Goal: Task Accomplishment & Management: Use online tool/utility

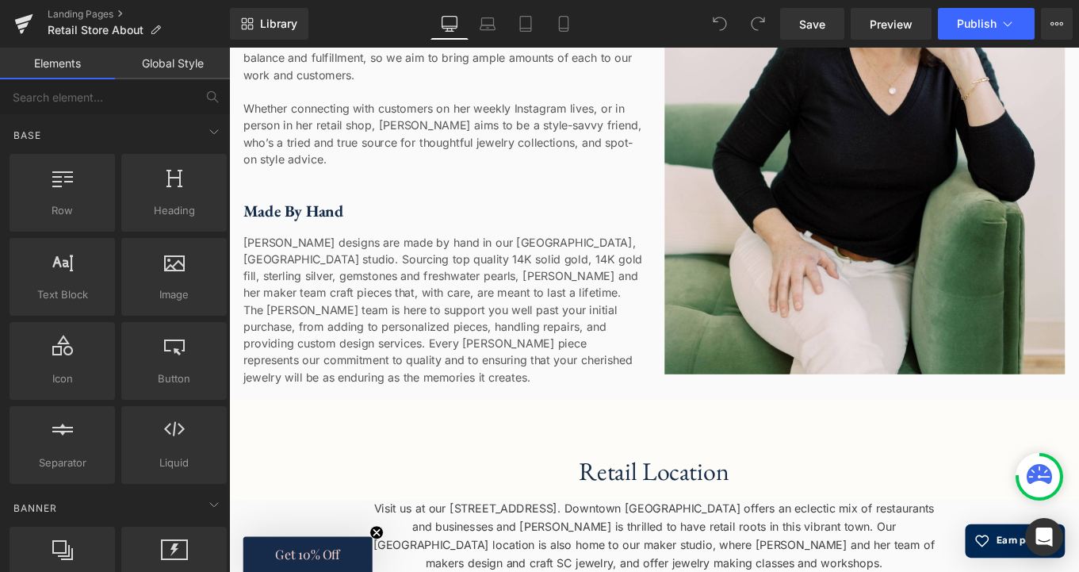
scroll to position [790, 0]
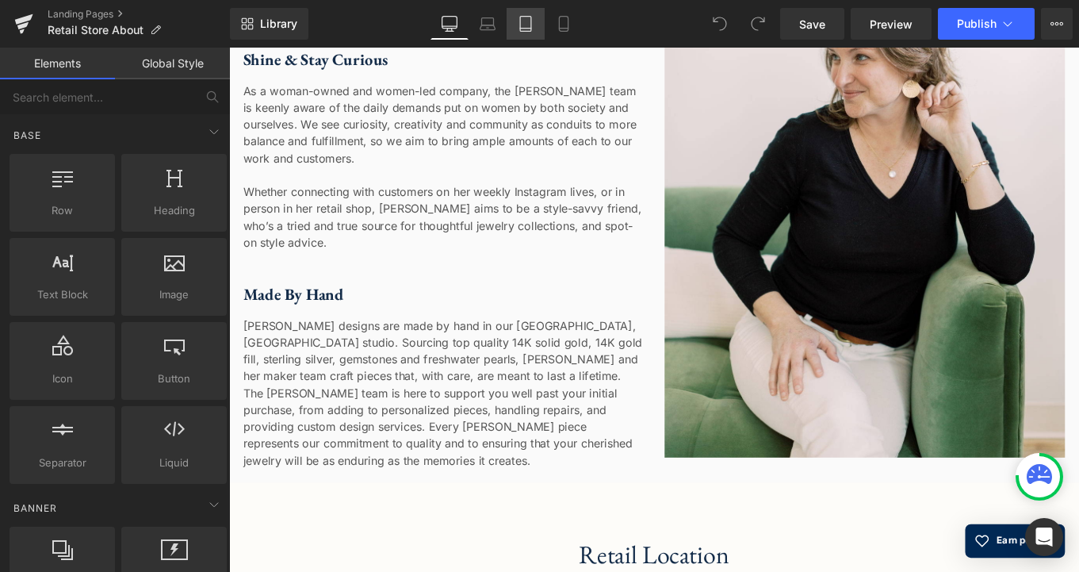
click at [526, 18] on icon at bounding box center [526, 24] width 16 height 16
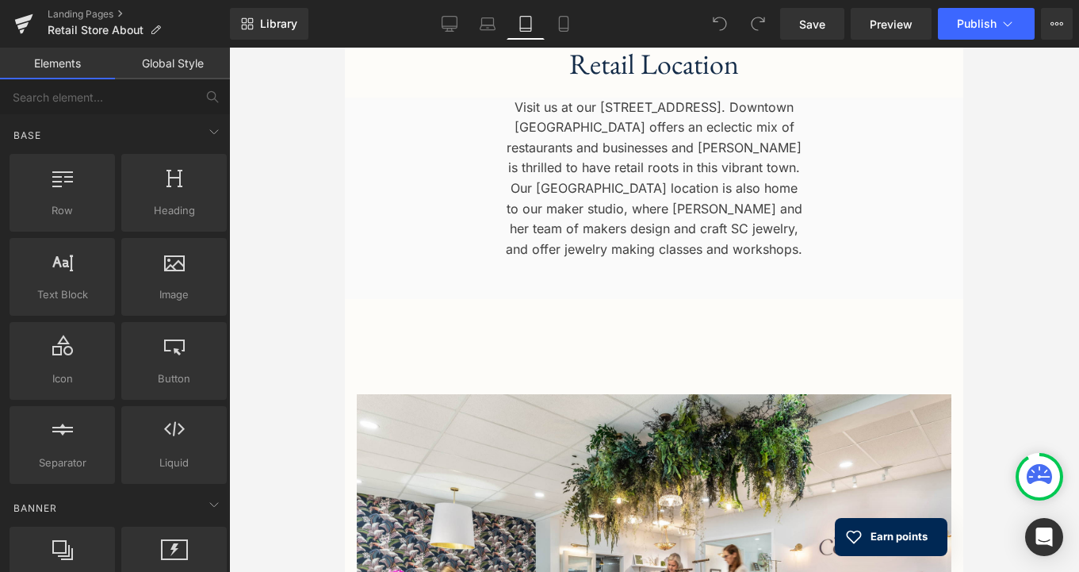
scroll to position [1405, 0]
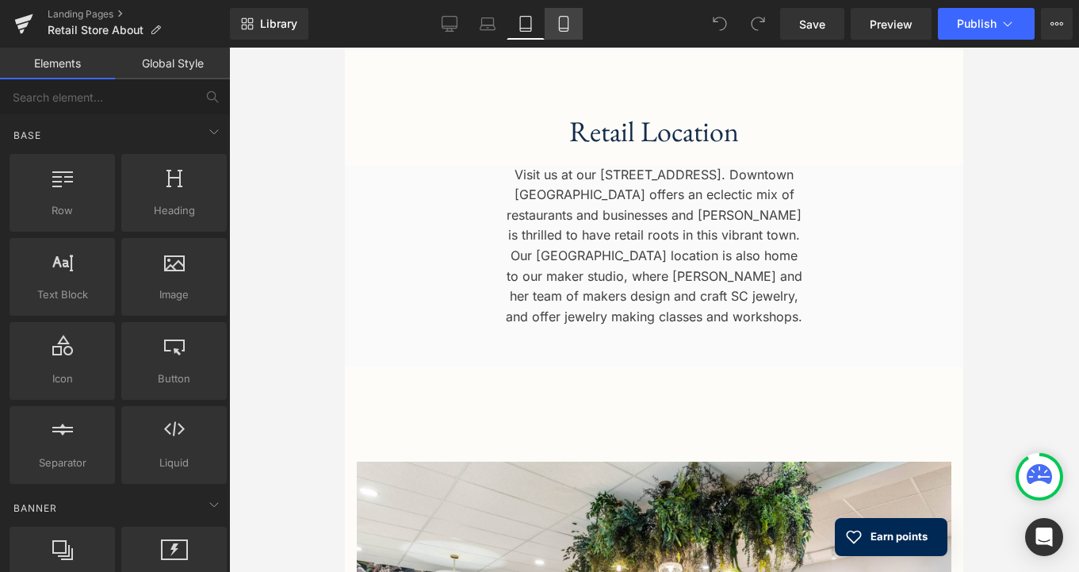
click at [566, 24] on icon at bounding box center [564, 24] width 16 height 16
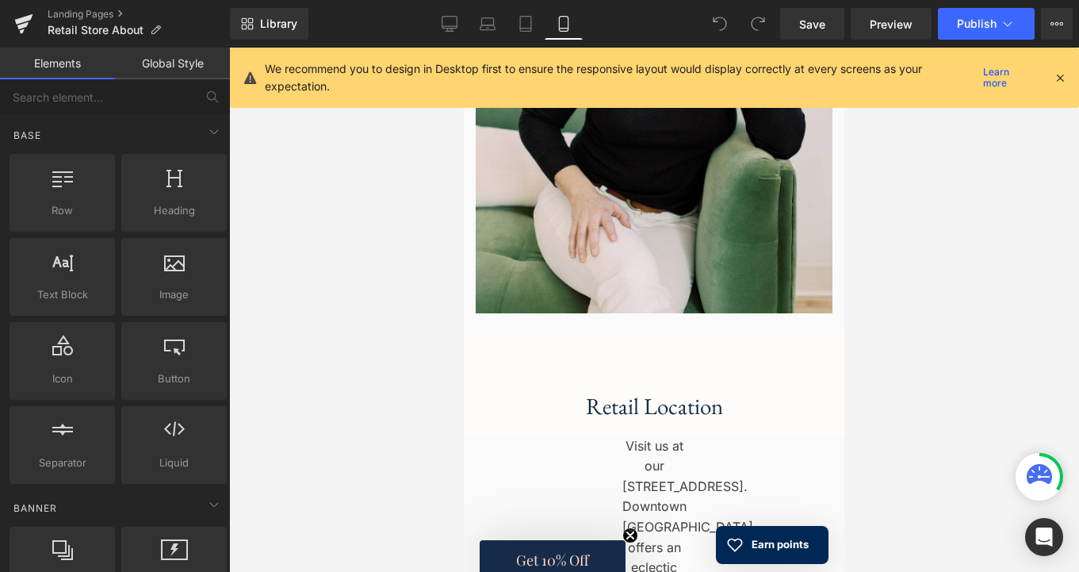
scroll to position [1774, 0]
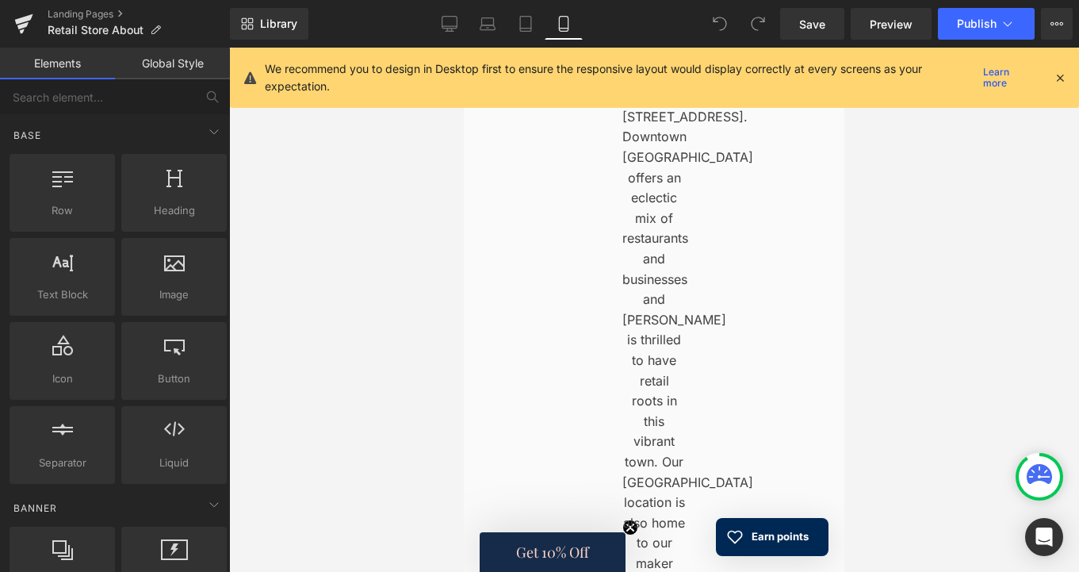
click at [1062, 76] on icon at bounding box center [1060, 78] width 14 height 14
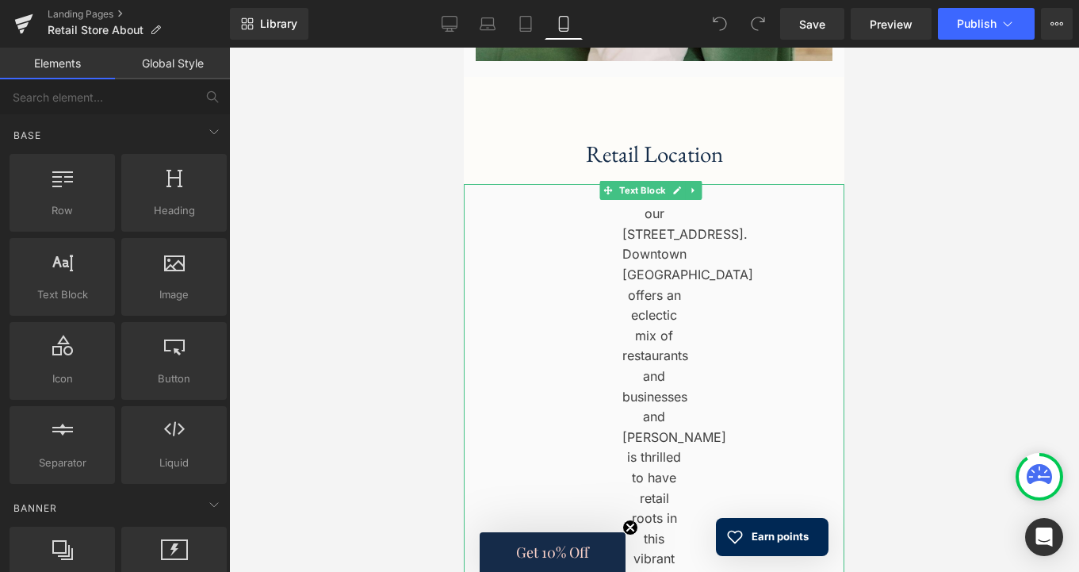
scroll to position [1656, 0]
click at [652, 182] on span "Text Block" at bounding box center [642, 191] width 52 height 19
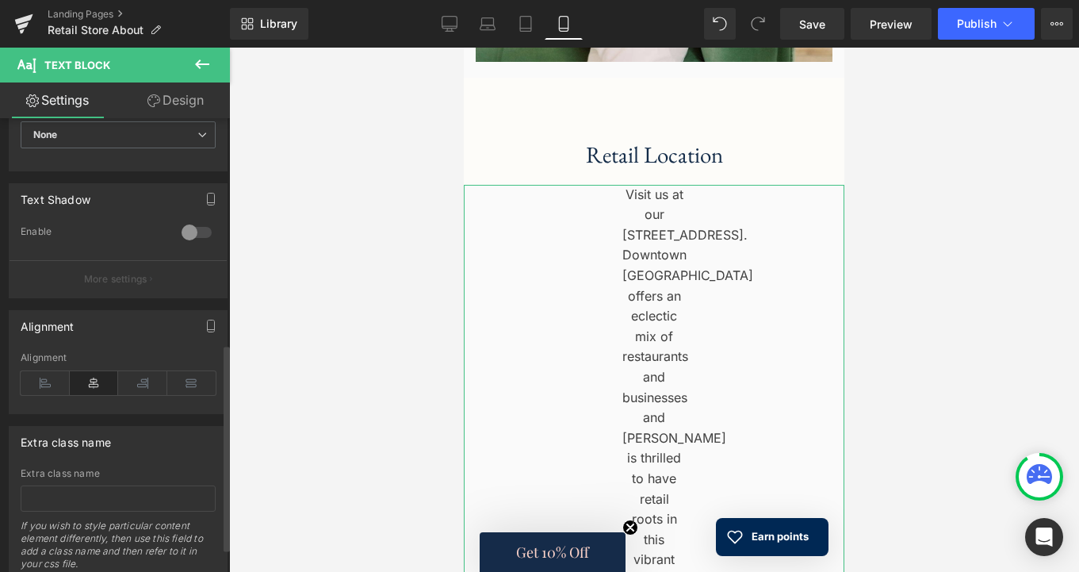
scroll to position [504, 0]
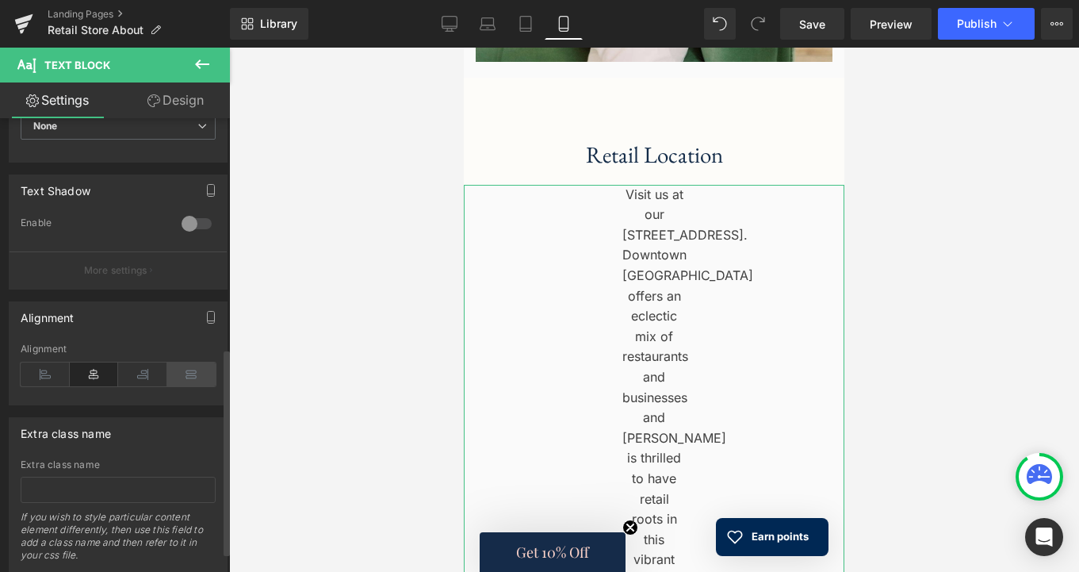
click at [184, 371] on icon at bounding box center [191, 374] width 49 height 24
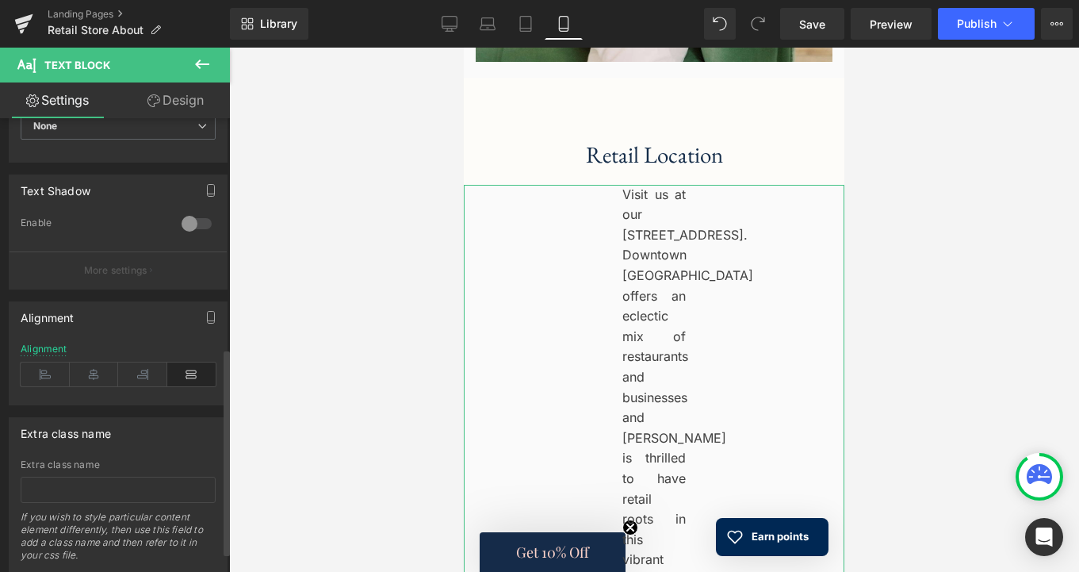
click at [126, 388] on div "Alignment" at bounding box center [118, 373] width 195 height 61
click at [131, 377] on icon at bounding box center [142, 374] width 49 height 24
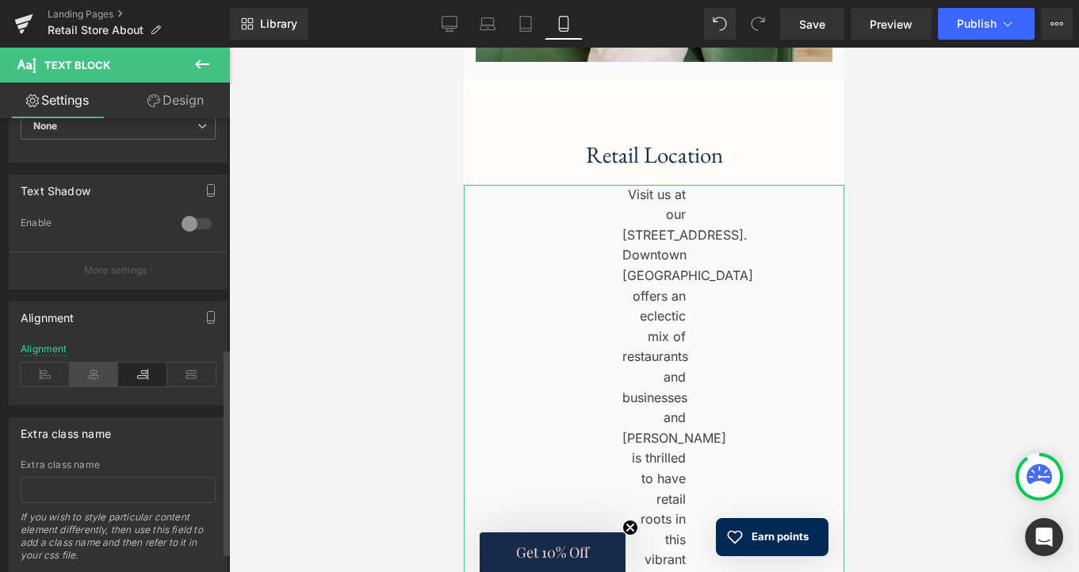
click at [93, 377] on icon at bounding box center [94, 374] width 49 height 24
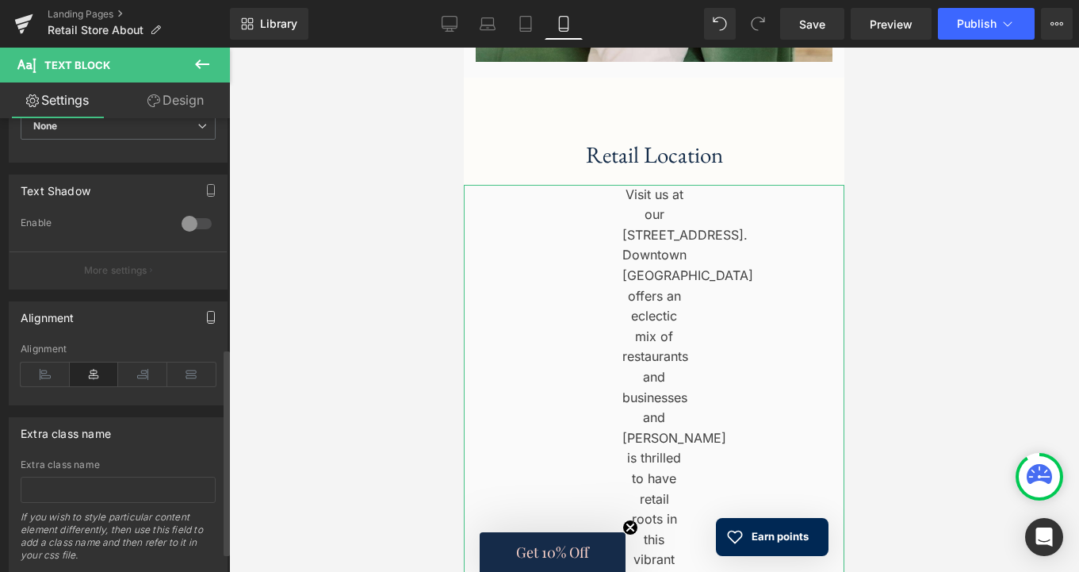
click at [208, 312] on icon "button" at bounding box center [211, 317] width 13 height 13
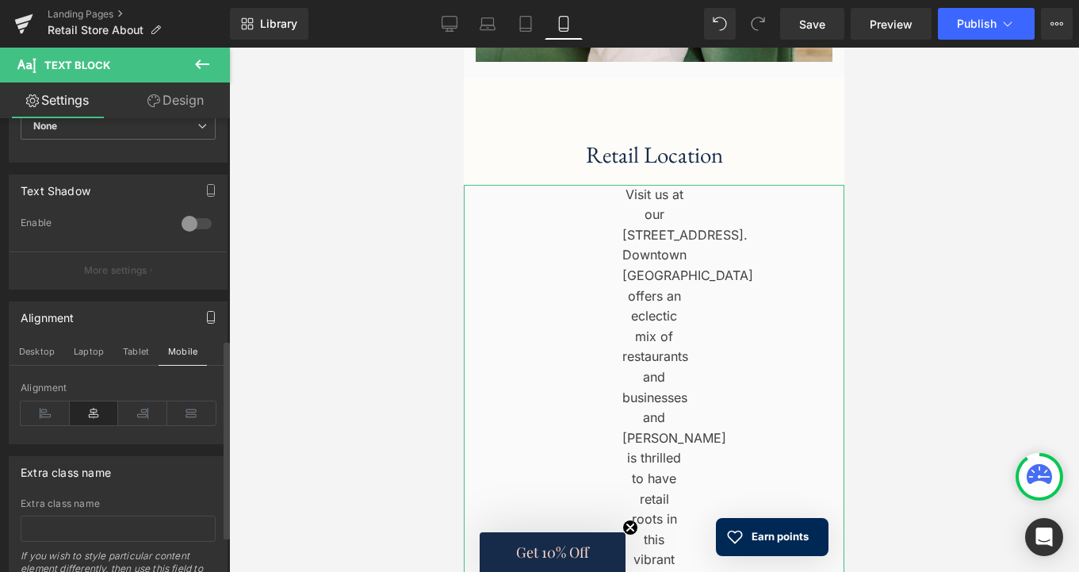
click at [98, 411] on icon at bounding box center [94, 413] width 49 height 24
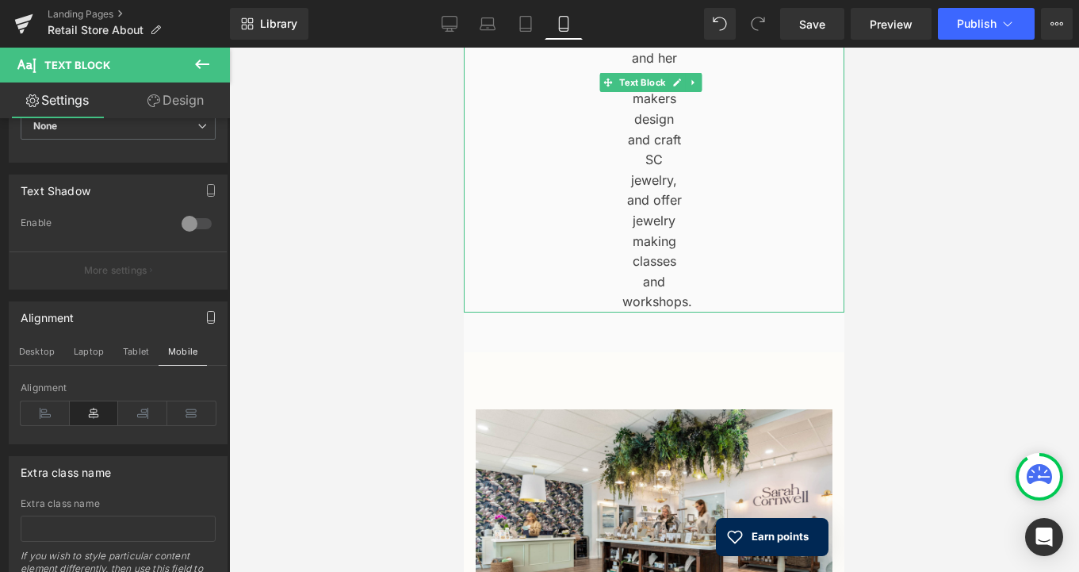
scroll to position [2361, 0]
click at [695, 72] on link at bounding box center [694, 81] width 17 height 19
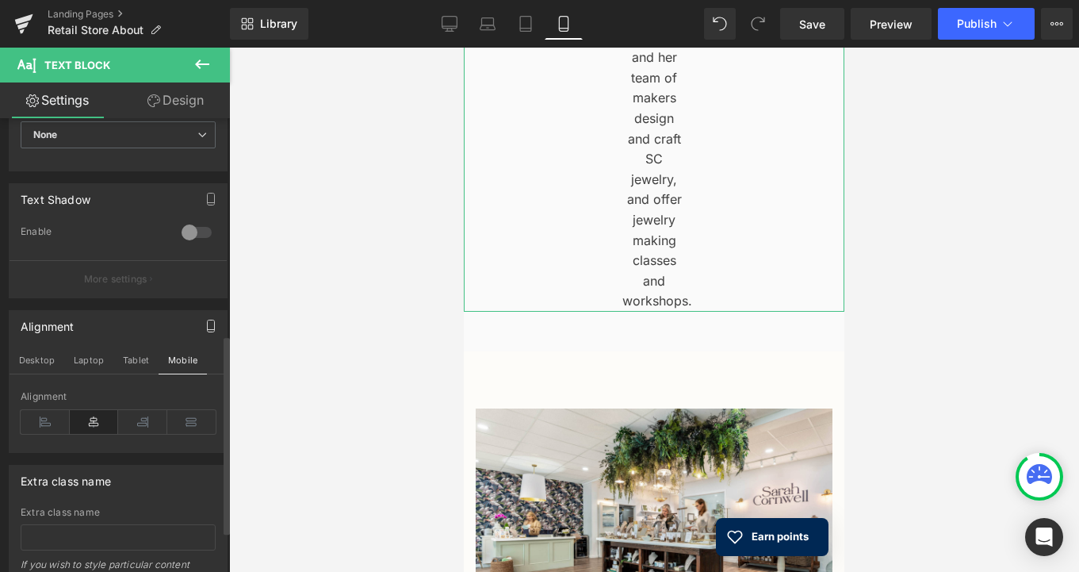
scroll to position [500, 0]
click at [188, 417] on icon at bounding box center [191, 417] width 49 height 24
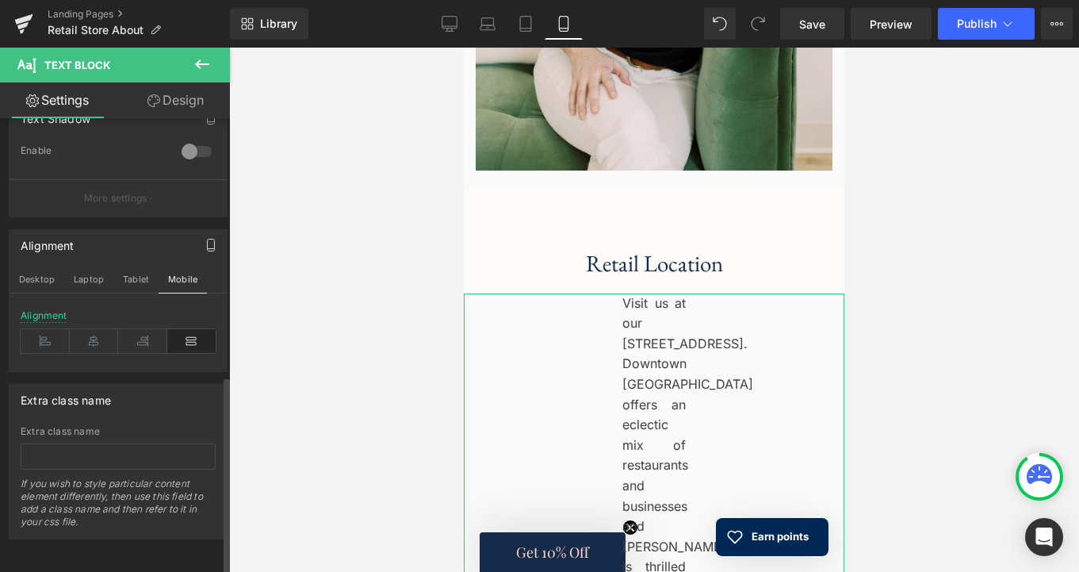
scroll to position [587, 0]
click at [140, 329] on icon at bounding box center [142, 341] width 49 height 24
click at [92, 331] on icon at bounding box center [94, 341] width 49 height 24
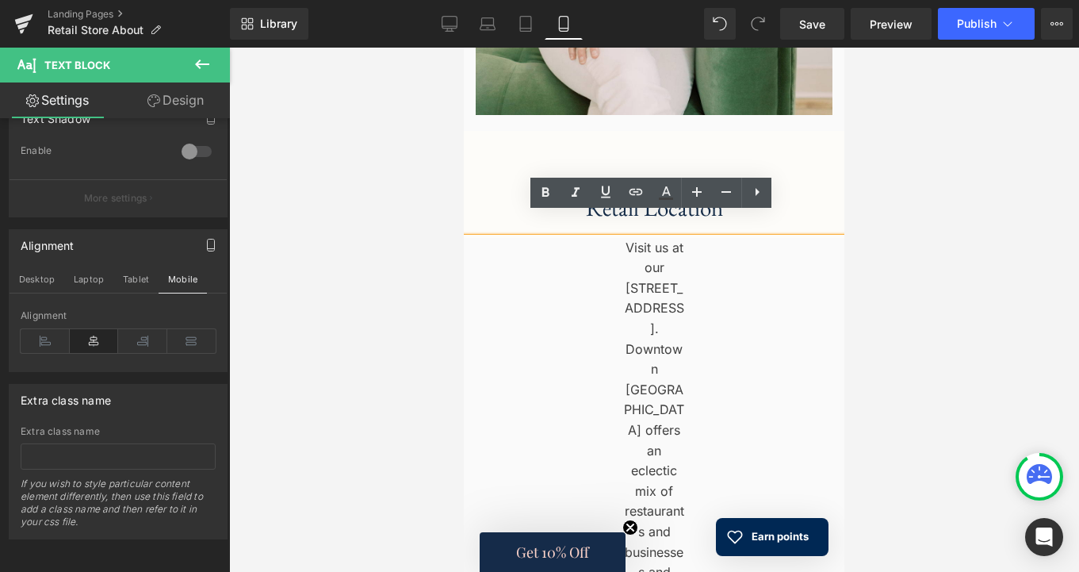
scroll to position [1596, 0]
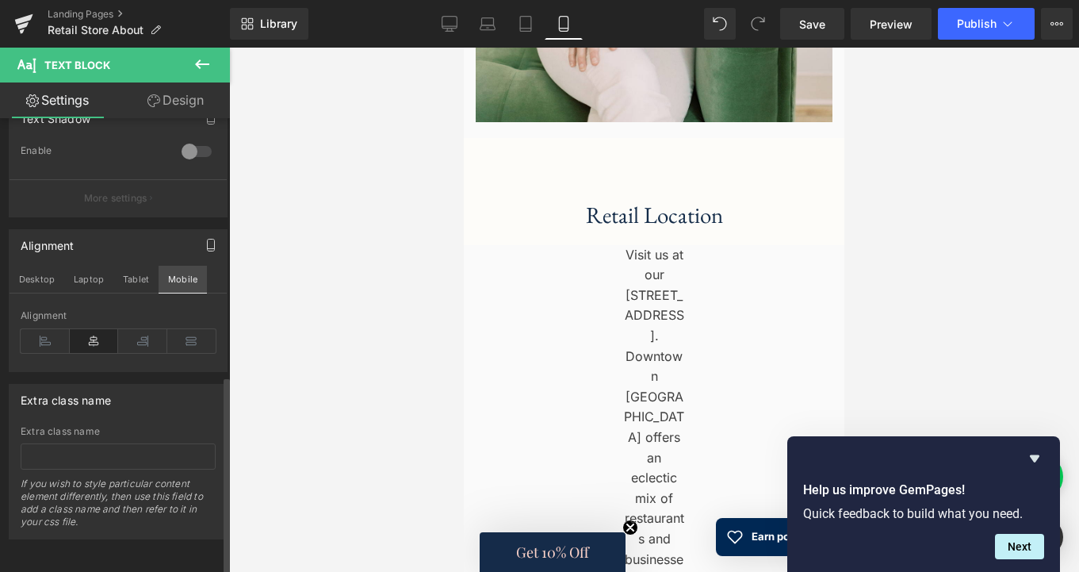
click at [180, 269] on button "Mobile" at bounding box center [183, 279] width 48 height 27
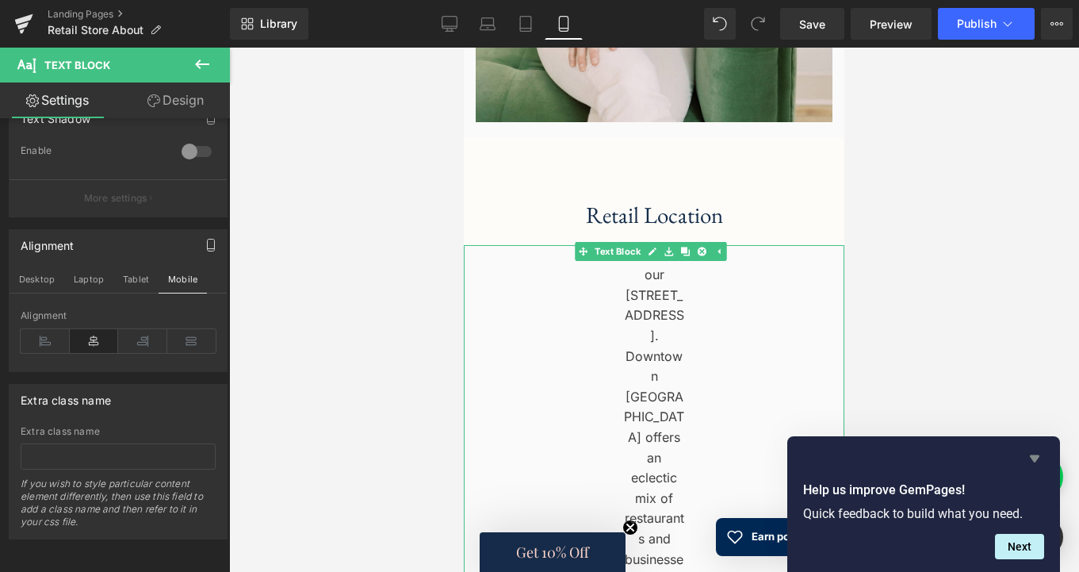
click at [1033, 458] on icon "Hide survey" at bounding box center [1035, 458] width 10 height 7
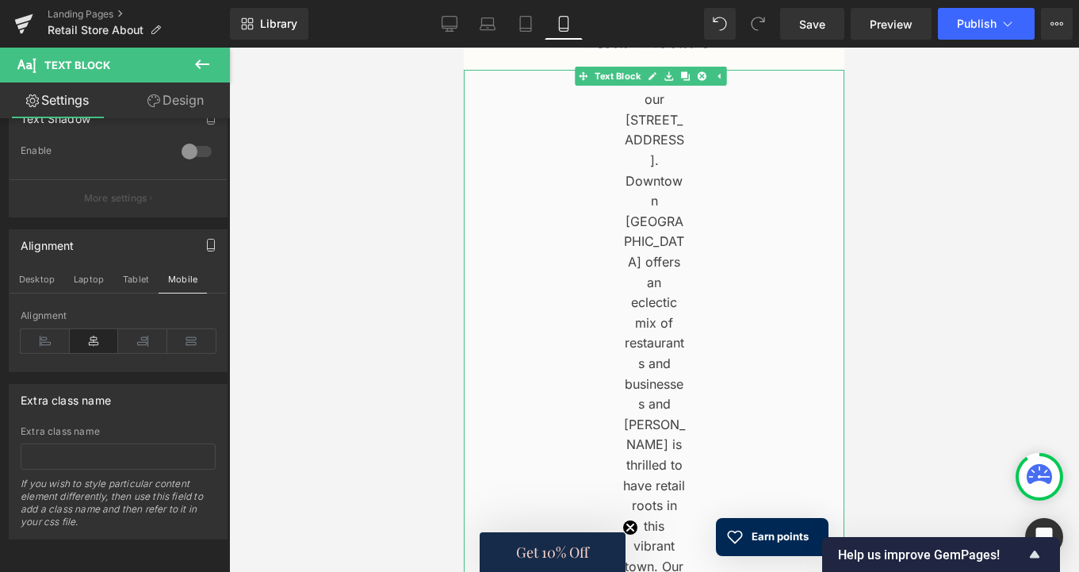
scroll to position [1769, 0]
click at [628, 68] on span "Text Block" at bounding box center [642, 77] width 52 height 19
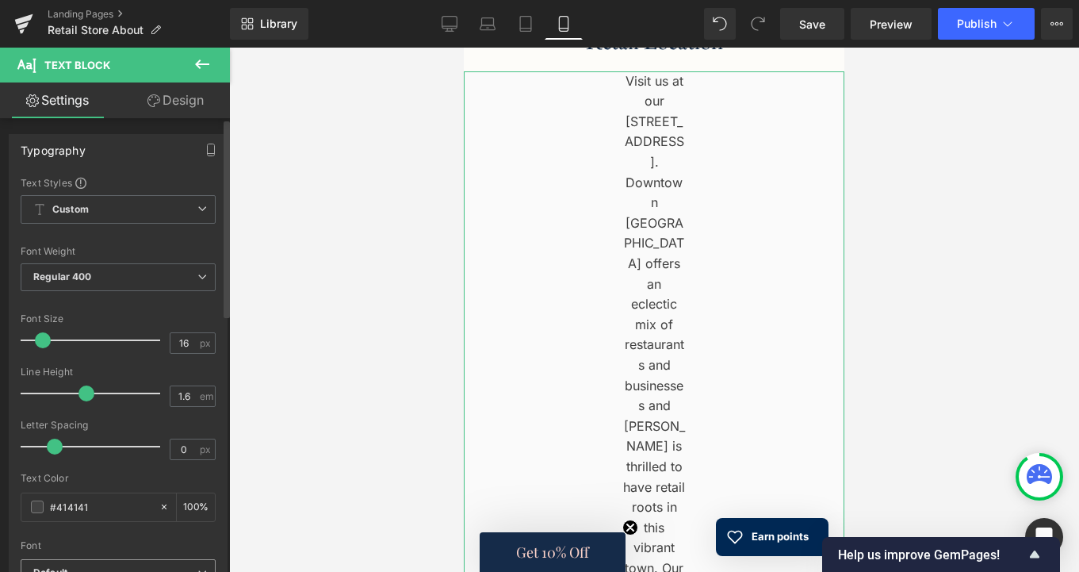
scroll to position [0, 0]
click at [206, 150] on icon "button" at bounding box center [211, 149] width 13 height 13
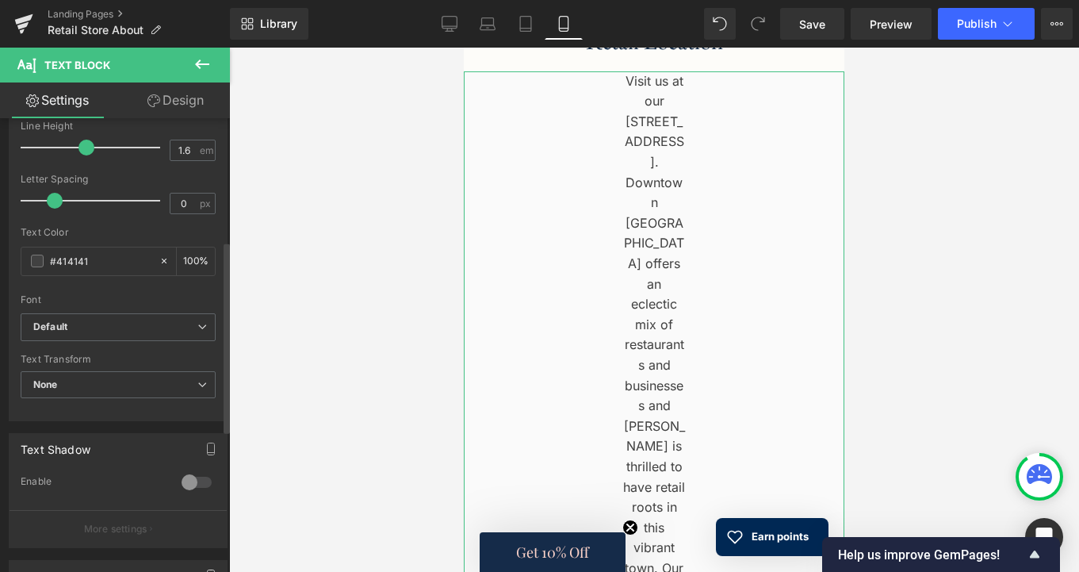
scroll to position [292, 0]
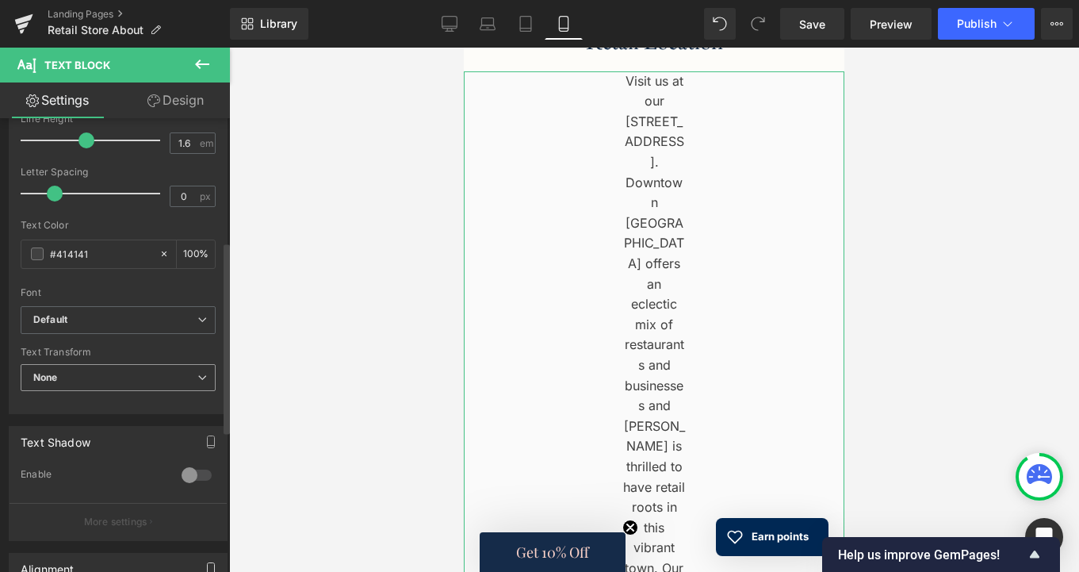
click at [144, 377] on span "None" at bounding box center [118, 378] width 195 height 28
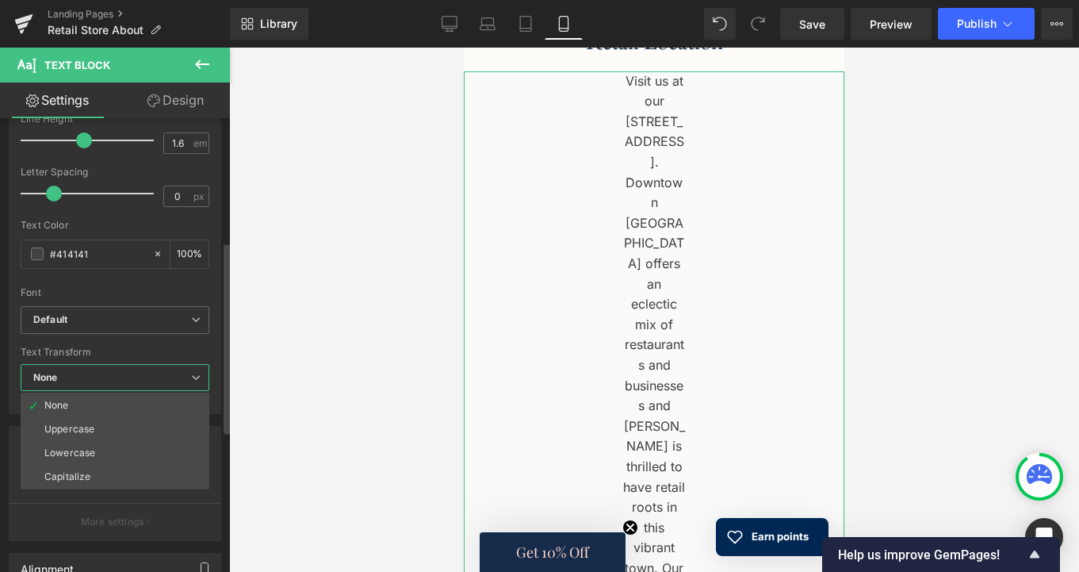
click at [144, 377] on span "None" at bounding box center [115, 378] width 189 height 28
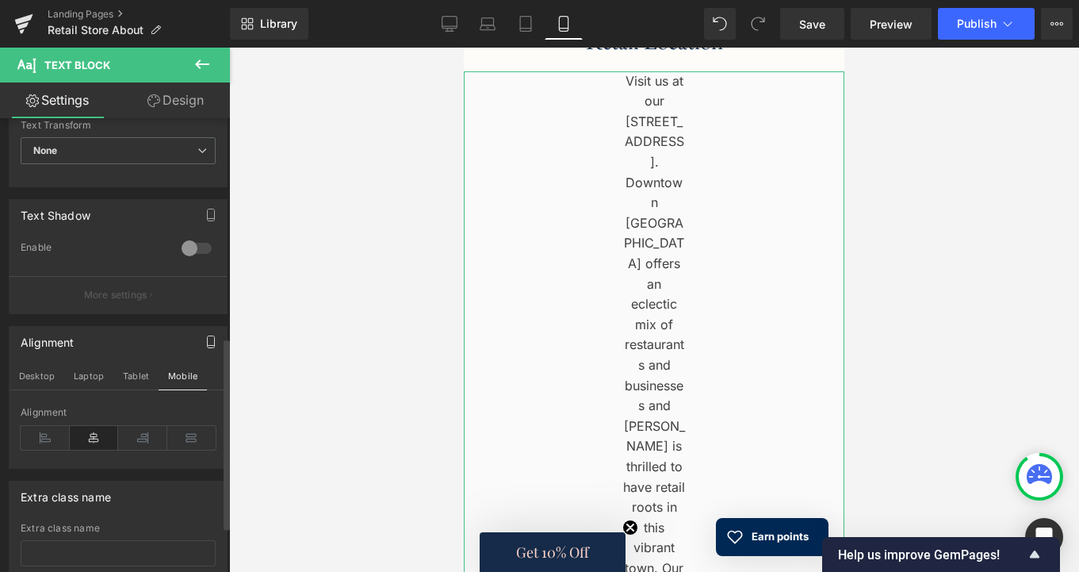
scroll to position [526, 0]
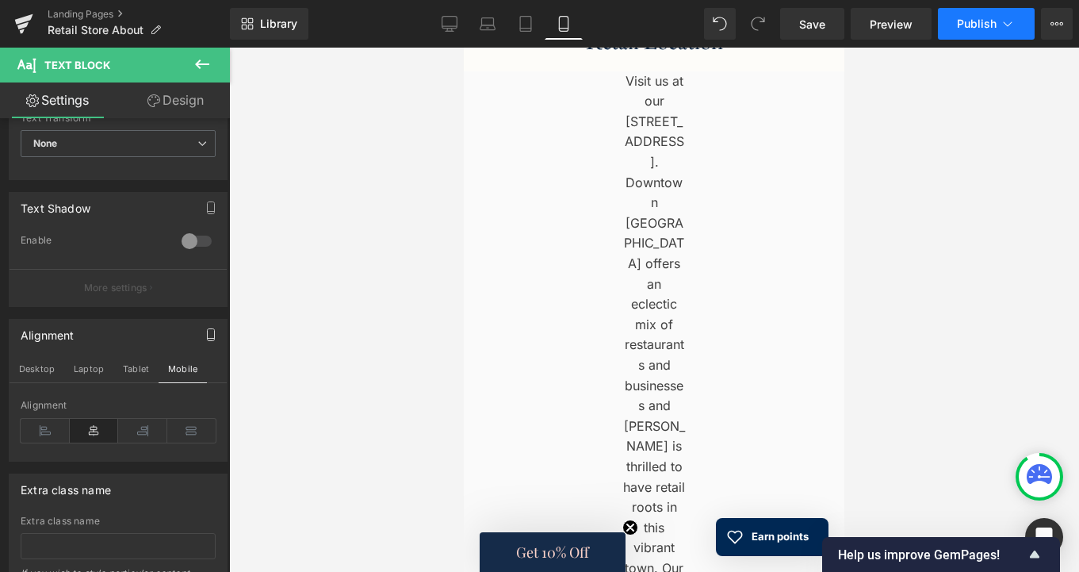
click at [982, 21] on span "Publish" at bounding box center [977, 23] width 40 height 13
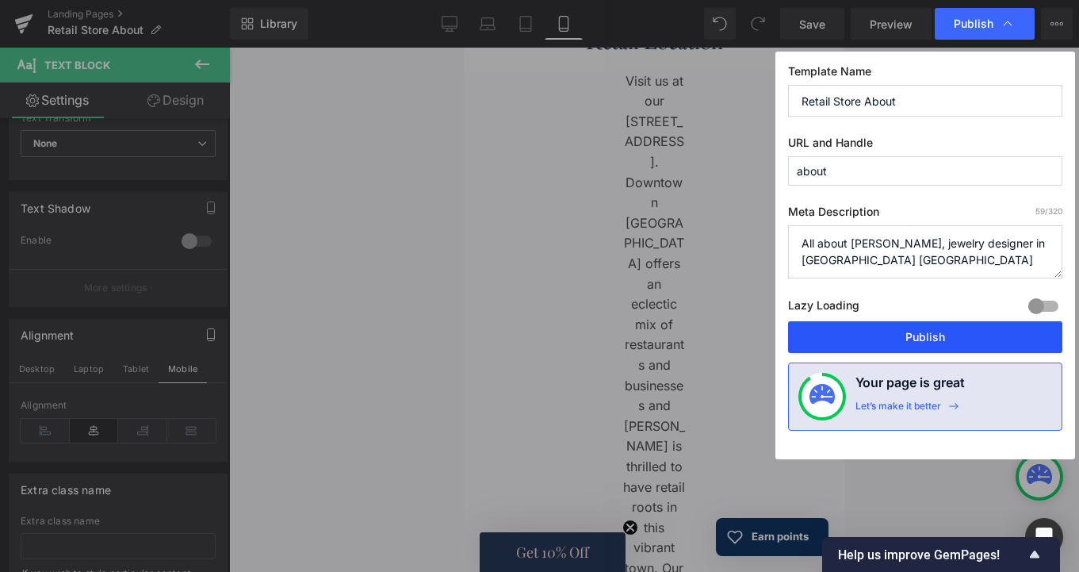
click at [937, 343] on button "Publish" at bounding box center [925, 337] width 274 height 32
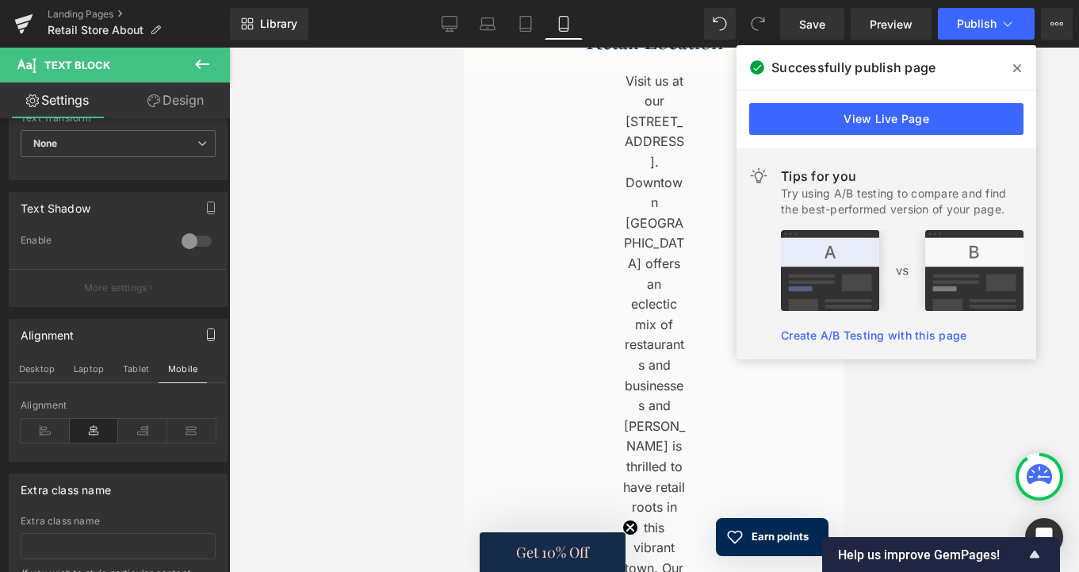
click at [1022, 67] on span at bounding box center [1016, 67] width 25 height 25
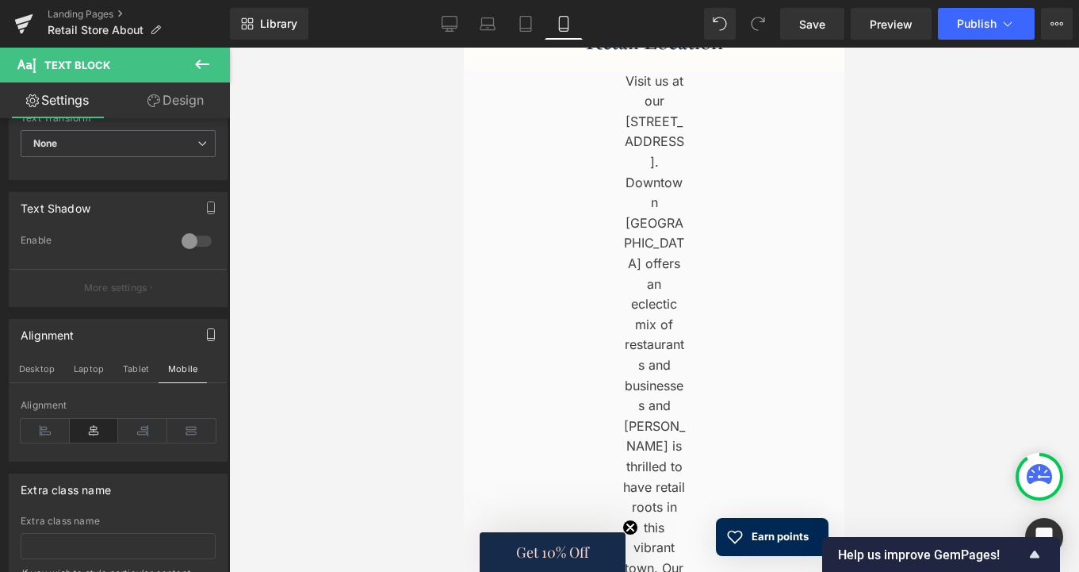
click at [902, 336] on div at bounding box center [654, 310] width 850 height 524
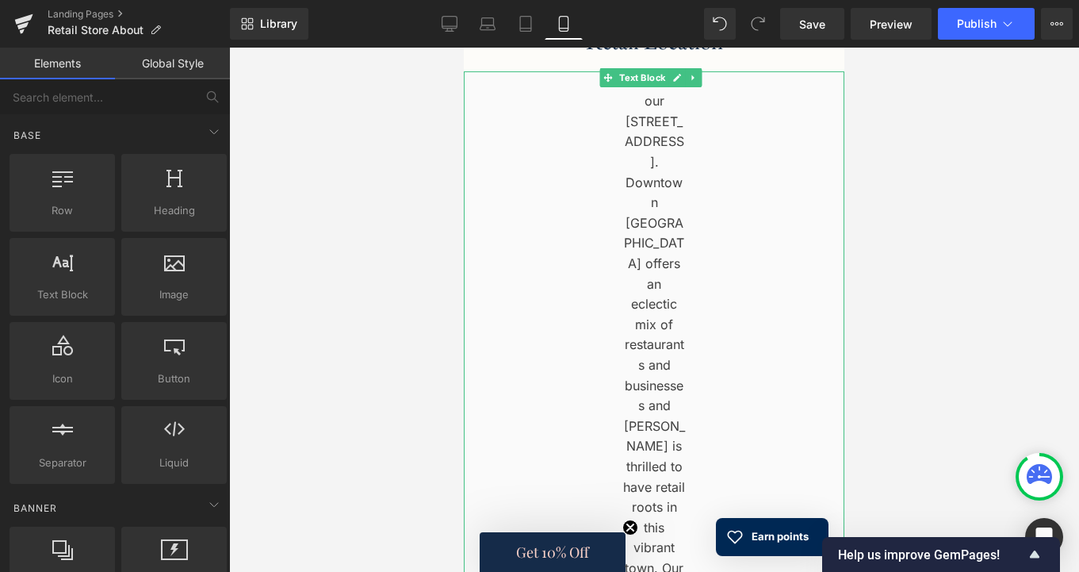
click at [668, 322] on div "Visit us at our [STREET_ADDRESS]. Downtown [GEOGRAPHIC_DATA] offers an eclectic…" at bounding box center [654, 578] width 381 height 1015
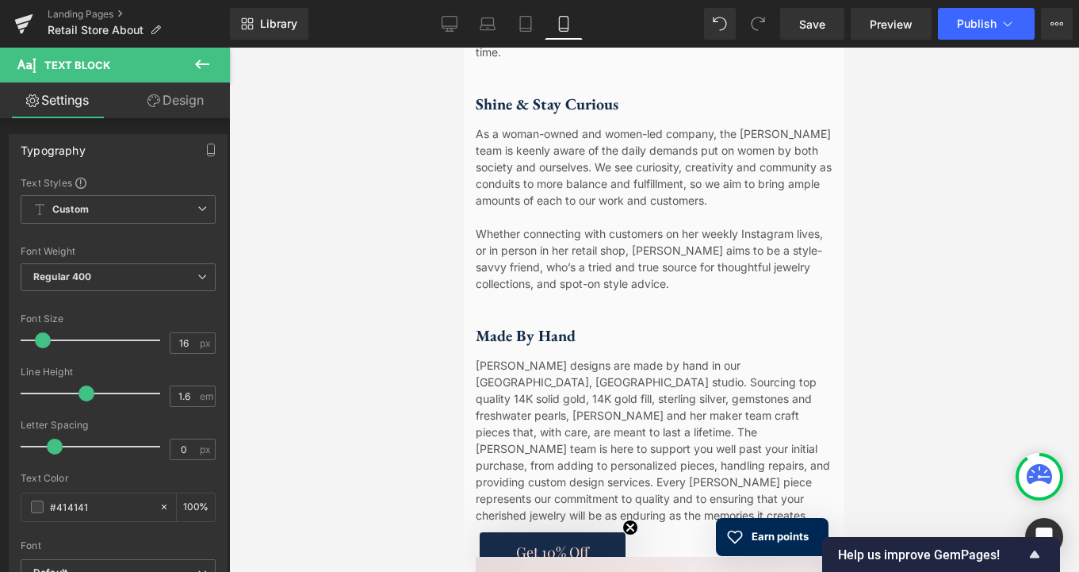
scroll to position [610, 0]
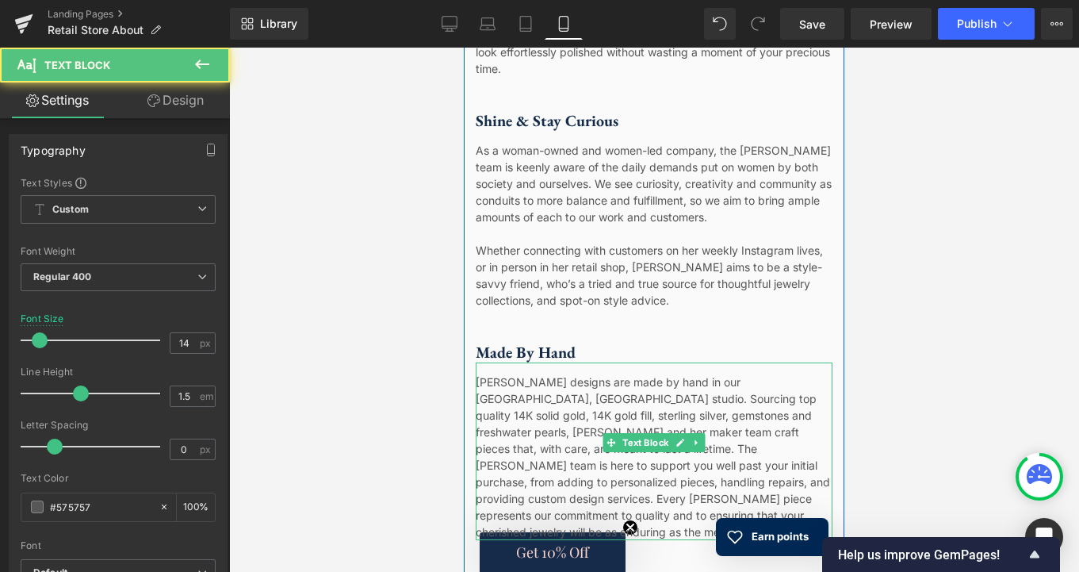
click at [591, 411] on div "[PERSON_NAME] designs are made by hand in our [GEOGRAPHIC_DATA], [GEOGRAPHIC_DA…" at bounding box center [654, 451] width 357 height 178
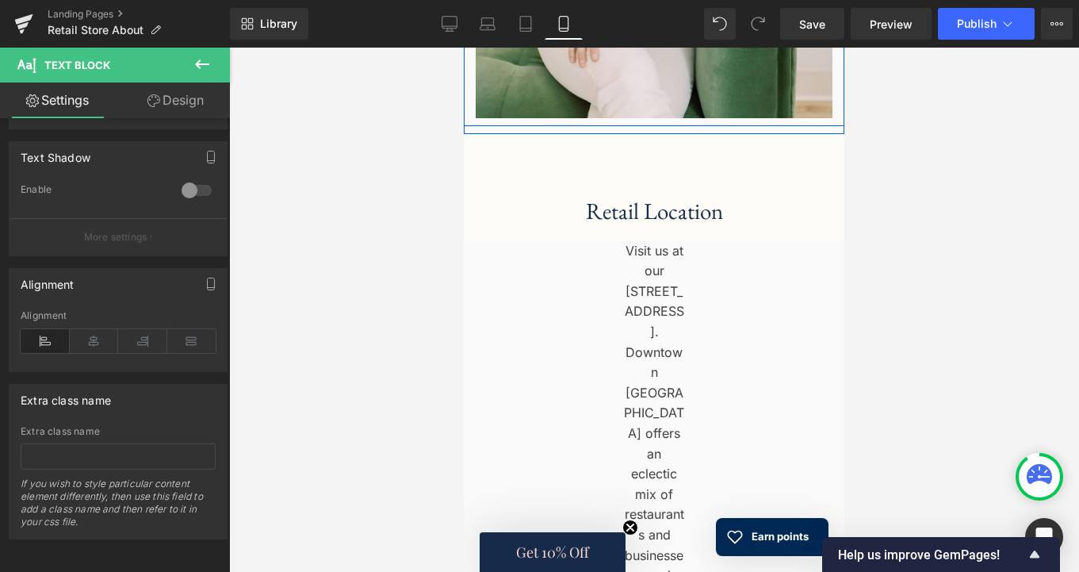
scroll to position [1611, 0]
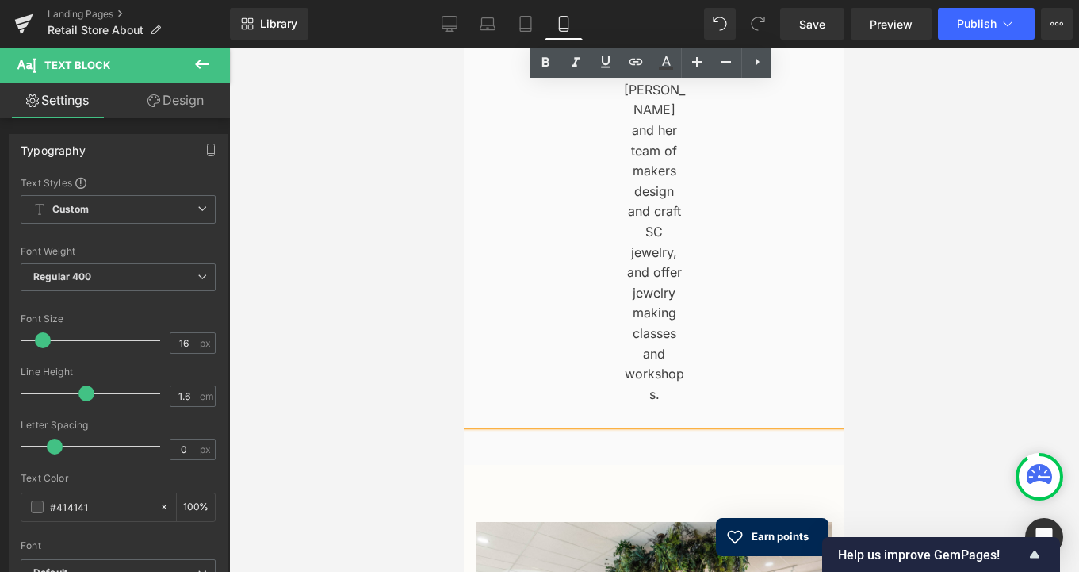
scroll to position [2438, 0]
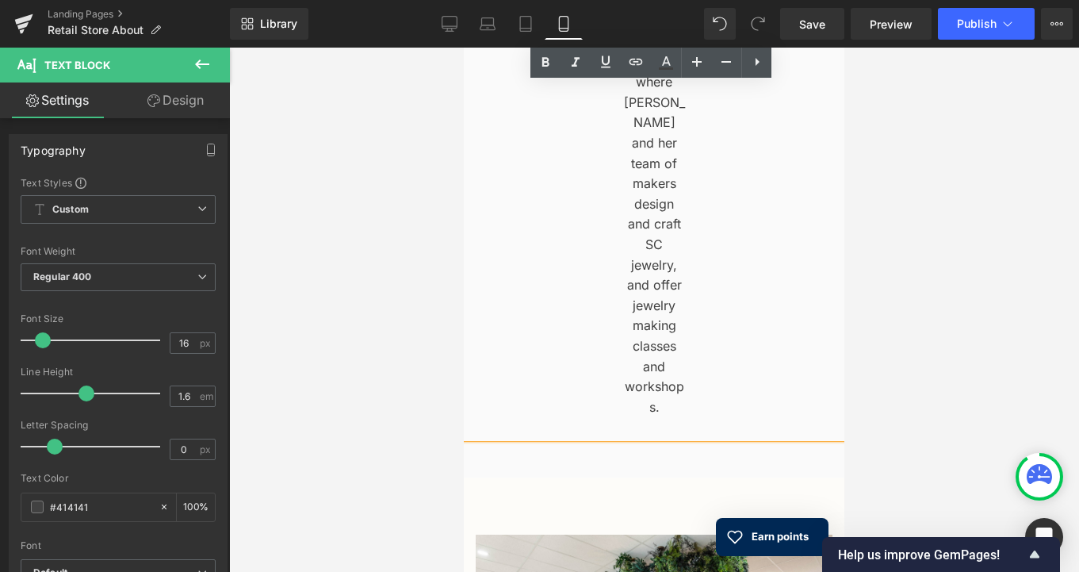
drag, startPoint x: 163, startPoint y: 174, endPoint x: 196, endPoint y: 424, distance: 251.8
copy div "Visit us at our [STREET_ADDRESS]. Downtown [GEOGRAPHIC_DATA] offers an eclectic…"
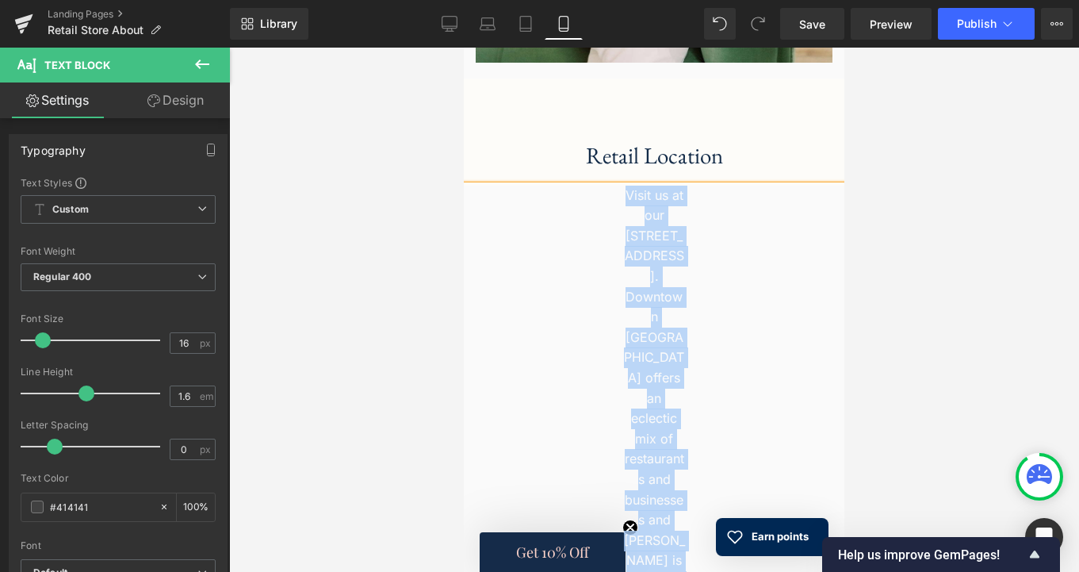
scroll to position [1651, 0]
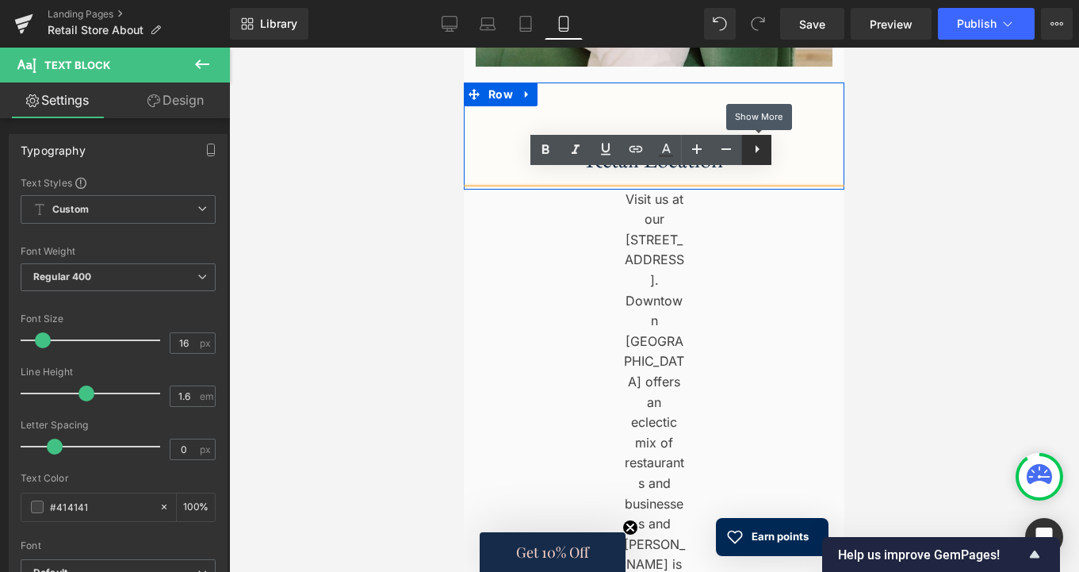
click at [760, 152] on icon at bounding box center [757, 149] width 19 height 19
click at [787, 151] on icon at bounding box center [787, 149] width 4 height 8
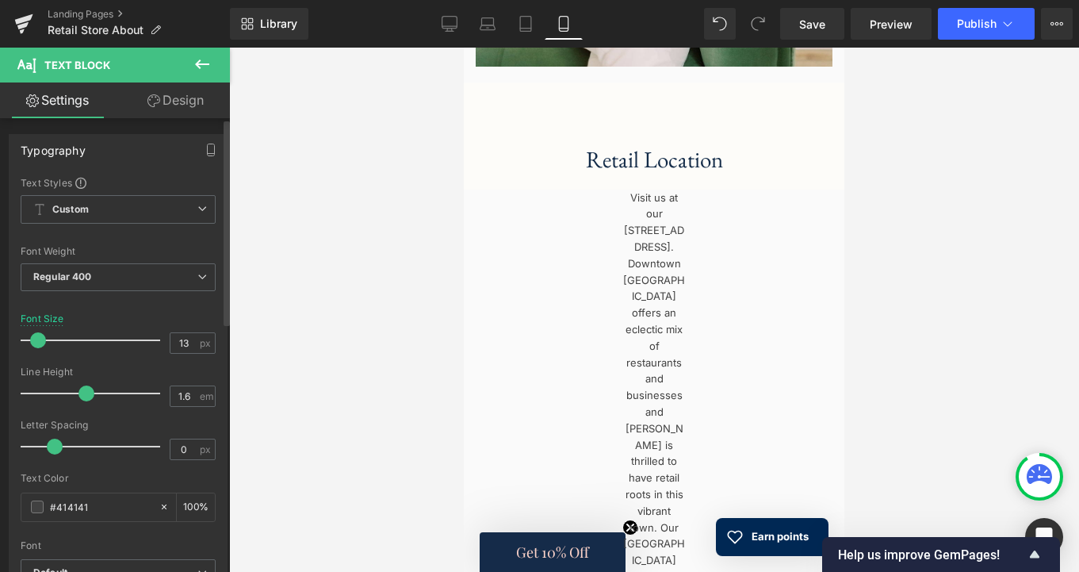
type input "14"
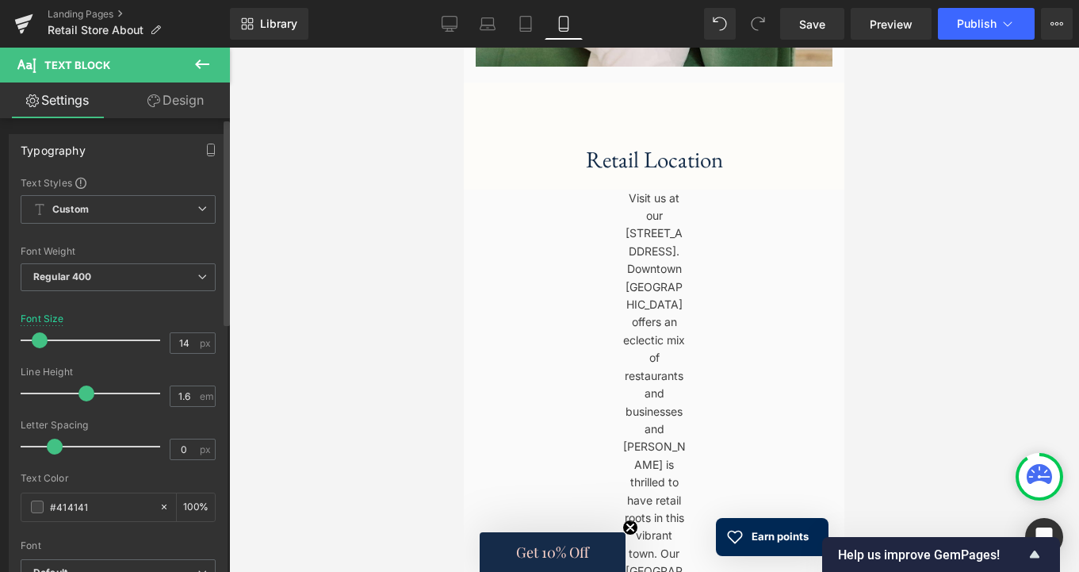
click at [40, 343] on span at bounding box center [40, 340] width 16 height 16
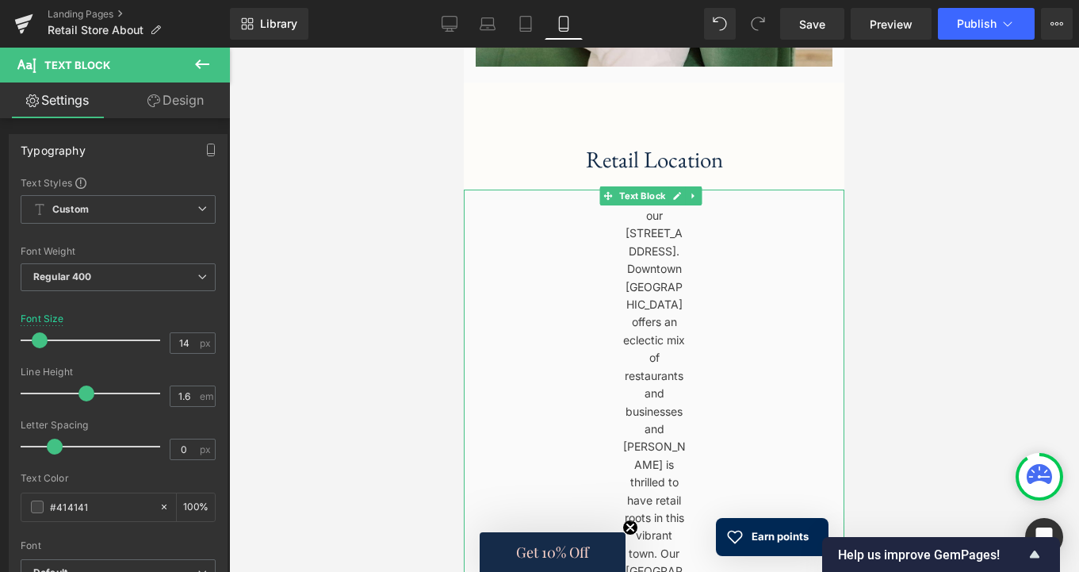
click at [511, 310] on div "Visit us at our [STREET_ADDRESS]. Downtown [GEOGRAPHIC_DATA] offers an eclectic…" at bounding box center [654, 544] width 381 height 710
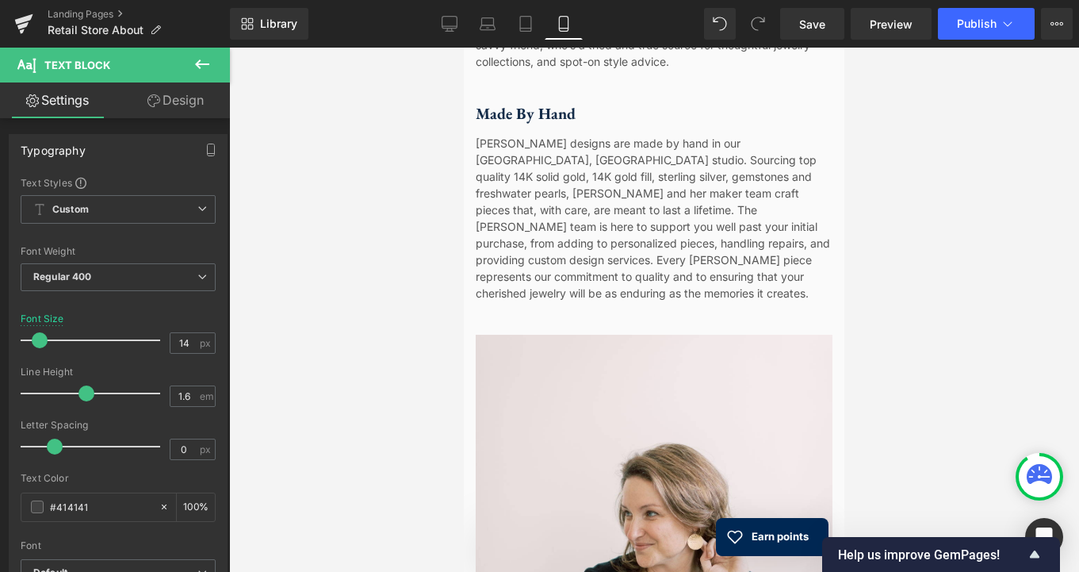
scroll to position [822, 0]
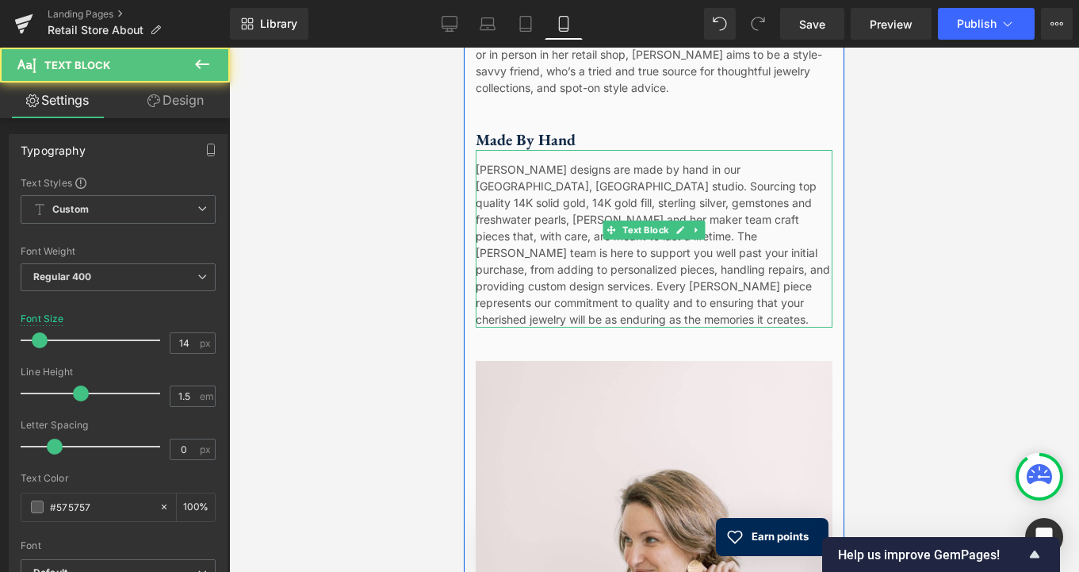
click at [527, 263] on div "[PERSON_NAME] designs are made by hand in our [GEOGRAPHIC_DATA], [GEOGRAPHIC_DA…" at bounding box center [654, 239] width 357 height 178
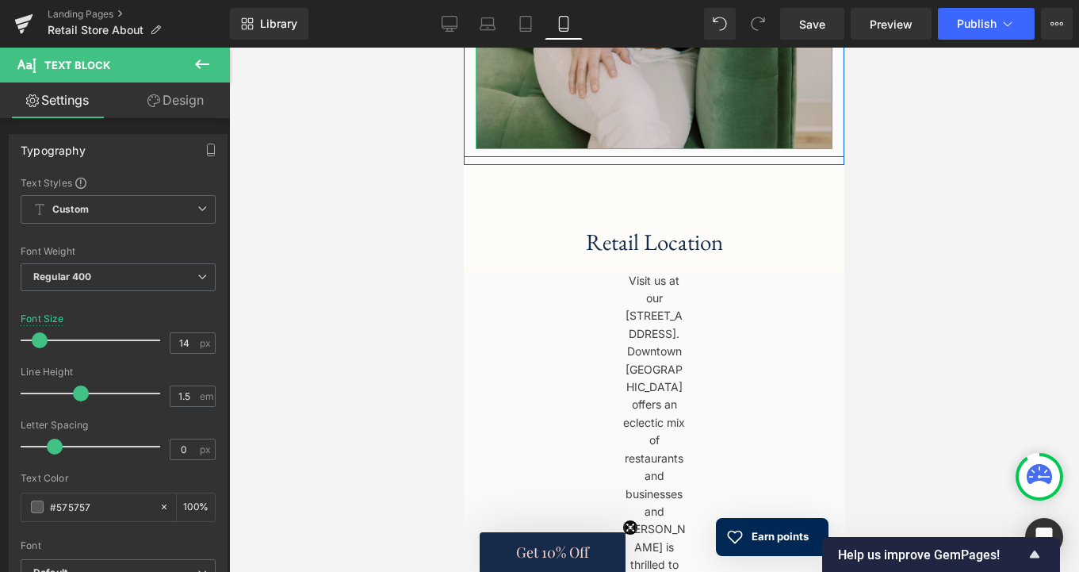
scroll to position [1572, 0]
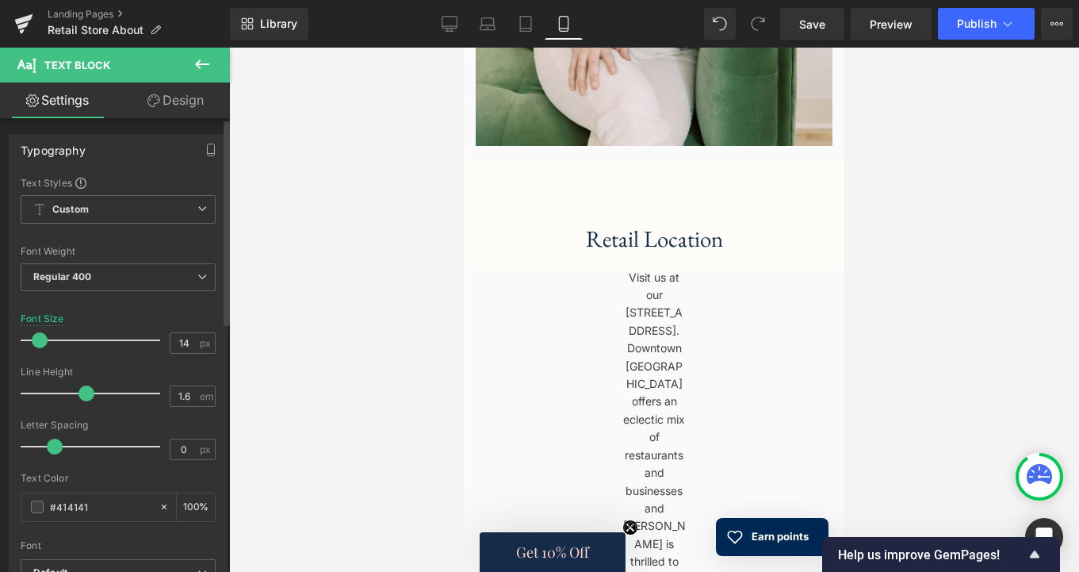
type input "1.5"
click at [82, 397] on span at bounding box center [81, 393] width 16 height 16
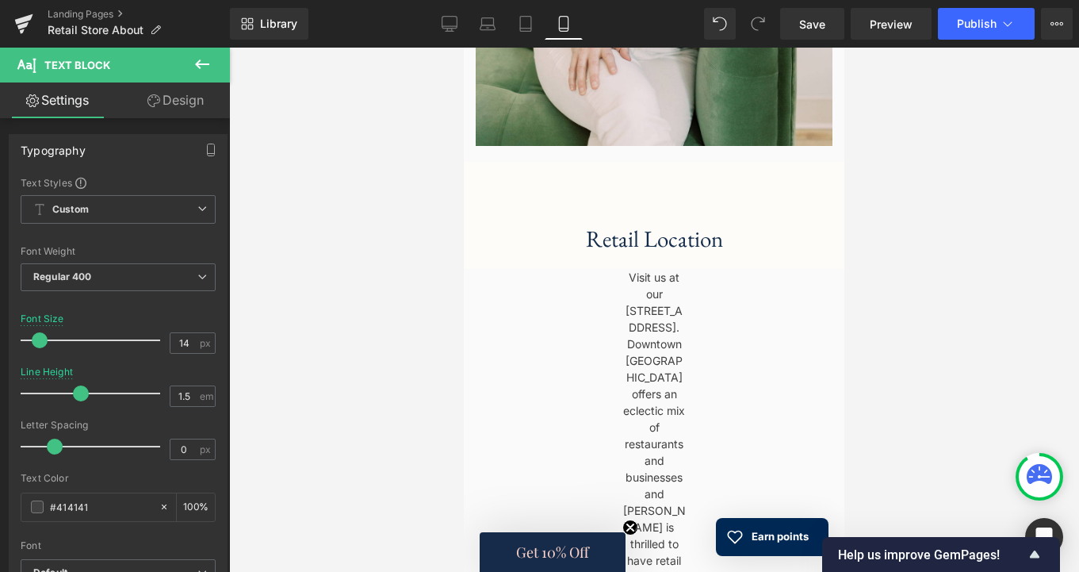
click at [439, 456] on div at bounding box center [654, 310] width 850 height 524
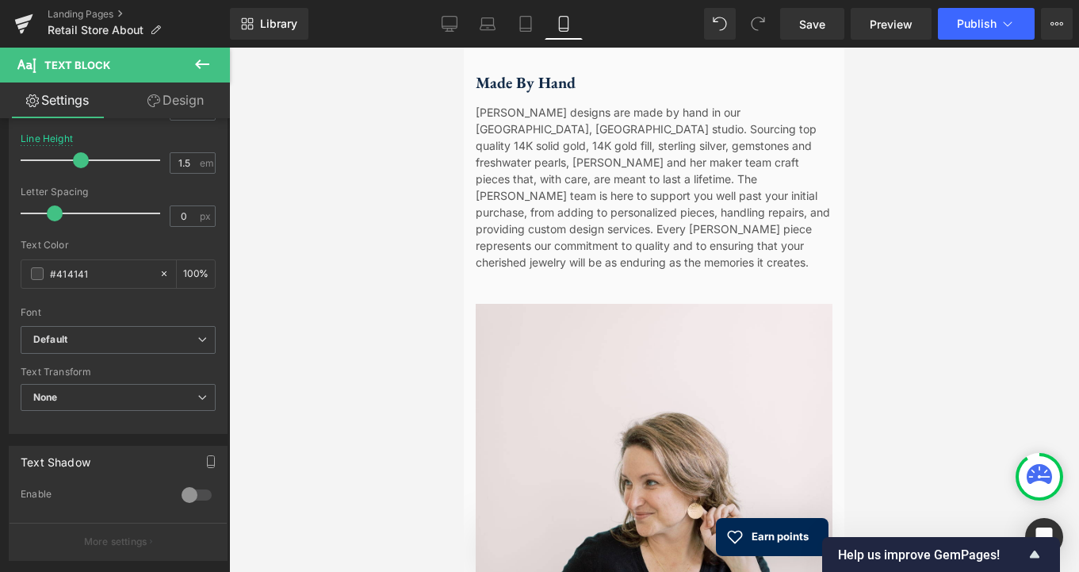
scroll to position [867, 0]
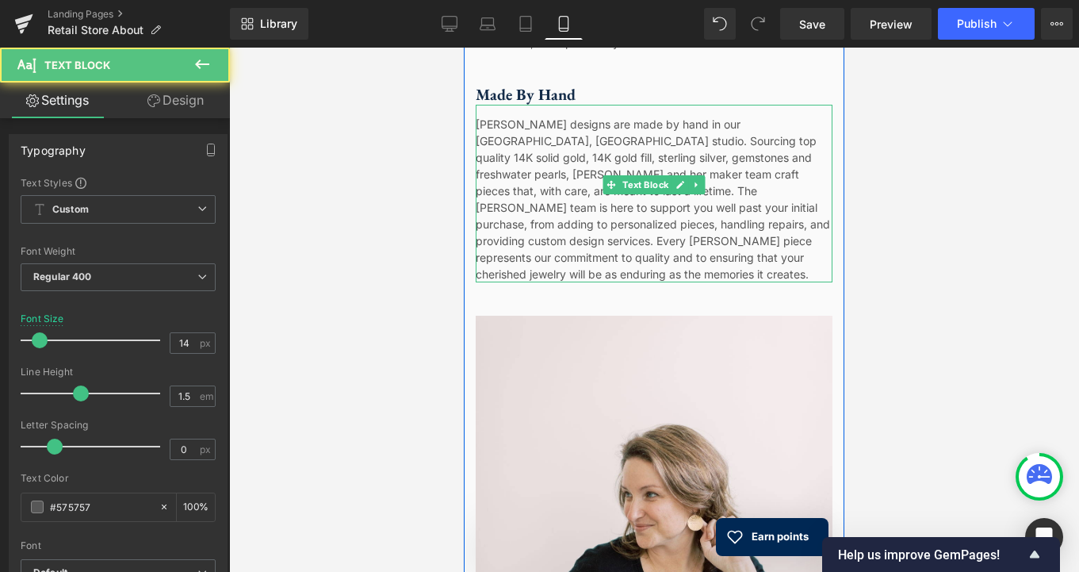
click at [559, 126] on div "[PERSON_NAME] designs are made by hand in our [GEOGRAPHIC_DATA], [GEOGRAPHIC_DA…" at bounding box center [654, 194] width 357 height 178
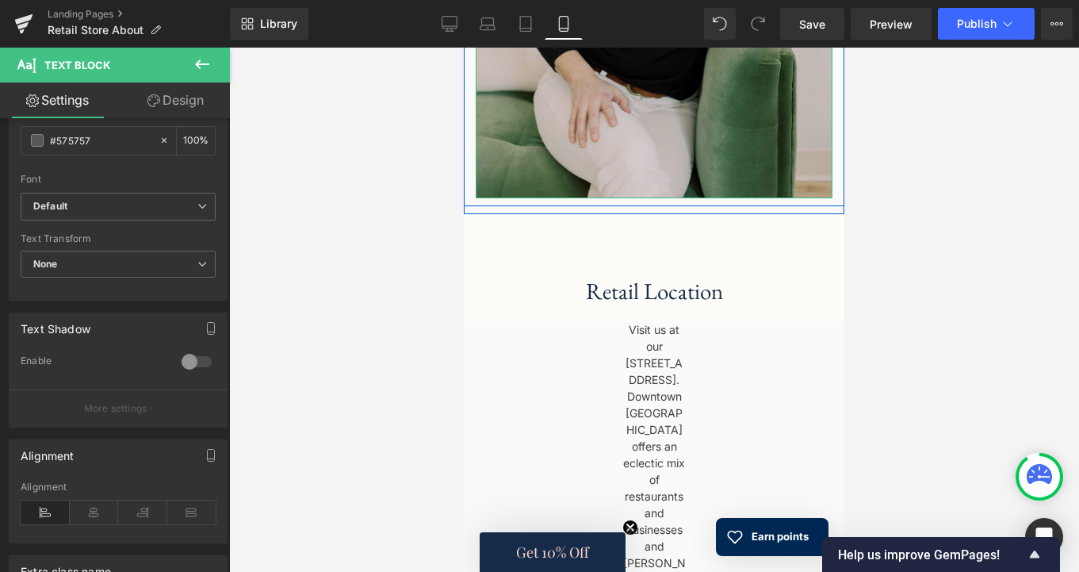
scroll to position [1521, 0]
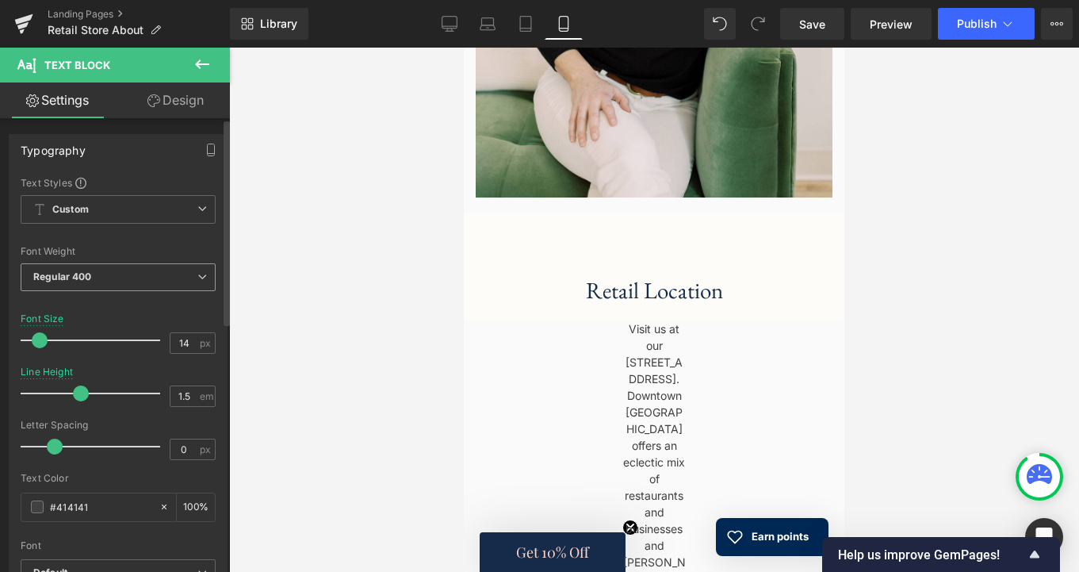
click at [151, 277] on span "Regular 400" at bounding box center [118, 277] width 195 height 28
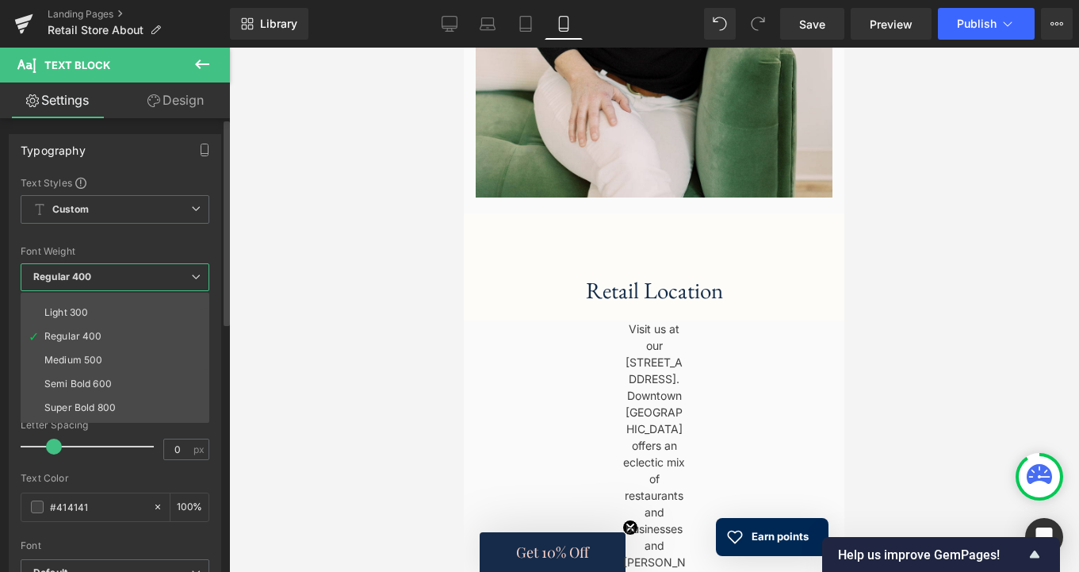
scroll to position [21, 0]
click at [381, 358] on div at bounding box center [654, 310] width 850 height 524
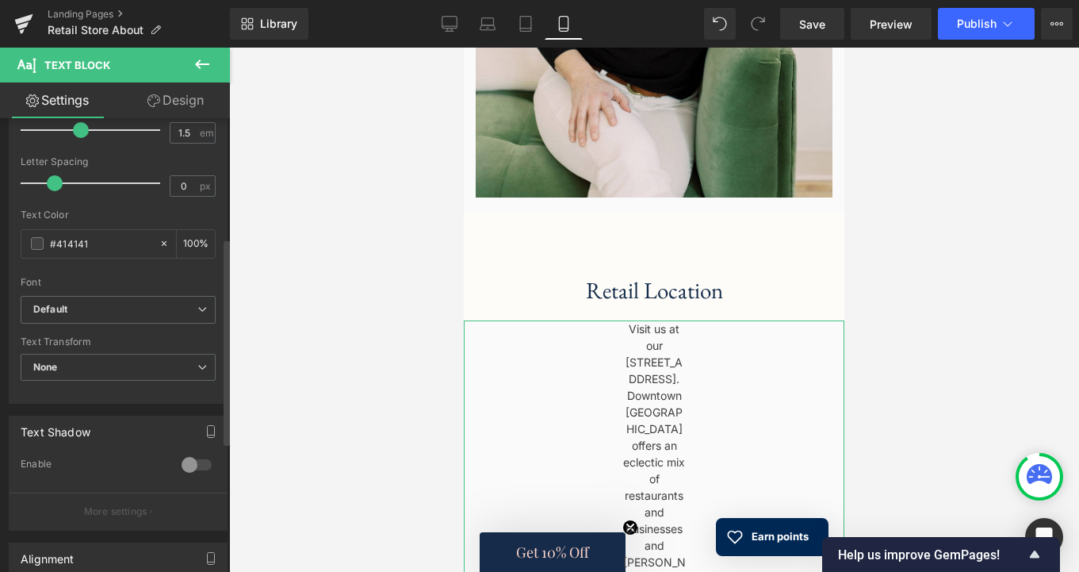
scroll to position [269, 0]
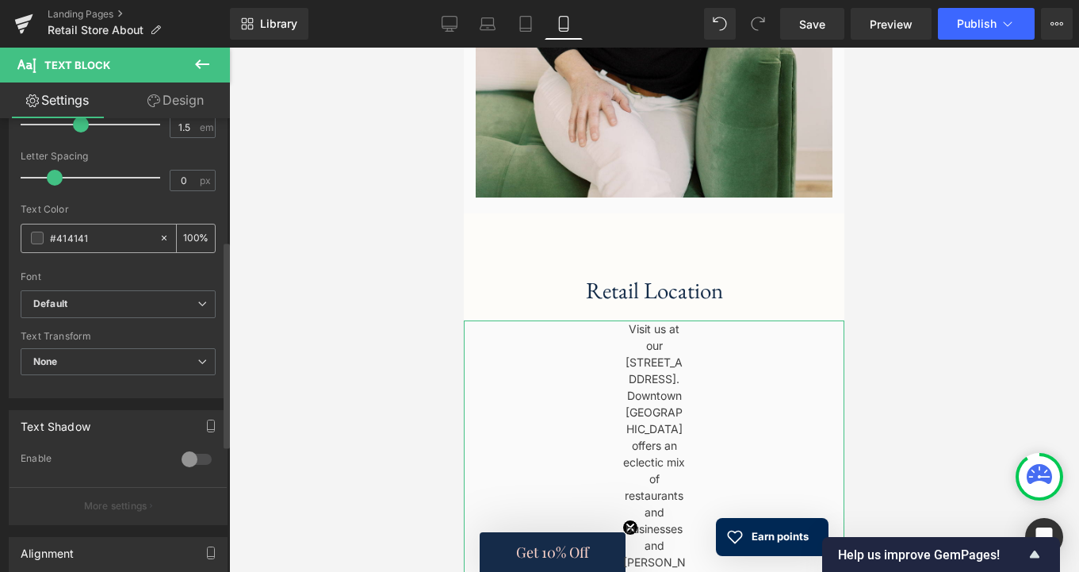
click at [159, 235] on icon at bounding box center [164, 237] width 11 height 11
type input "none"
type input "0"
click at [110, 236] on input "none" at bounding box center [100, 237] width 101 height 17
type input "n"
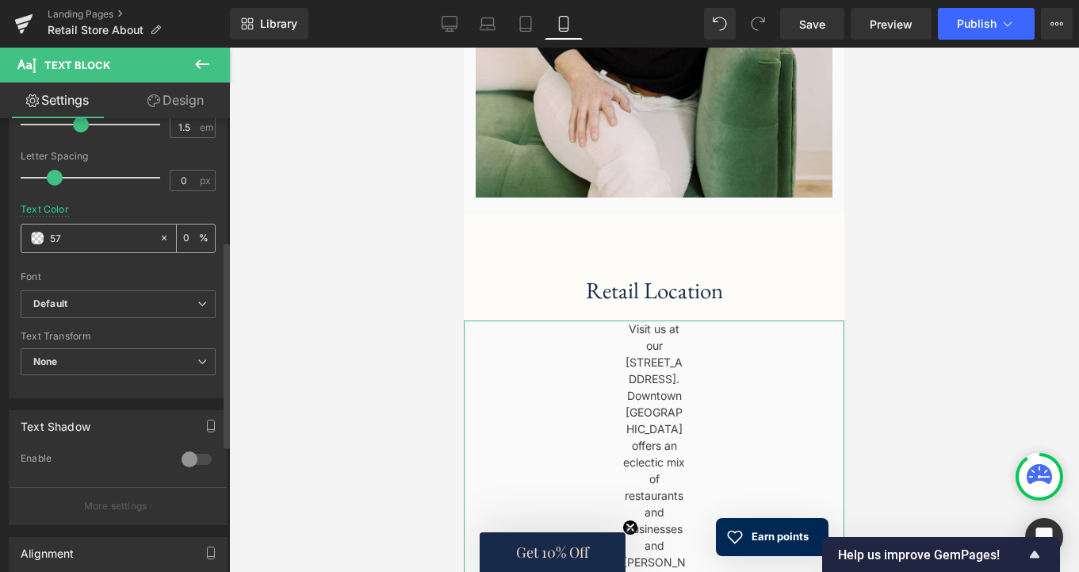
type input "575"
type input "100"
type input "57575"
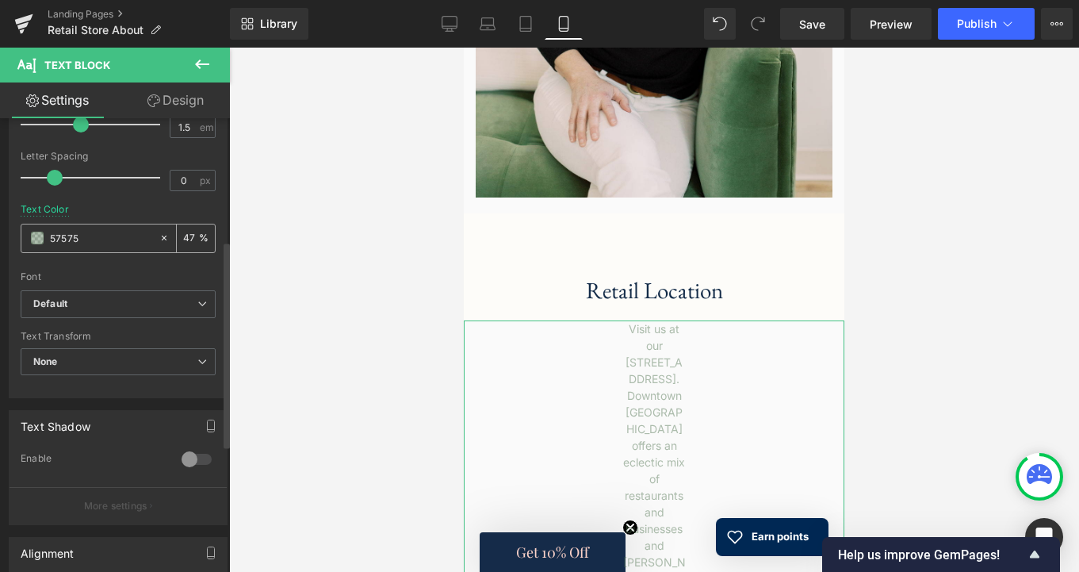
type input "0"
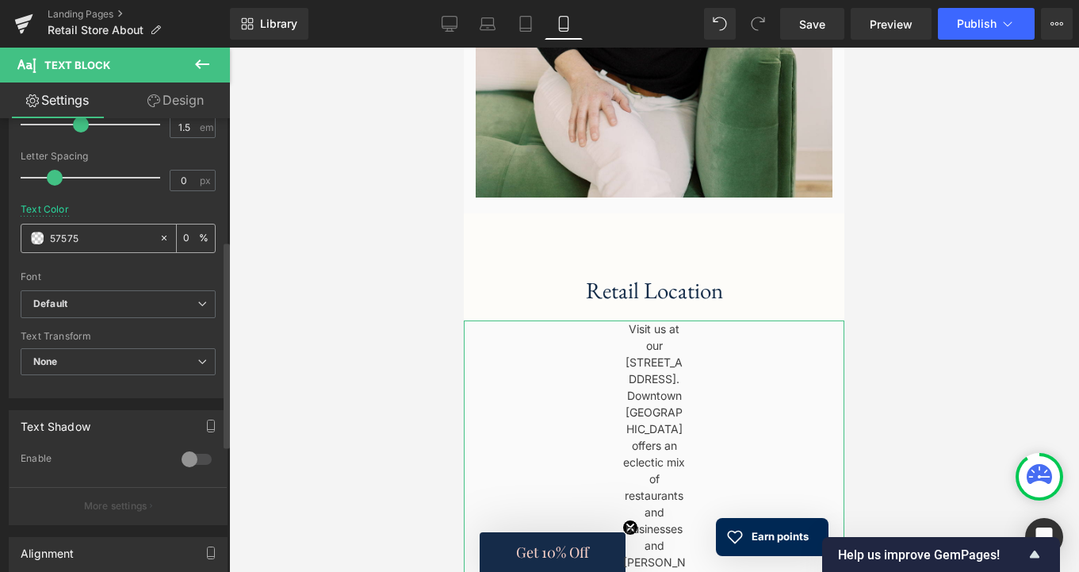
type input "575757"
type input "100"
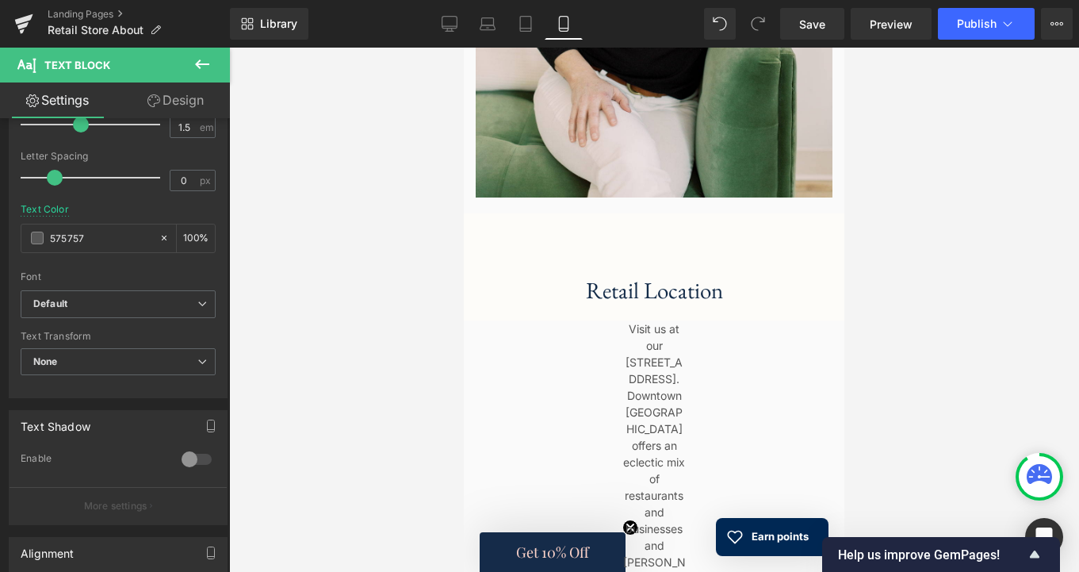
click at [284, 274] on div at bounding box center [654, 310] width 850 height 524
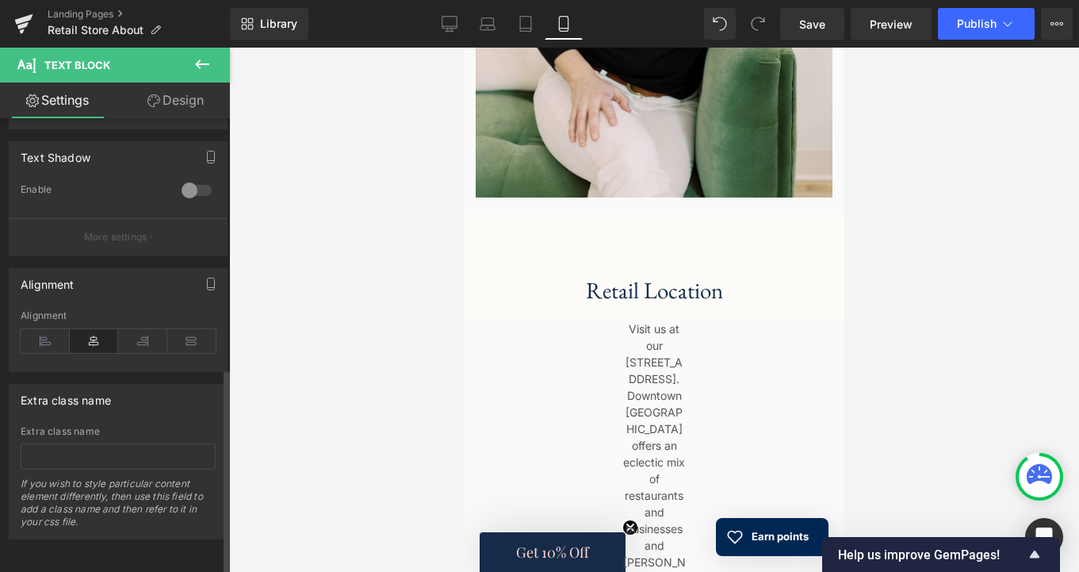
scroll to position [549, 0]
click at [40, 329] on icon at bounding box center [45, 341] width 49 height 24
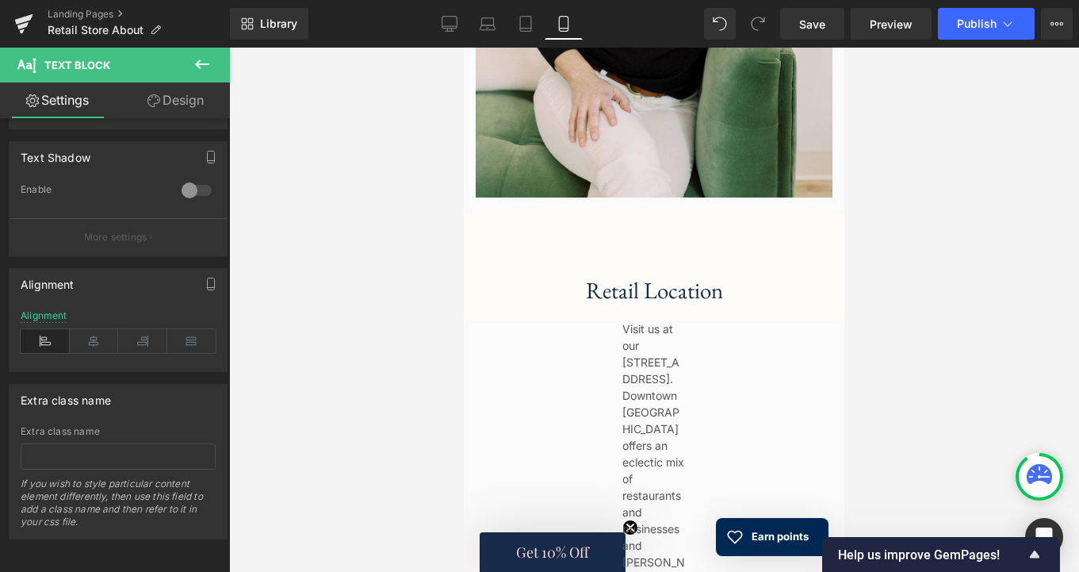
click at [189, 66] on button at bounding box center [201, 65] width 55 height 35
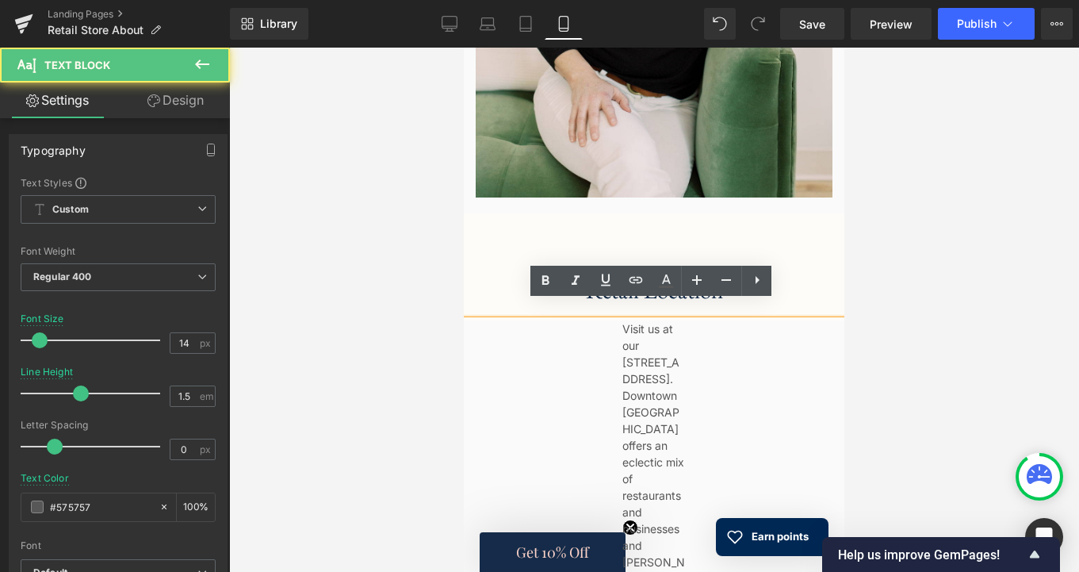
click at [408, 420] on div at bounding box center [654, 310] width 850 height 524
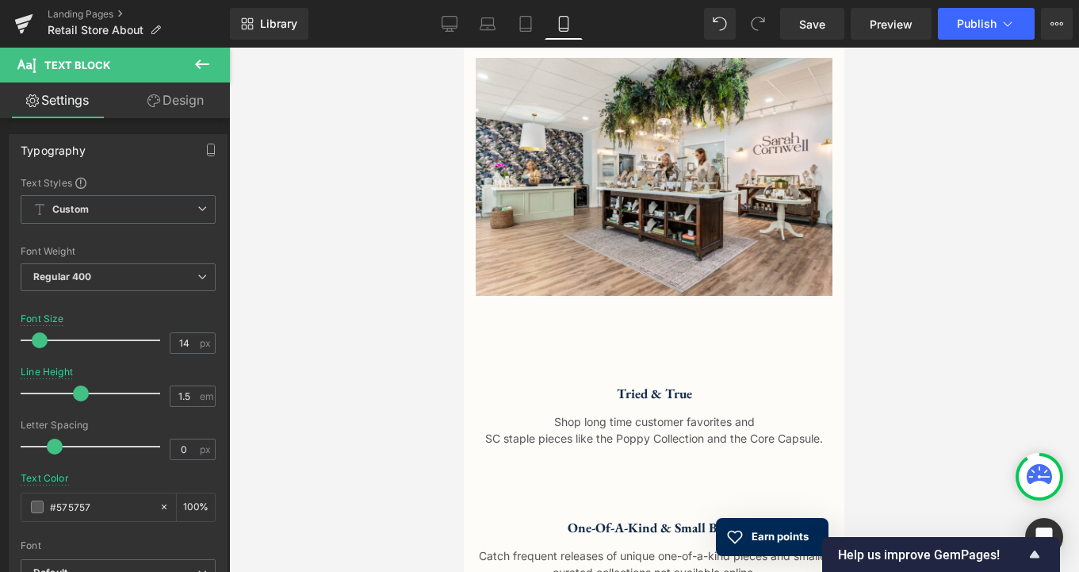
drag, startPoint x: 621, startPoint y: 328, endPoint x: 637, endPoint y: 618, distance: 290.6
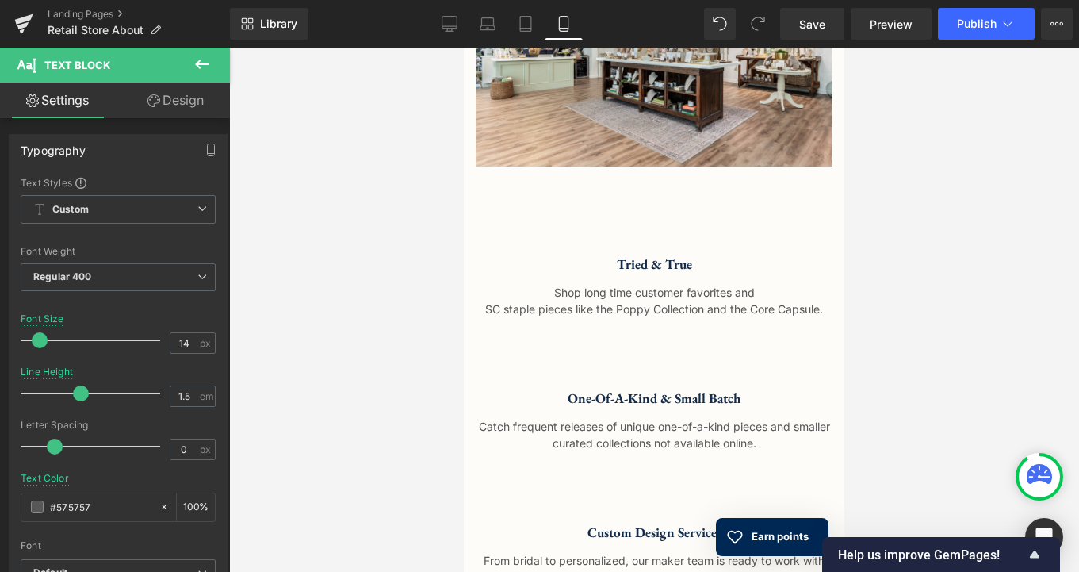
copy div "our [STREET_ADDRESS]. Downtown [GEOGRAPHIC_DATA] offers an eclectic mix of rest…"
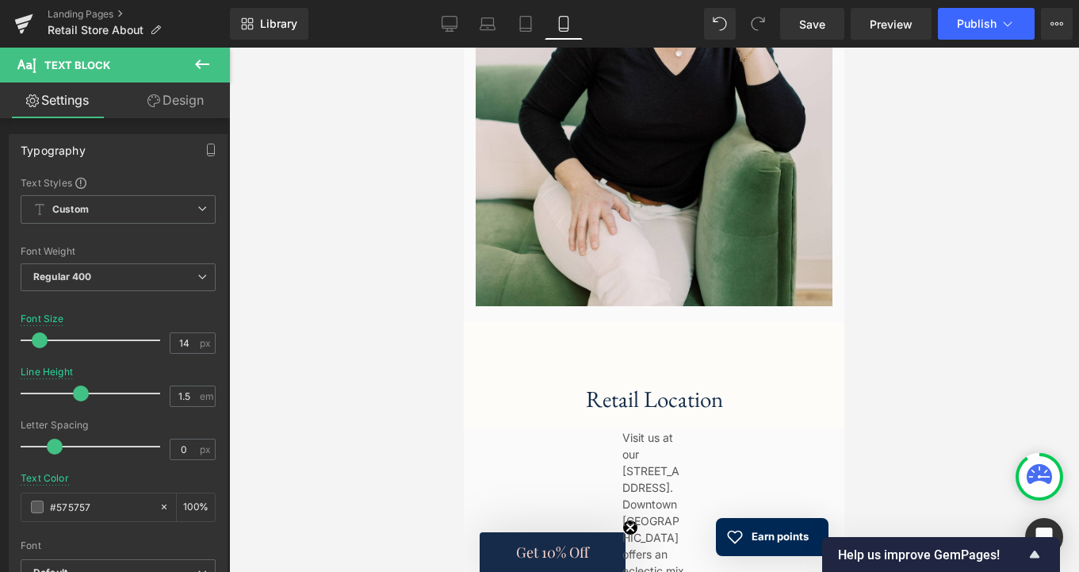
scroll to position [1398, 0]
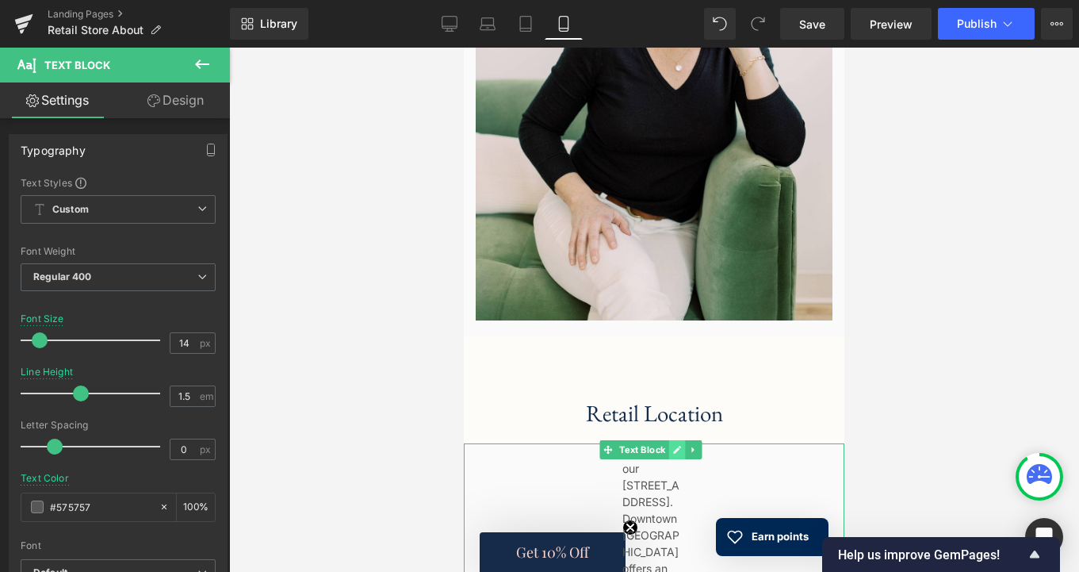
click at [681, 440] on link at bounding box center [677, 449] width 17 height 19
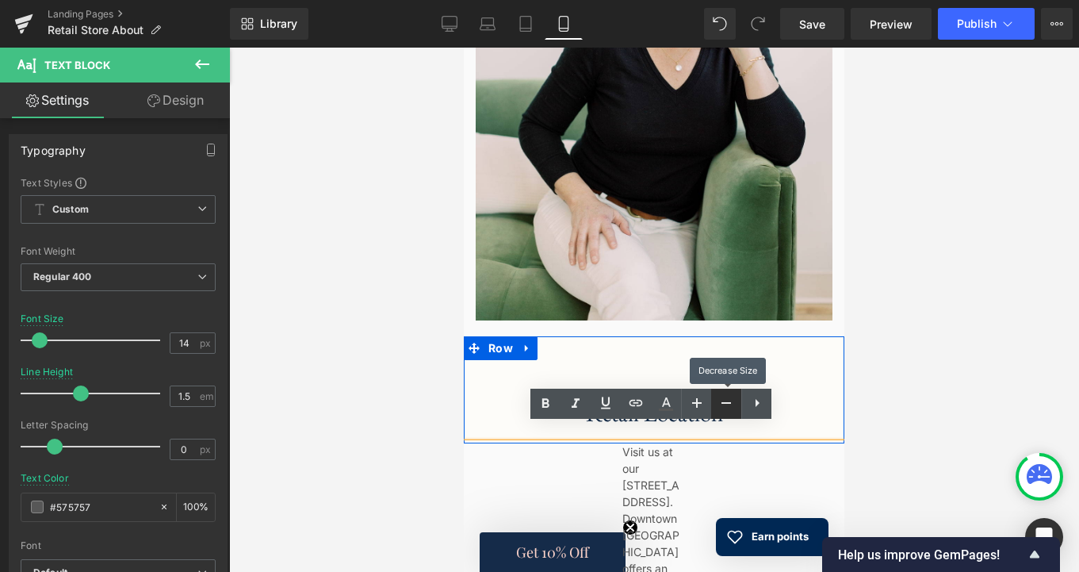
click at [729, 404] on icon at bounding box center [726, 402] width 19 height 19
click at [702, 406] on icon at bounding box center [696, 402] width 19 height 19
type input "14"
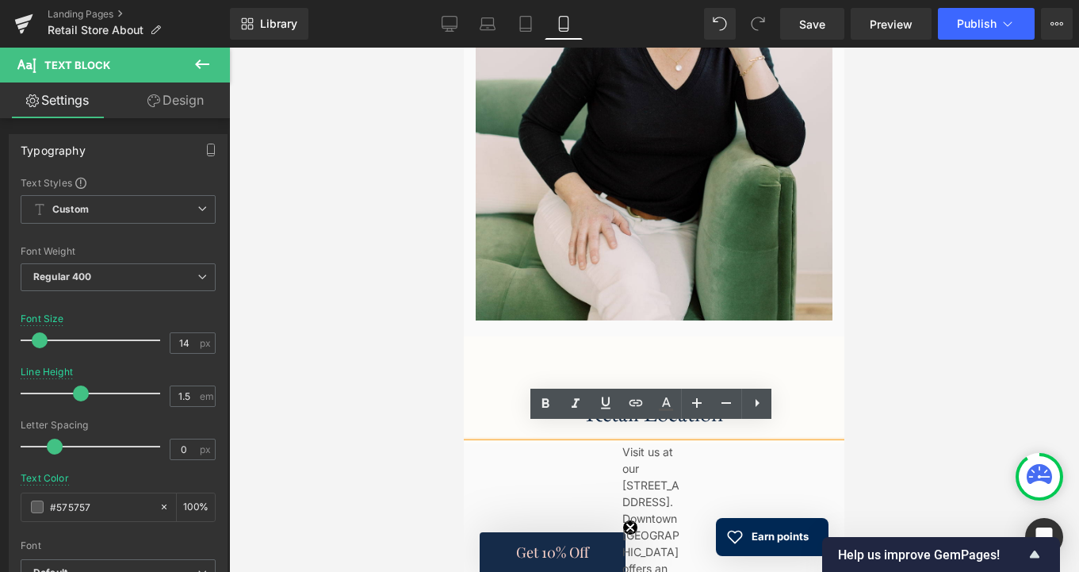
click at [421, 469] on div at bounding box center [654, 310] width 850 height 524
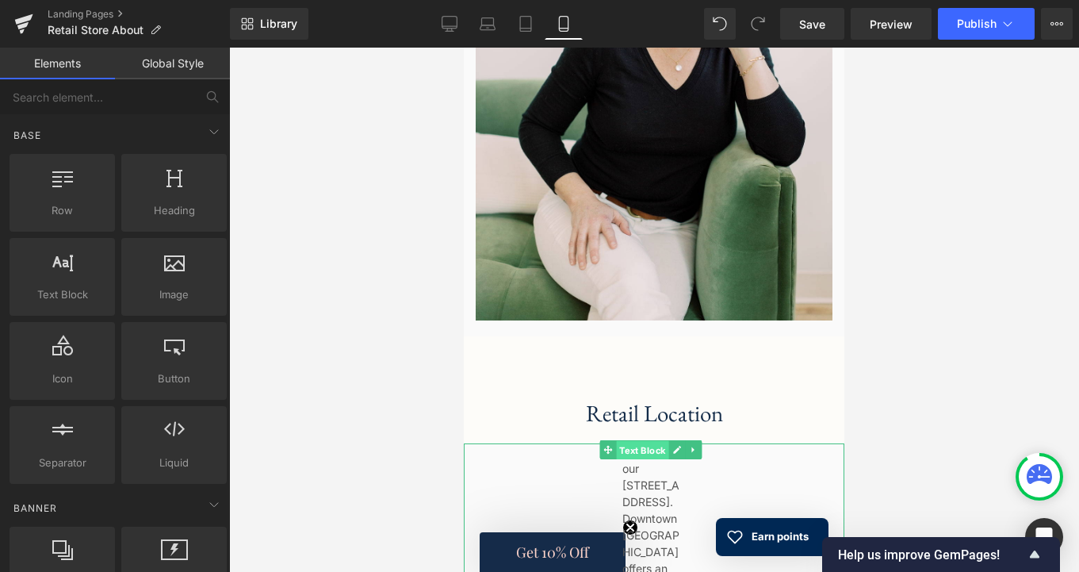
click at [622, 440] on span "Text Block" at bounding box center [642, 449] width 52 height 19
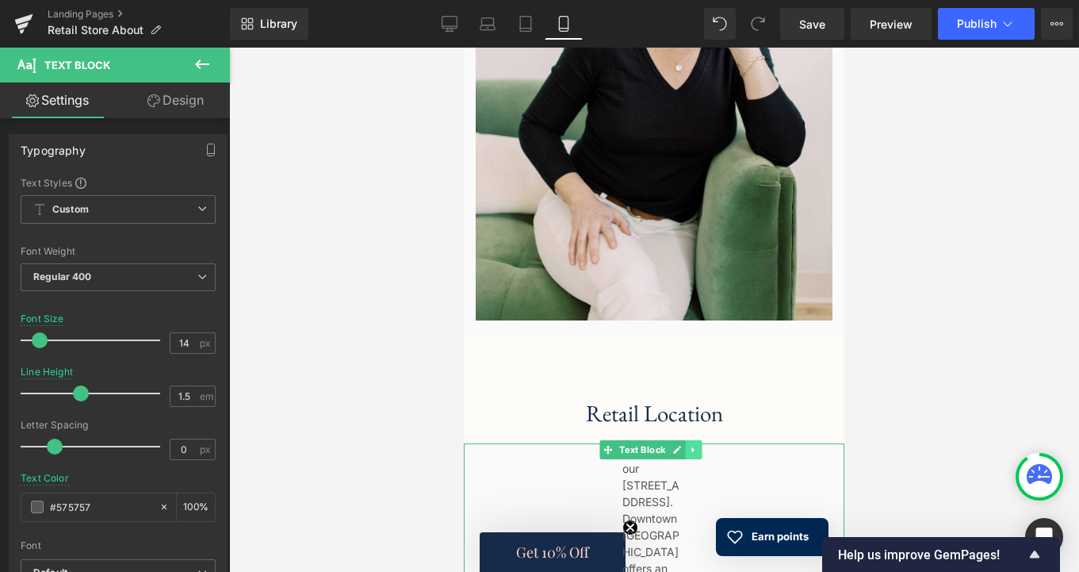
click at [696, 440] on link at bounding box center [694, 449] width 17 height 19
click at [701, 440] on link at bounding box center [702, 449] width 17 height 19
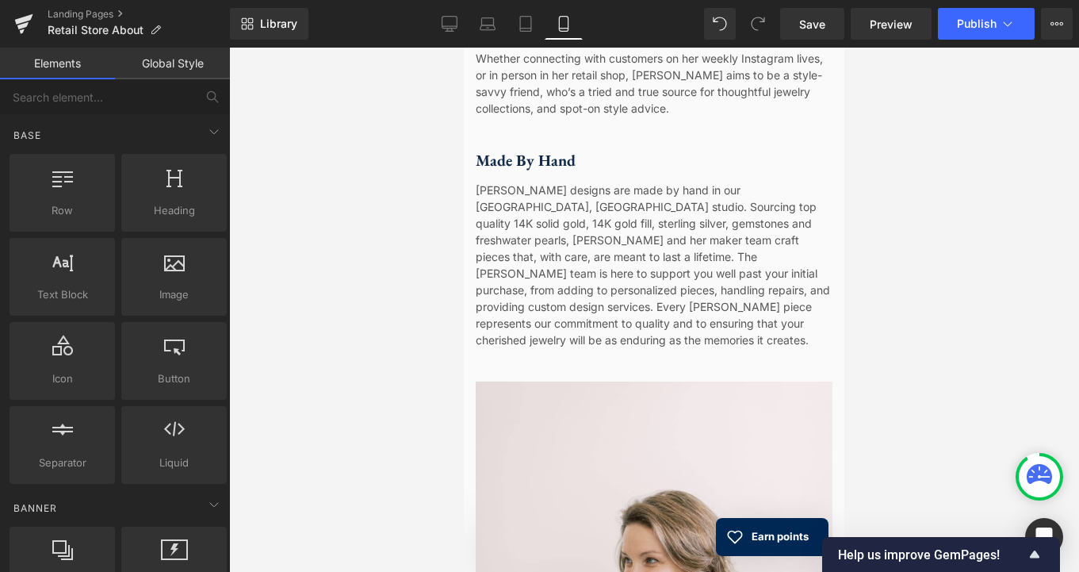
scroll to position [768, 0]
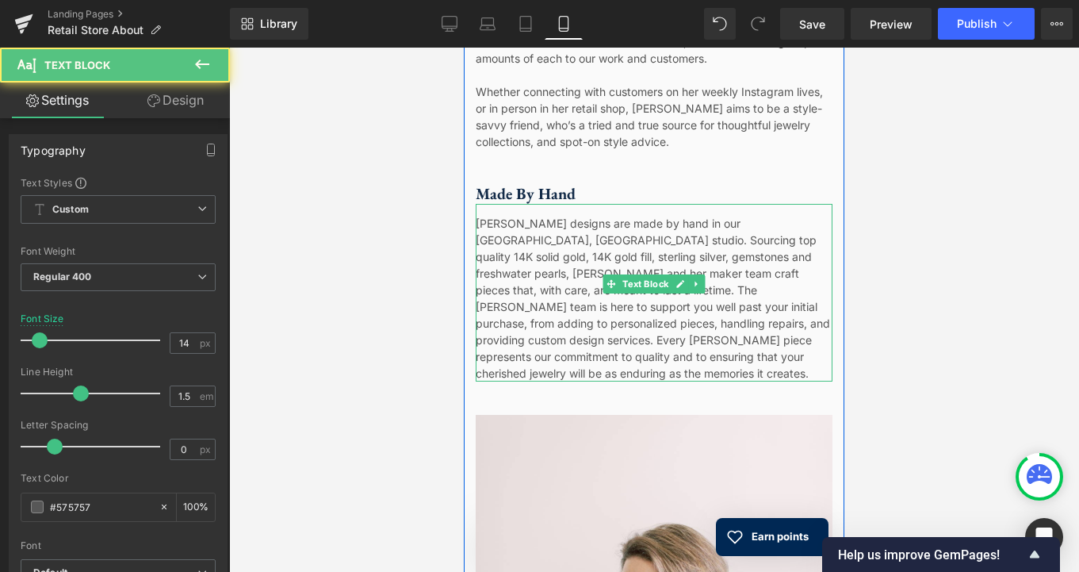
click at [647, 312] on div "[PERSON_NAME] designs are made by hand in our [GEOGRAPHIC_DATA], [GEOGRAPHIC_DA…" at bounding box center [654, 293] width 357 height 178
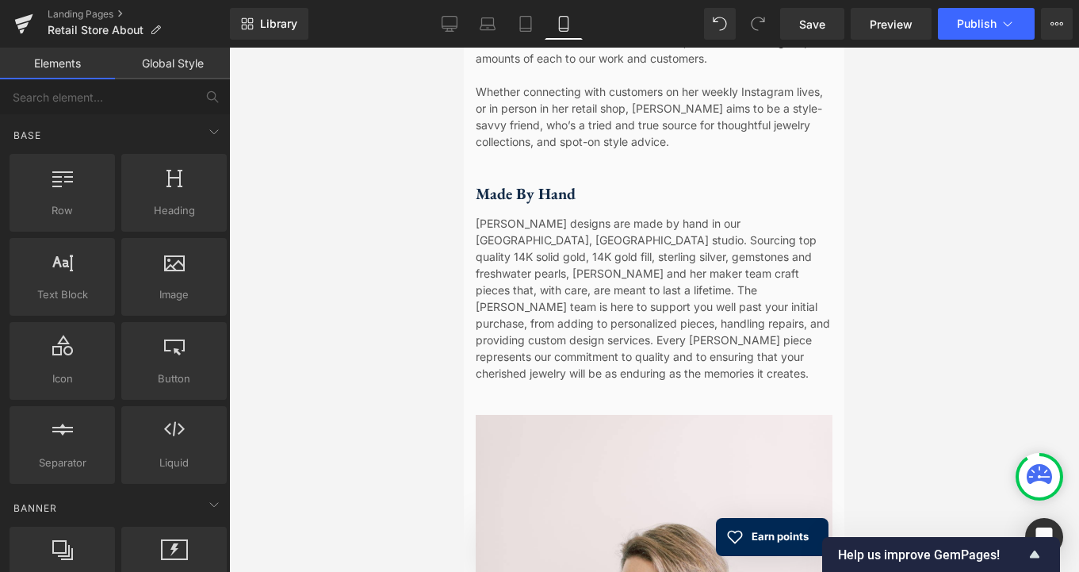
click at [870, 256] on div at bounding box center [654, 310] width 850 height 524
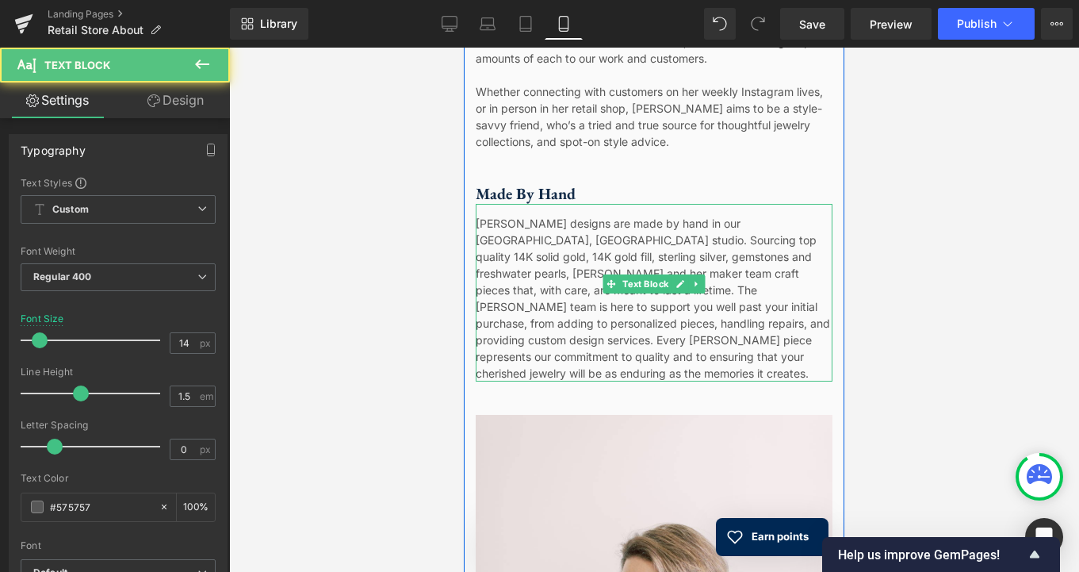
click at [704, 262] on div "[PERSON_NAME] designs are made by hand in our [GEOGRAPHIC_DATA], [GEOGRAPHIC_DA…" at bounding box center [654, 293] width 357 height 178
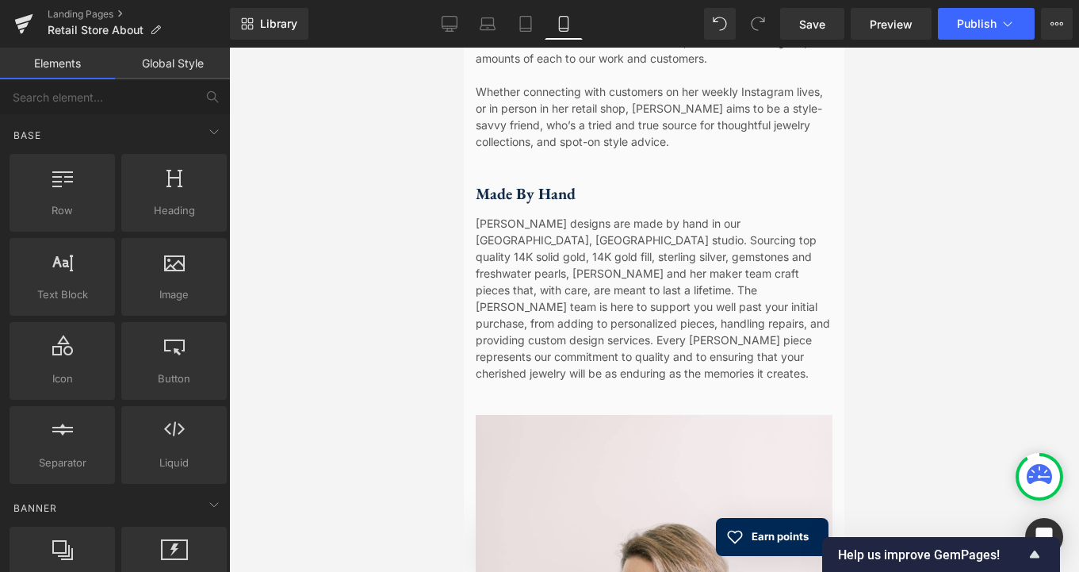
click at [415, 305] on div at bounding box center [654, 310] width 850 height 524
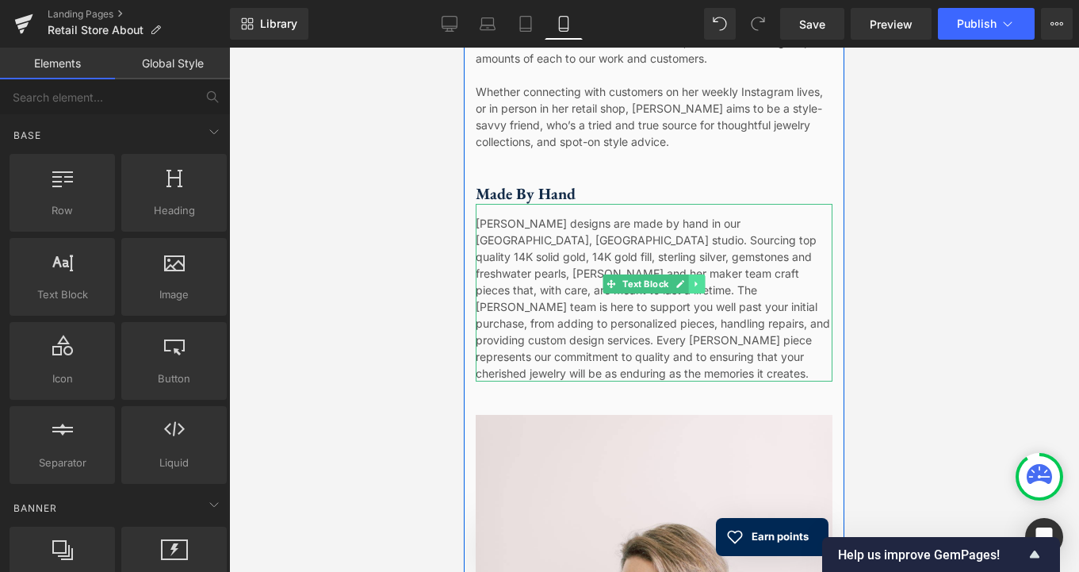
click at [694, 284] on link at bounding box center [697, 283] width 17 height 19
click at [685, 284] on link at bounding box center [688, 283] width 17 height 19
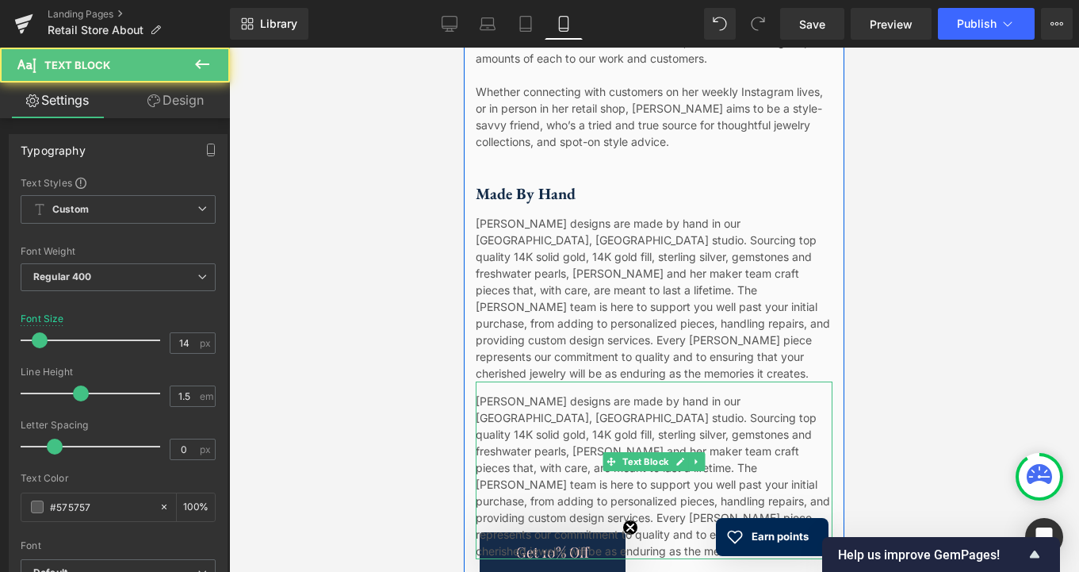
click at [649, 419] on div "[PERSON_NAME] designs are made by hand in our [GEOGRAPHIC_DATA], [GEOGRAPHIC_DA…" at bounding box center [654, 470] width 357 height 178
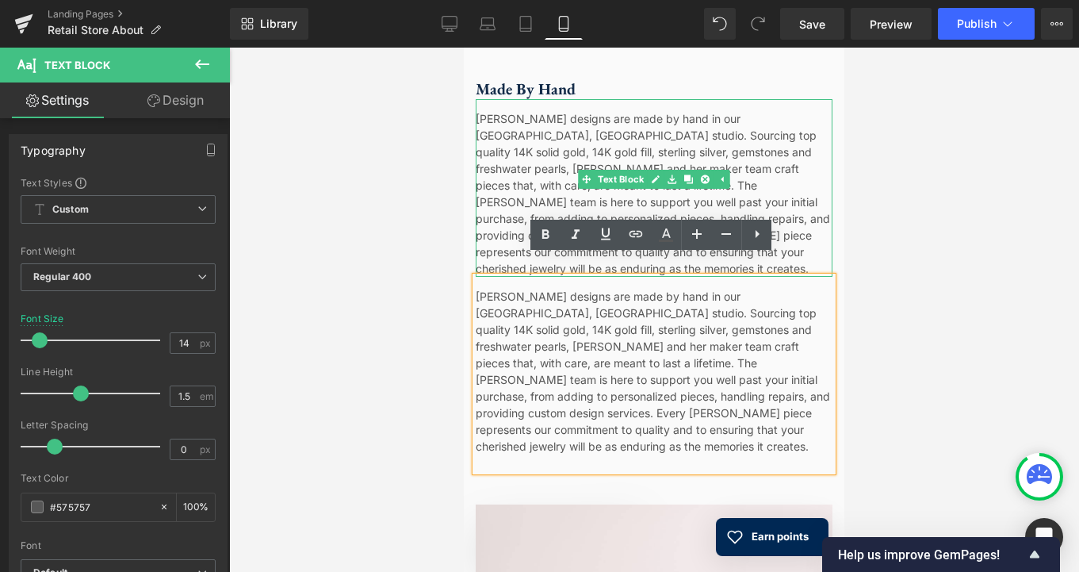
scroll to position [883, 0]
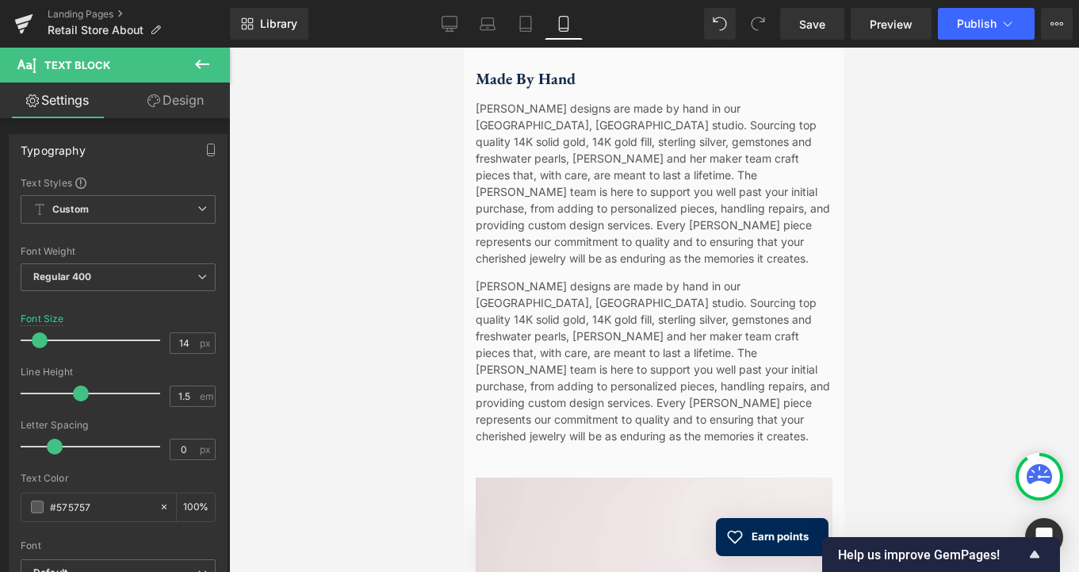
click at [201, 52] on button at bounding box center [201, 65] width 55 height 35
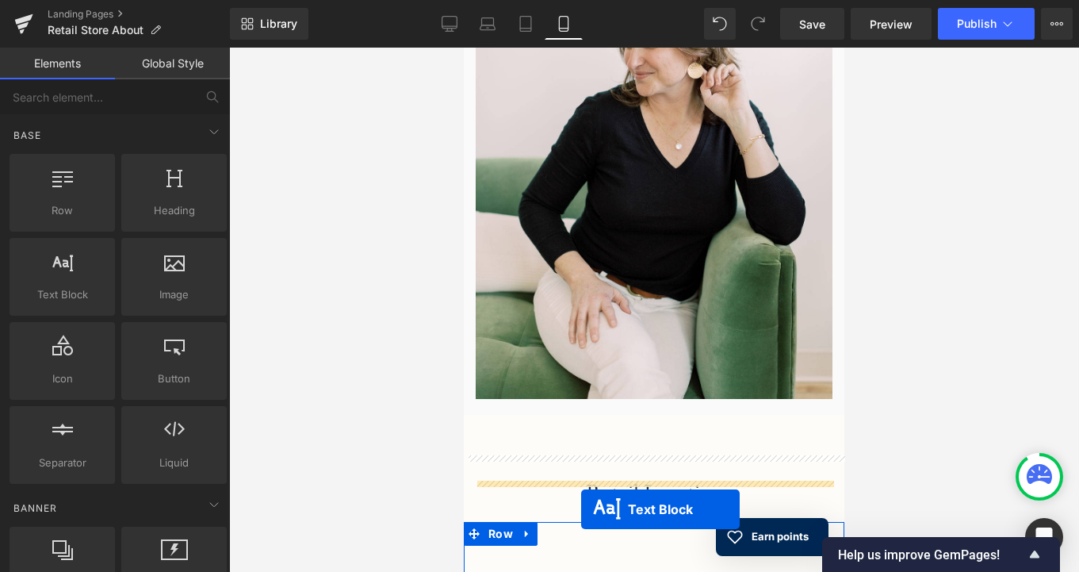
scroll to position [1438, 0]
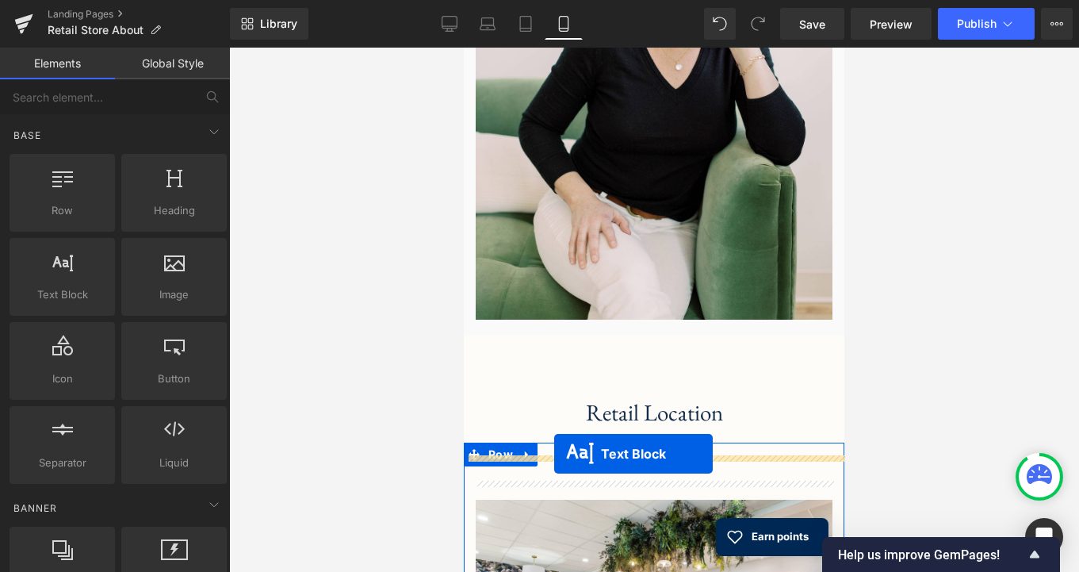
drag, startPoint x: 610, startPoint y: 327, endPoint x: 554, endPoint y: 453, distance: 137.7
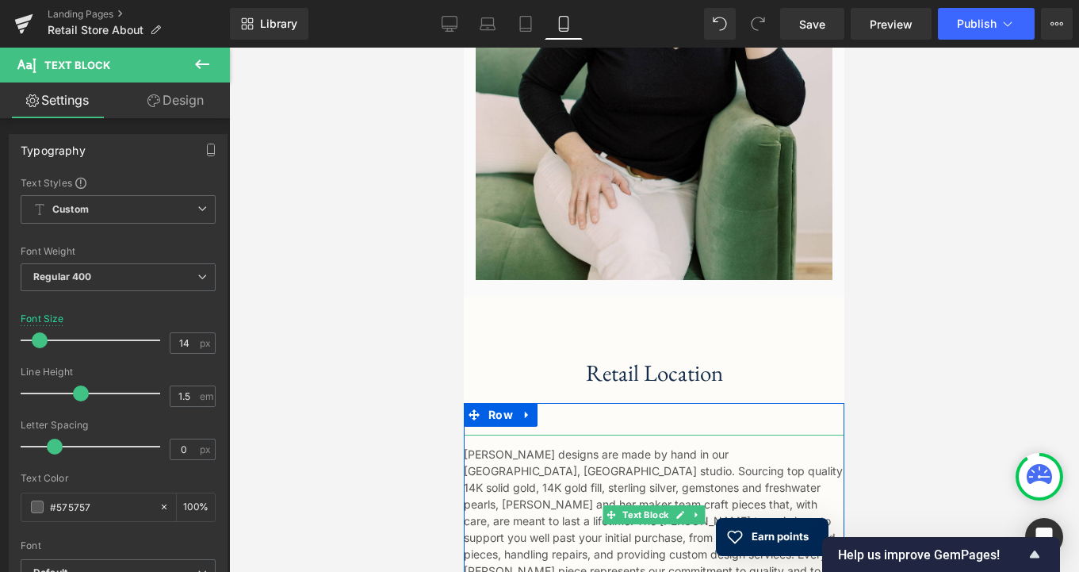
click at [600, 470] on div "[PERSON_NAME] designs are made by hand in our [GEOGRAPHIC_DATA], [GEOGRAPHIC_DA…" at bounding box center [654, 523] width 381 height 178
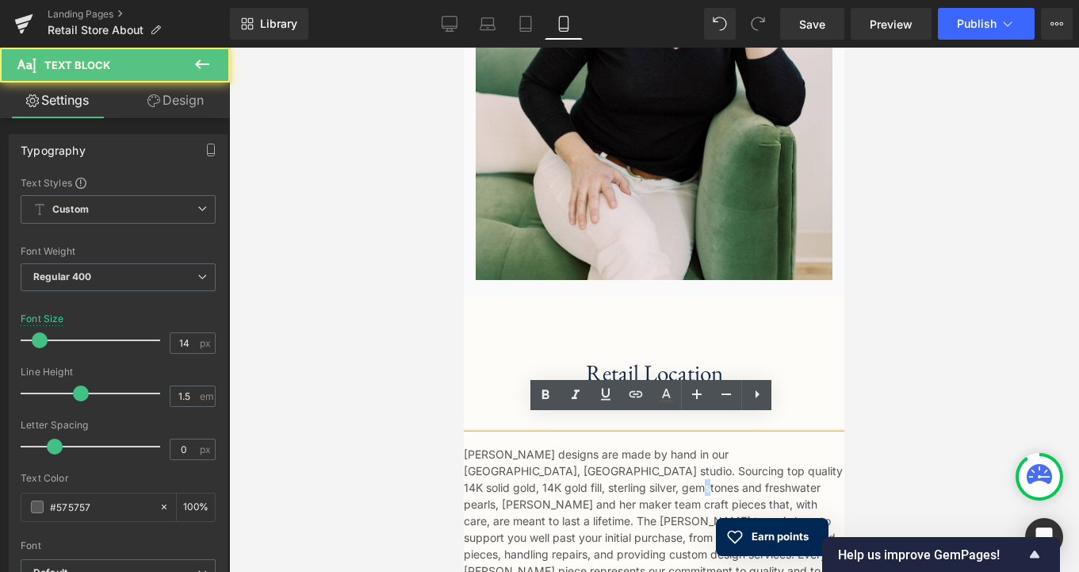
click at [600, 470] on div "[PERSON_NAME] designs are made by hand in our [GEOGRAPHIC_DATA], [GEOGRAPHIC_DA…" at bounding box center [654, 531] width 381 height 194
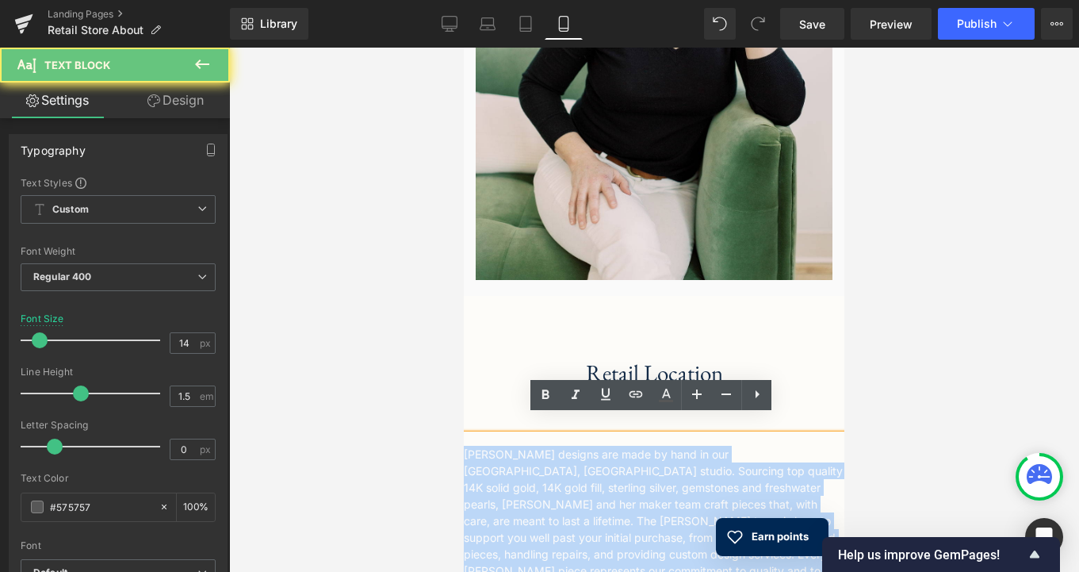
click at [600, 470] on div "[PERSON_NAME] designs are made by hand in our [GEOGRAPHIC_DATA], [GEOGRAPHIC_DA…" at bounding box center [654, 531] width 381 height 194
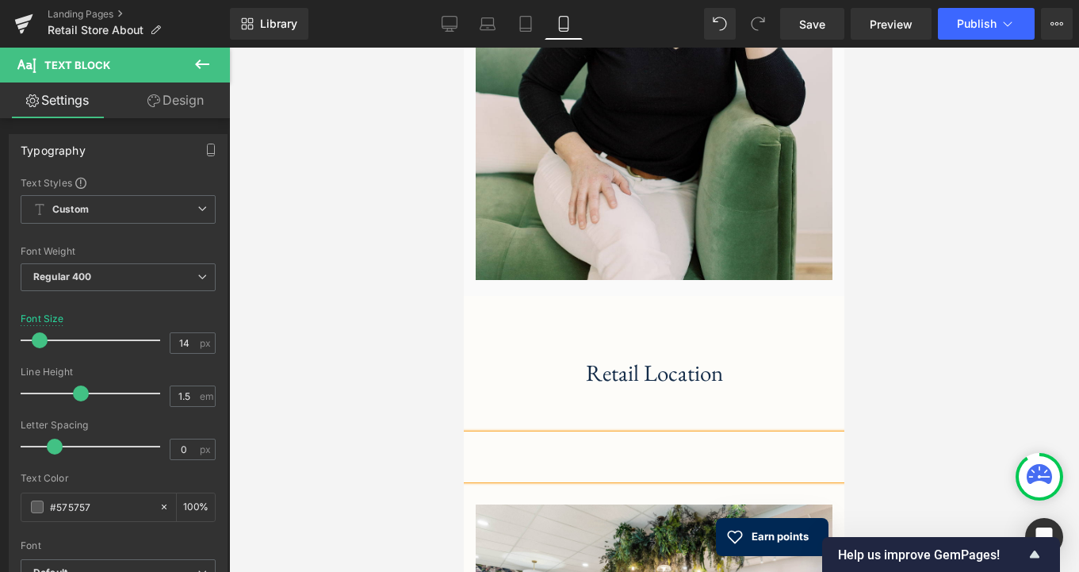
click at [582, 434] on div at bounding box center [654, 456] width 381 height 44
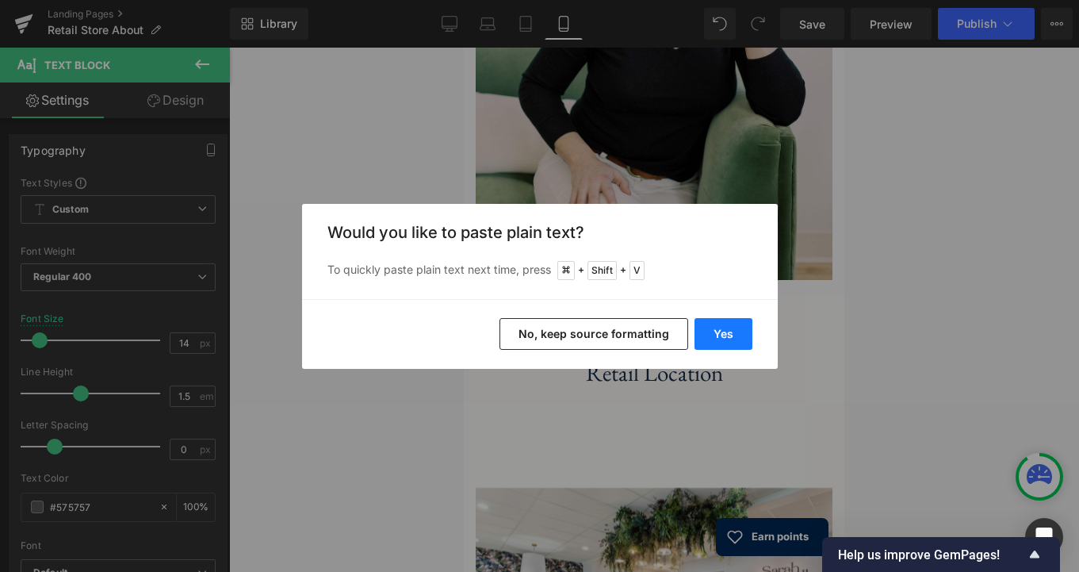
click at [715, 337] on button "Yes" at bounding box center [723, 334] width 58 height 32
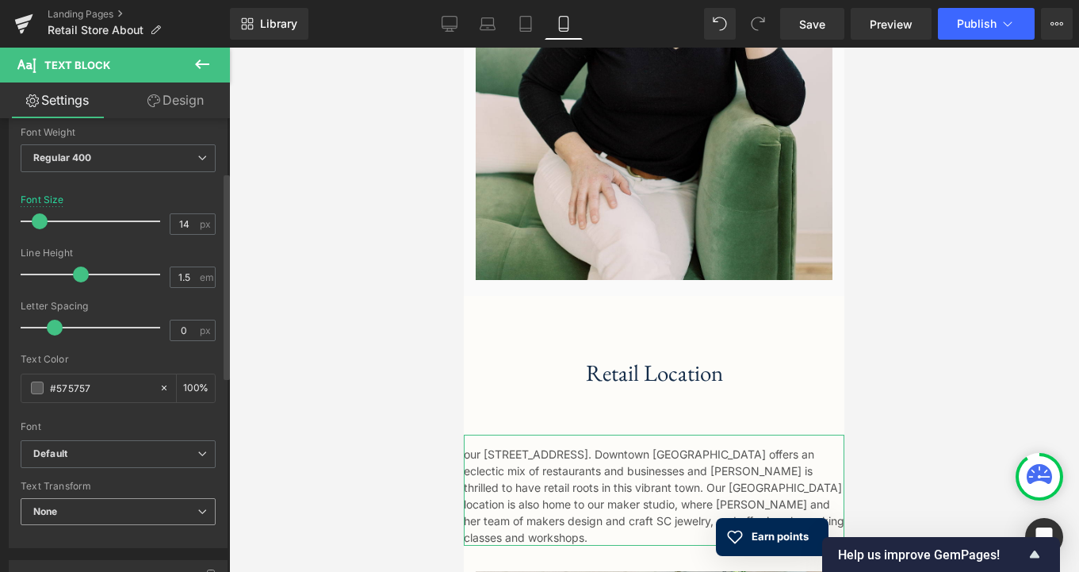
scroll to position [118, 0]
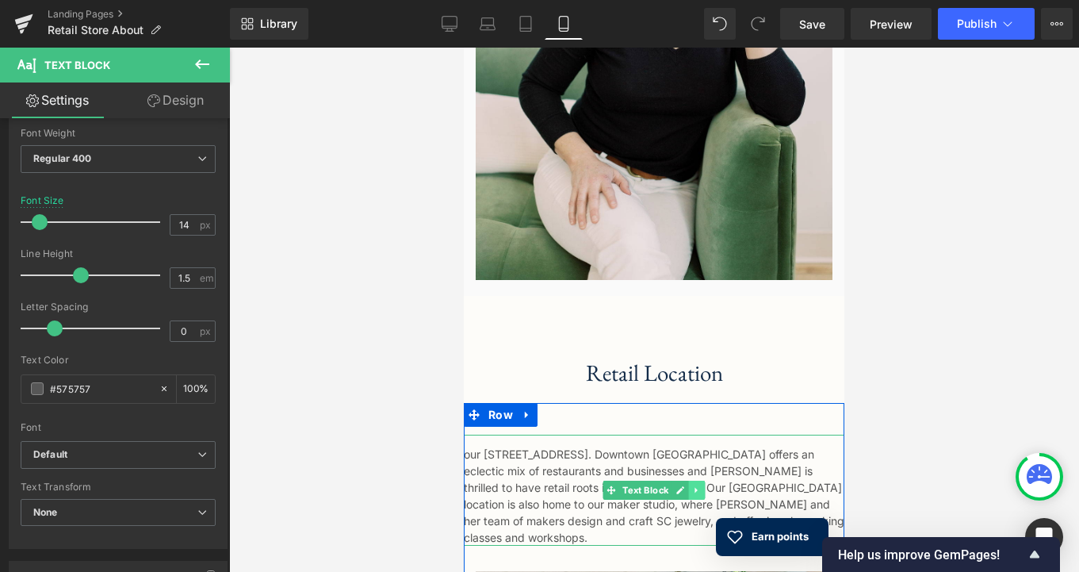
click at [698, 480] on link at bounding box center [697, 489] width 17 height 19
click at [724, 480] on link at bounding box center [722, 489] width 17 height 19
click at [641, 480] on span "Text Block" at bounding box center [645, 489] width 52 height 19
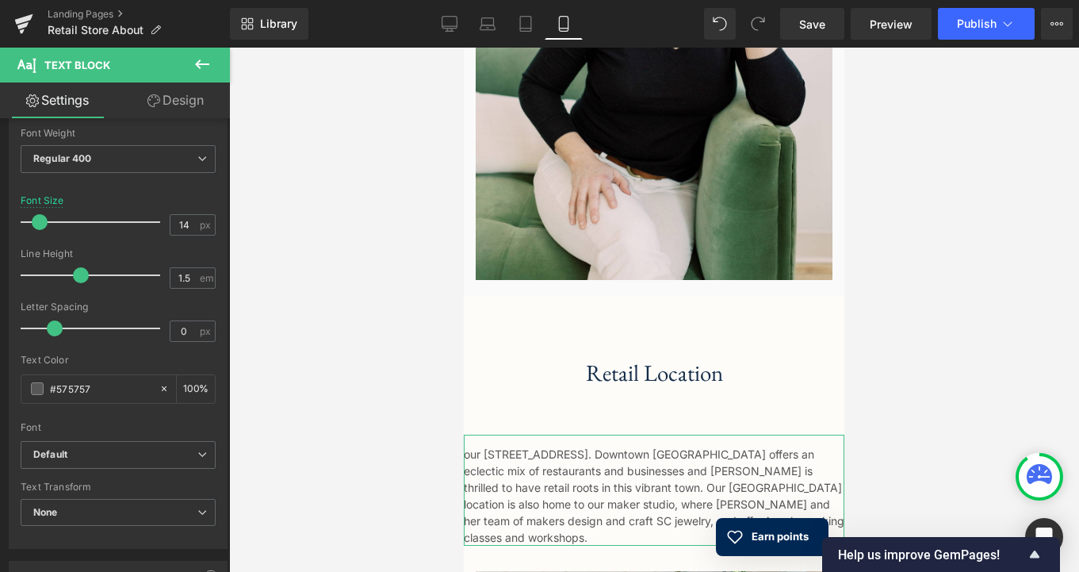
click at [170, 103] on link "Design" at bounding box center [175, 100] width 115 height 36
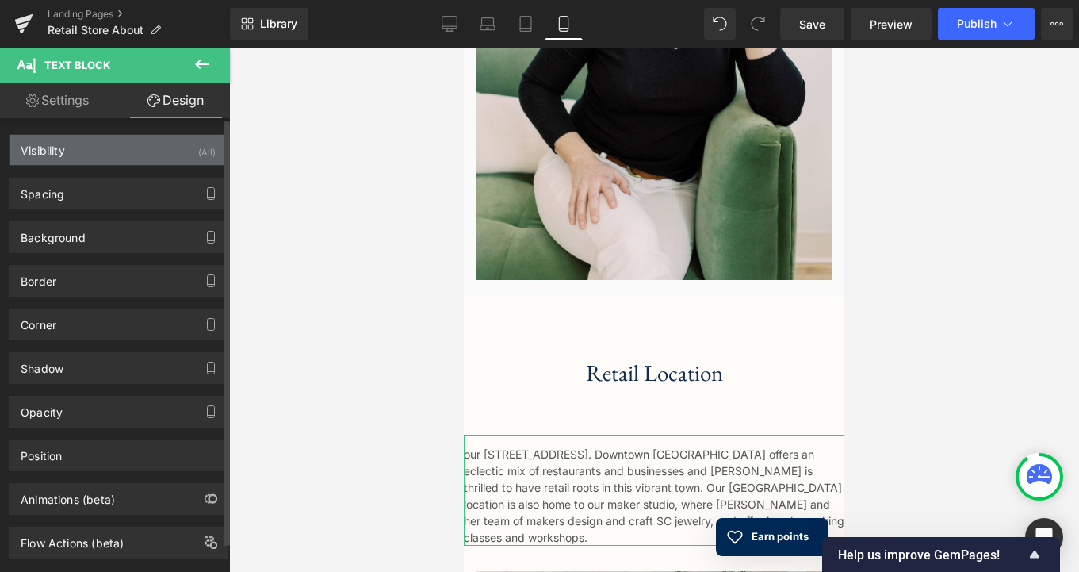
click at [156, 153] on div "Visibility (All)" at bounding box center [118, 150] width 217 height 30
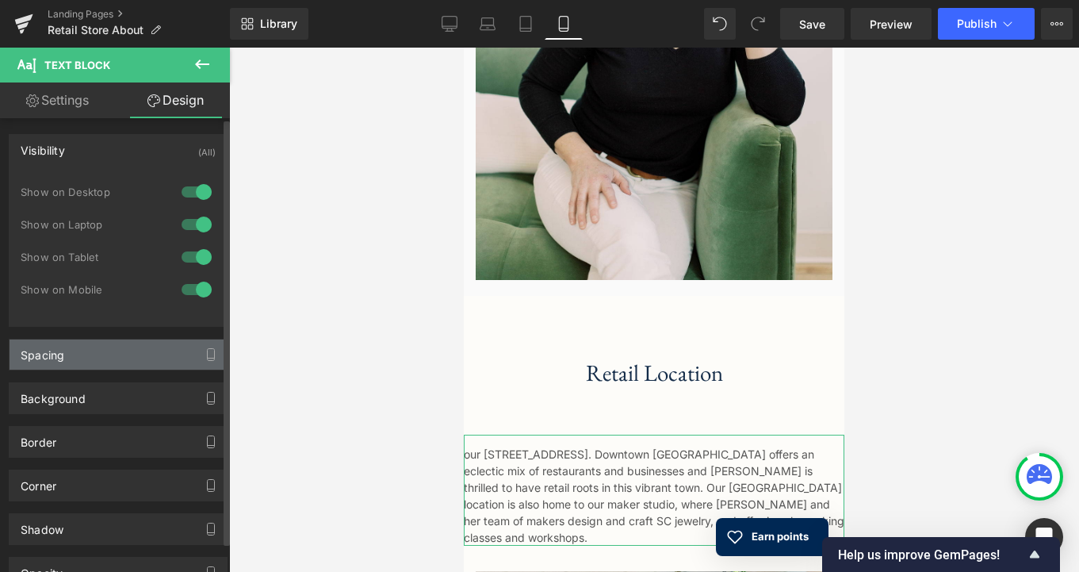
click at [119, 360] on div "Spacing" at bounding box center [118, 354] width 217 height 30
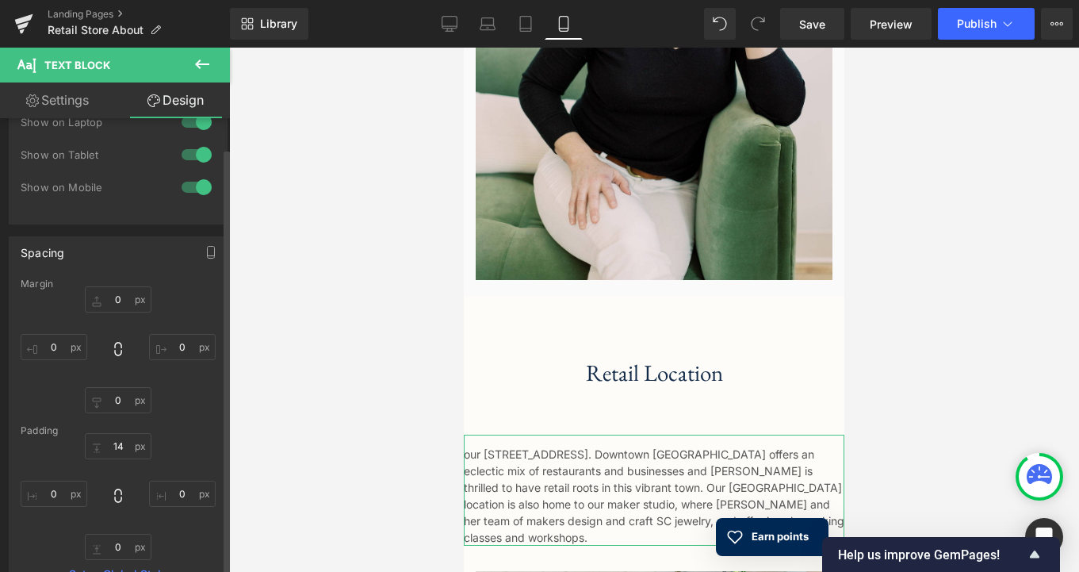
scroll to position [105, 0]
click at [59, 343] on input "0" at bounding box center [54, 344] width 67 height 26
type input "1"
click at [182, 345] on input "0" at bounding box center [182, 344] width 67 height 26
type input "1"
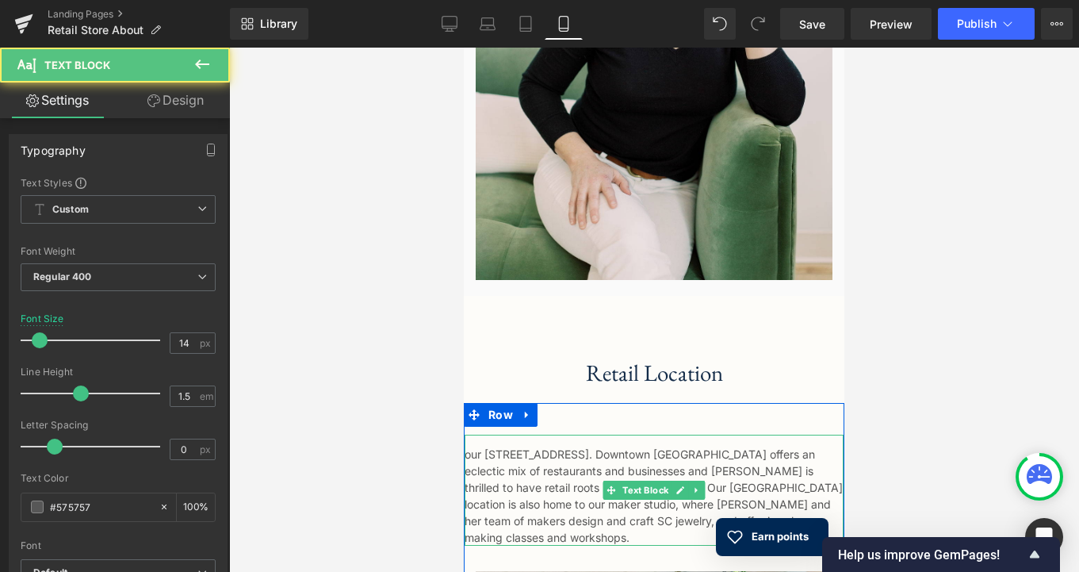
click at [533, 492] on div "our [STREET_ADDRESS]. Downtown [GEOGRAPHIC_DATA] offers an eclectic mix of rest…" at bounding box center [654, 489] width 379 height 111
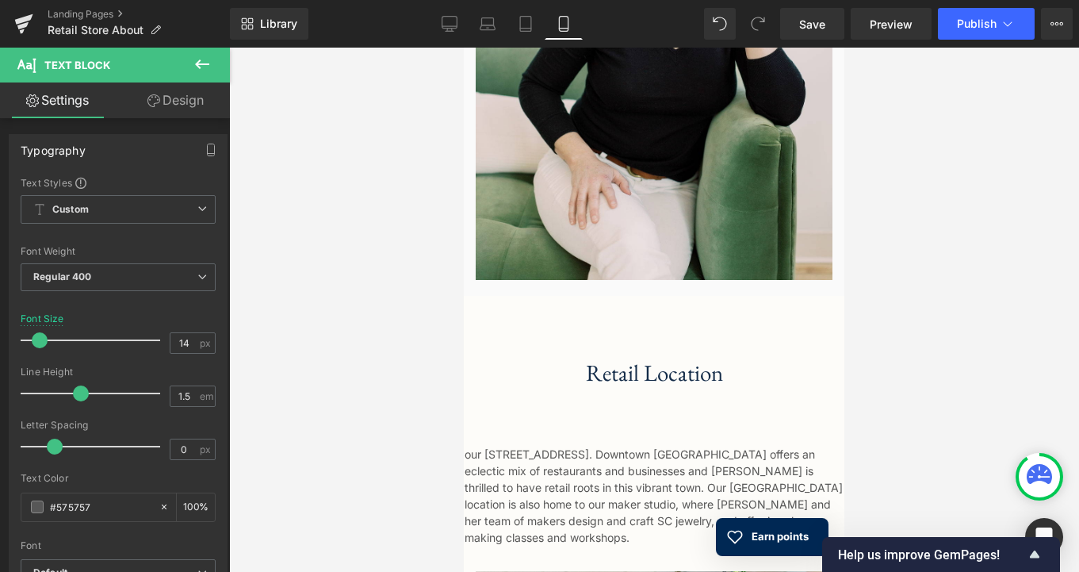
click at [159, 99] on link "Design" at bounding box center [175, 100] width 115 height 36
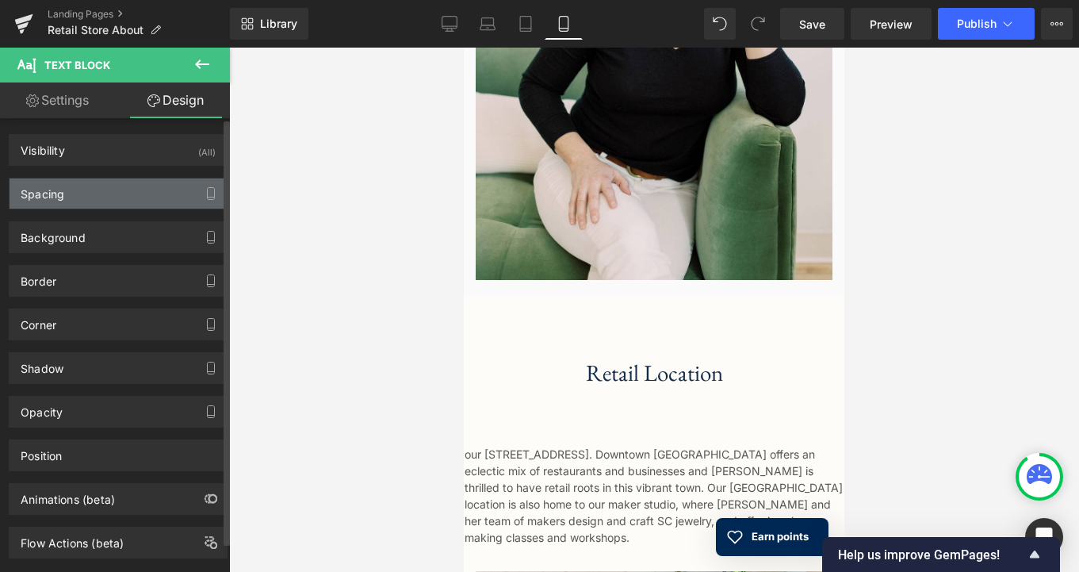
click at [93, 199] on div "Spacing" at bounding box center [118, 193] width 217 height 30
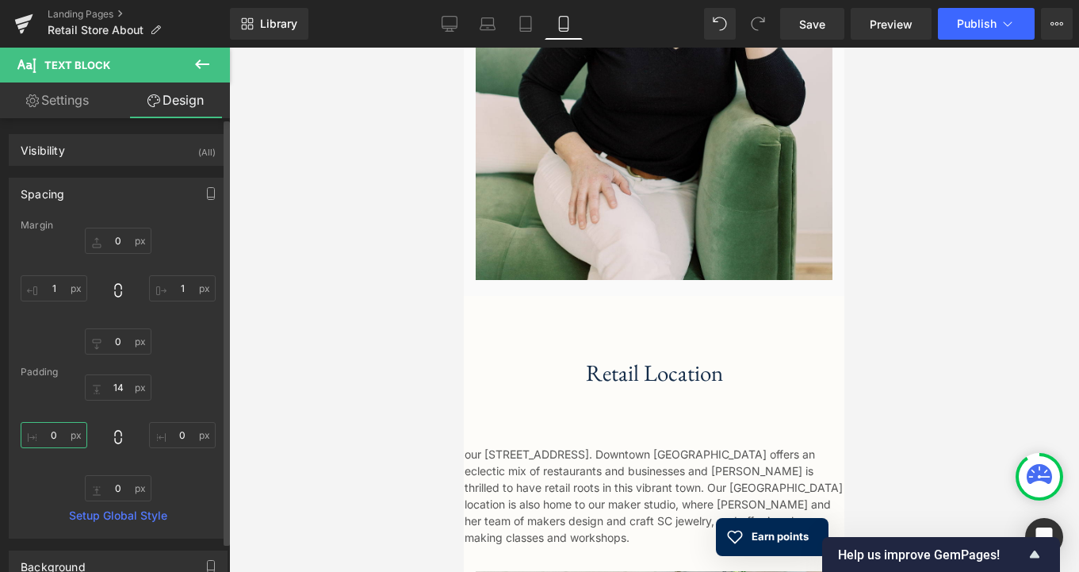
click at [59, 435] on input "0" at bounding box center [54, 435] width 67 height 26
type input "1"
click at [186, 438] on input "0" at bounding box center [182, 435] width 67 height 26
type input "1"
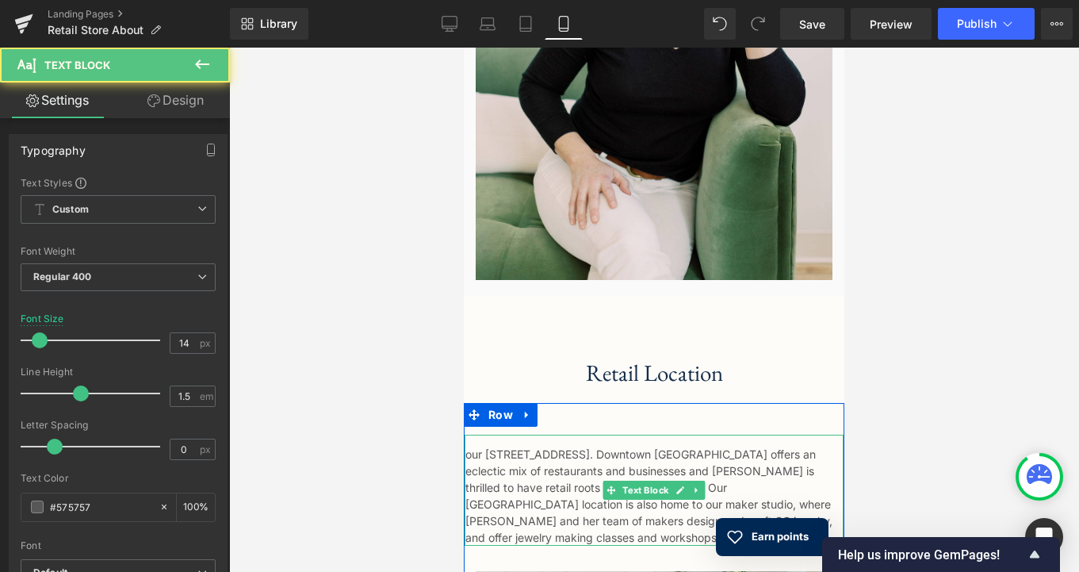
click at [526, 492] on div "our [STREET_ADDRESS]. Downtown [GEOGRAPHIC_DATA] offers an eclectic mix of rest…" at bounding box center [654, 489] width 379 height 111
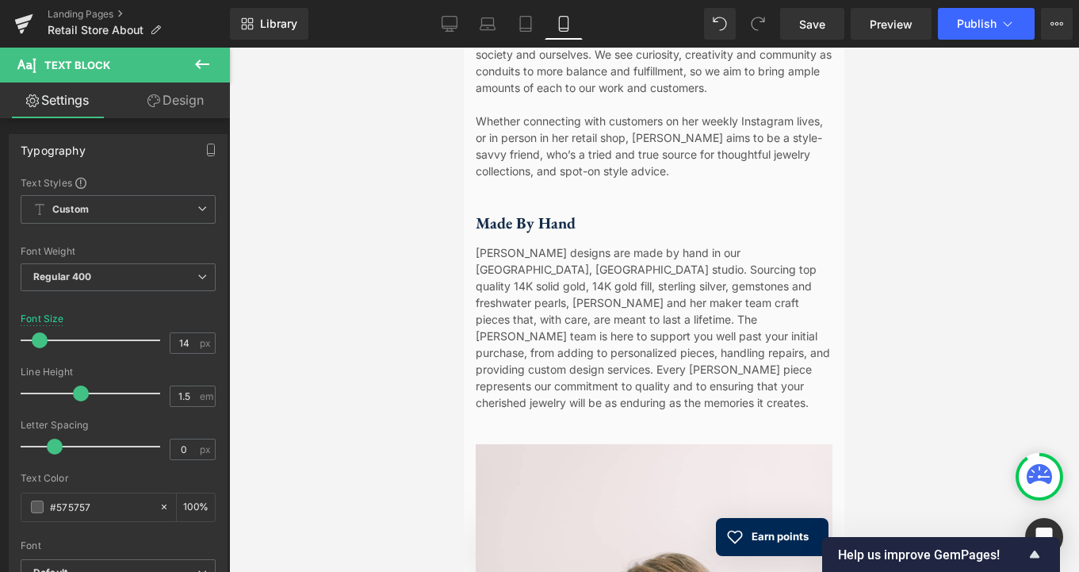
scroll to position [738, 0]
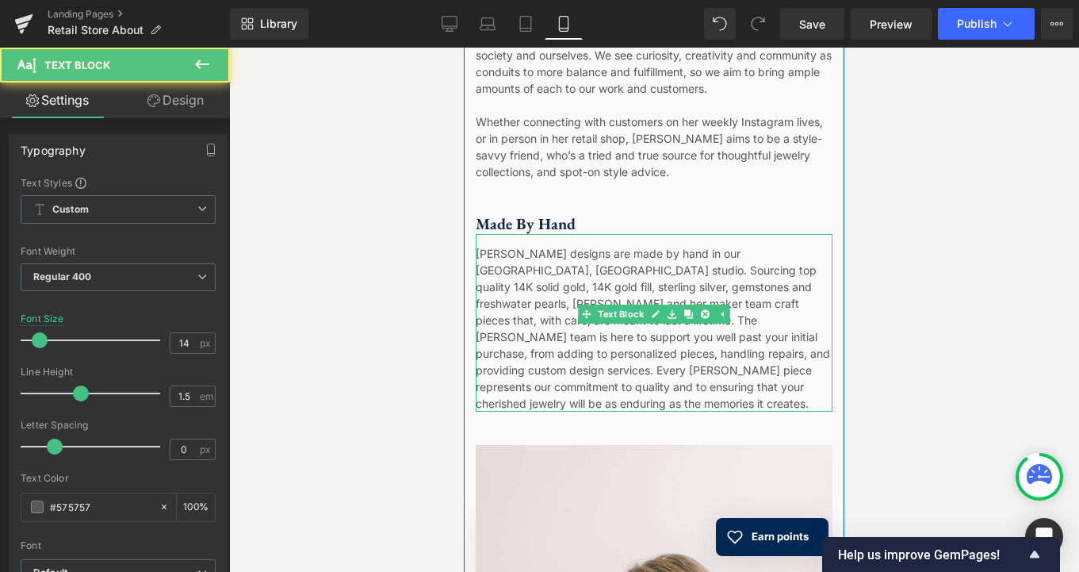
click at [530, 352] on div "[PERSON_NAME] designs are made by hand in our [GEOGRAPHIC_DATA], [GEOGRAPHIC_DA…" at bounding box center [654, 323] width 357 height 178
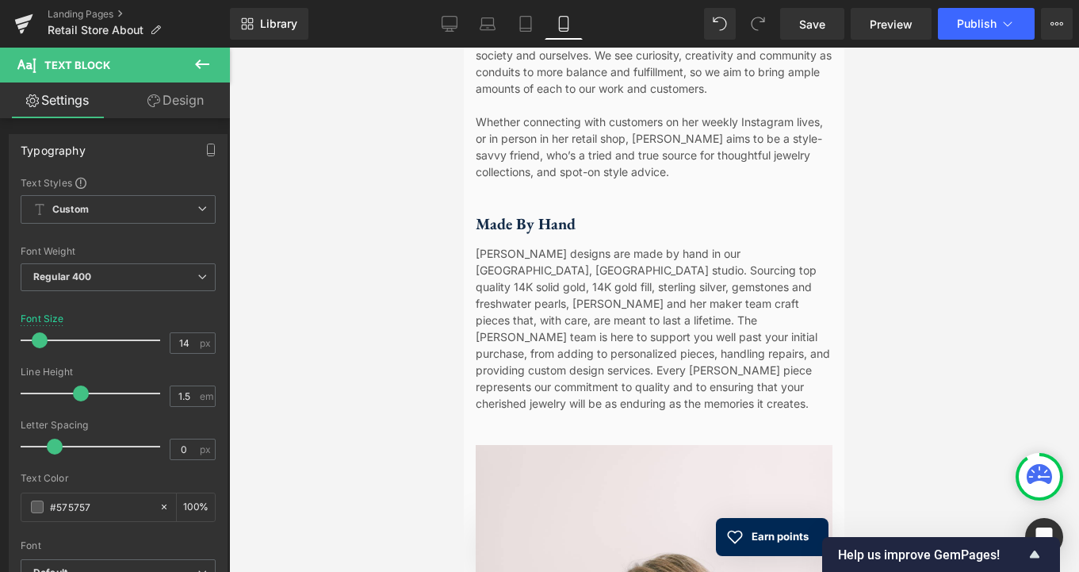
click at [185, 99] on link "Design" at bounding box center [175, 100] width 115 height 36
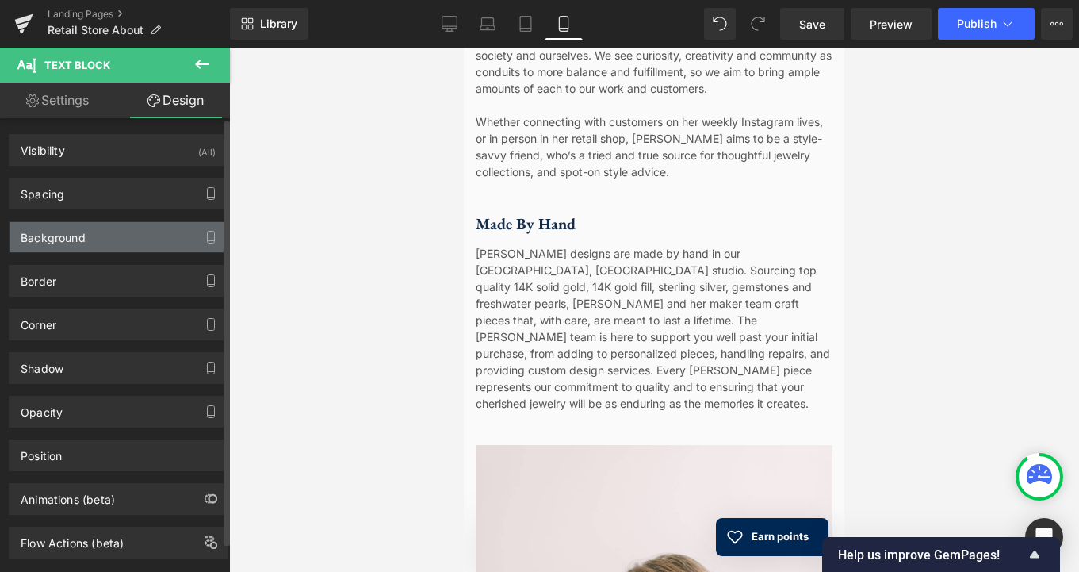
type input "0"
type input "14"
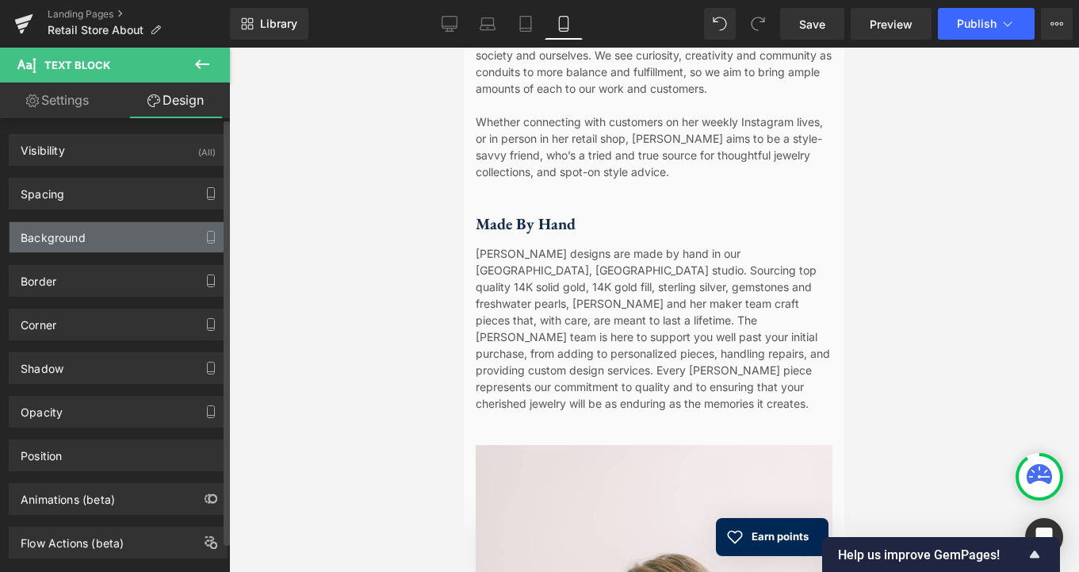
type input "0"
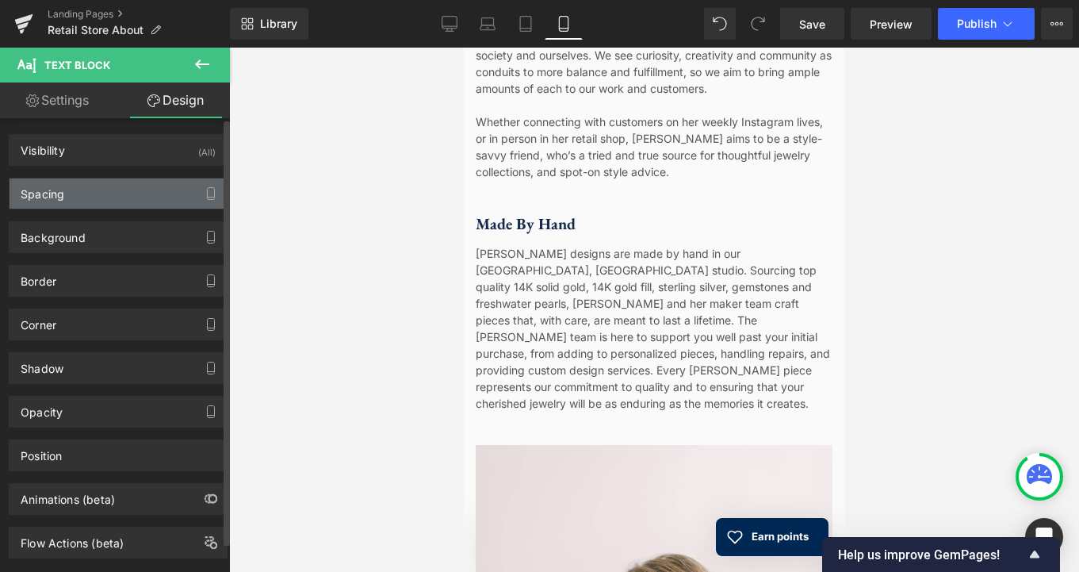
click at [56, 201] on div "Spacing" at bounding box center [118, 193] width 217 height 30
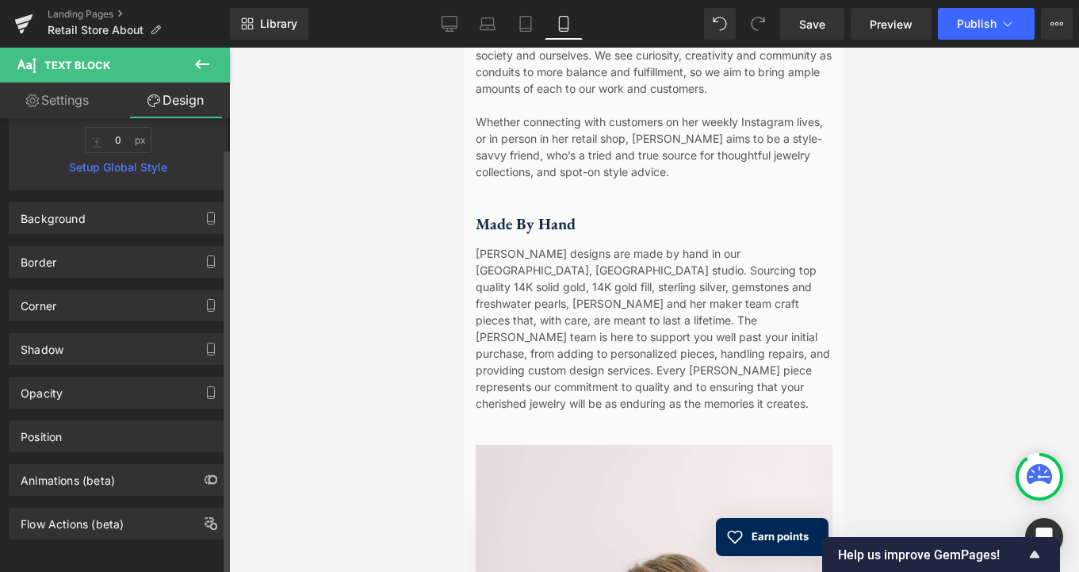
scroll to position [361, 0]
click at [51, 254] on div "Border" at bounding box center [39, 258] width 36 height 22
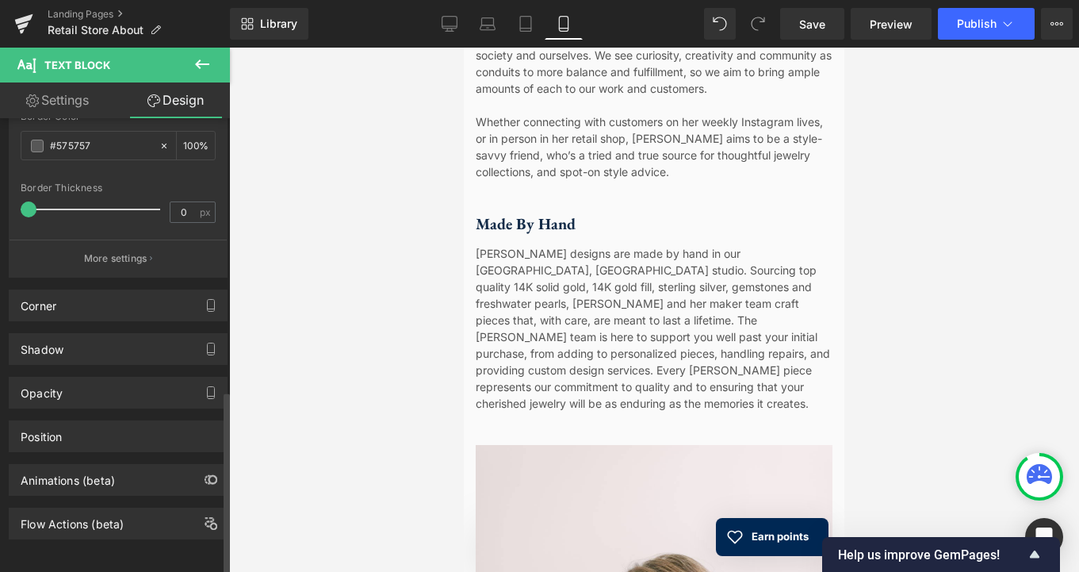
scroll to position [672, 0]
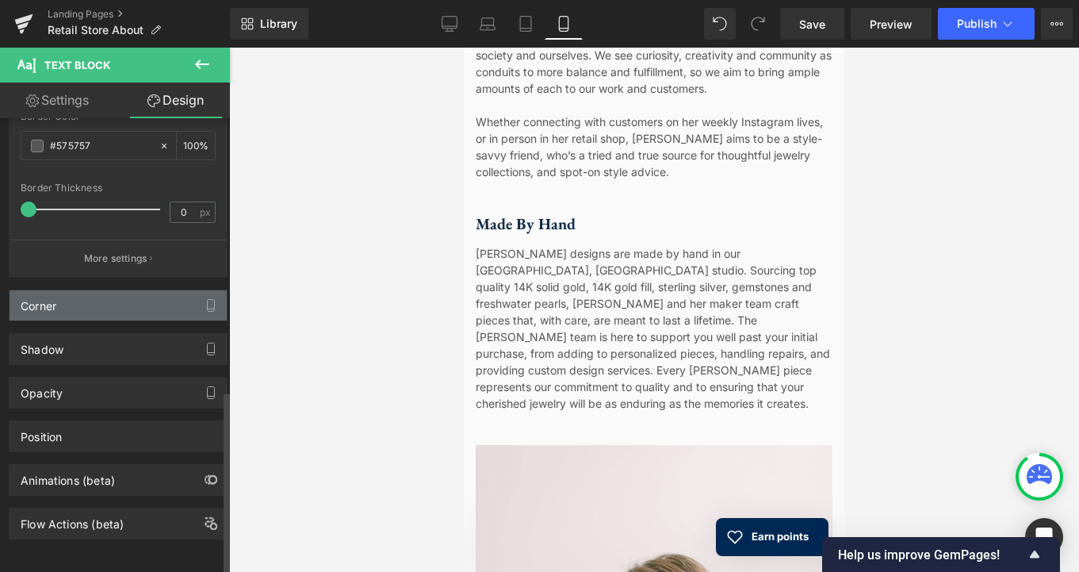
click at [56, 293] on div "Corner" at bounding box center [39, 301] width 36 height 22
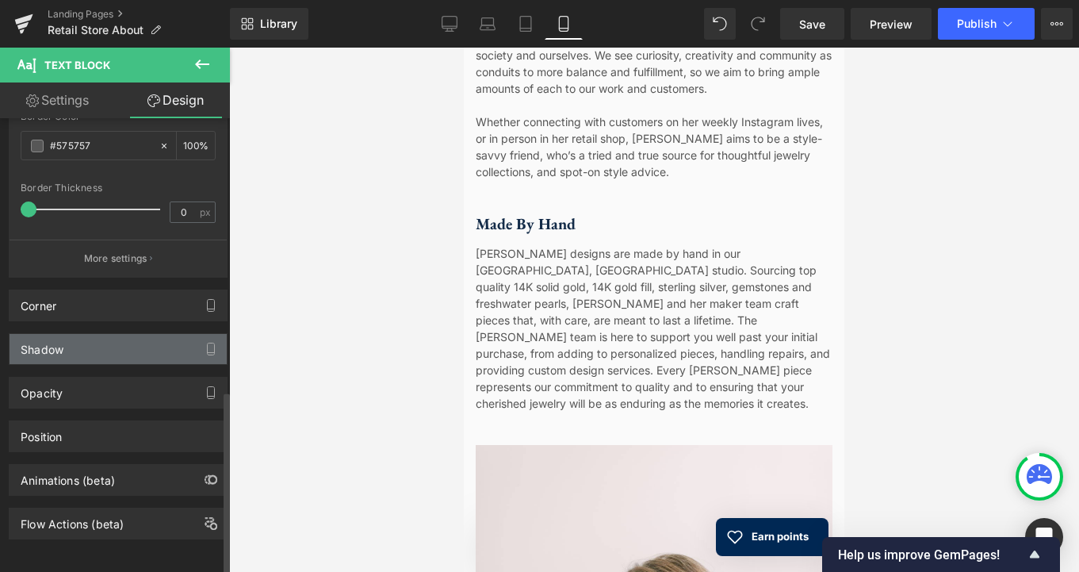
click at [55, 337] on div "Shadow" at bounding box center [42, 345] width 43 height 22
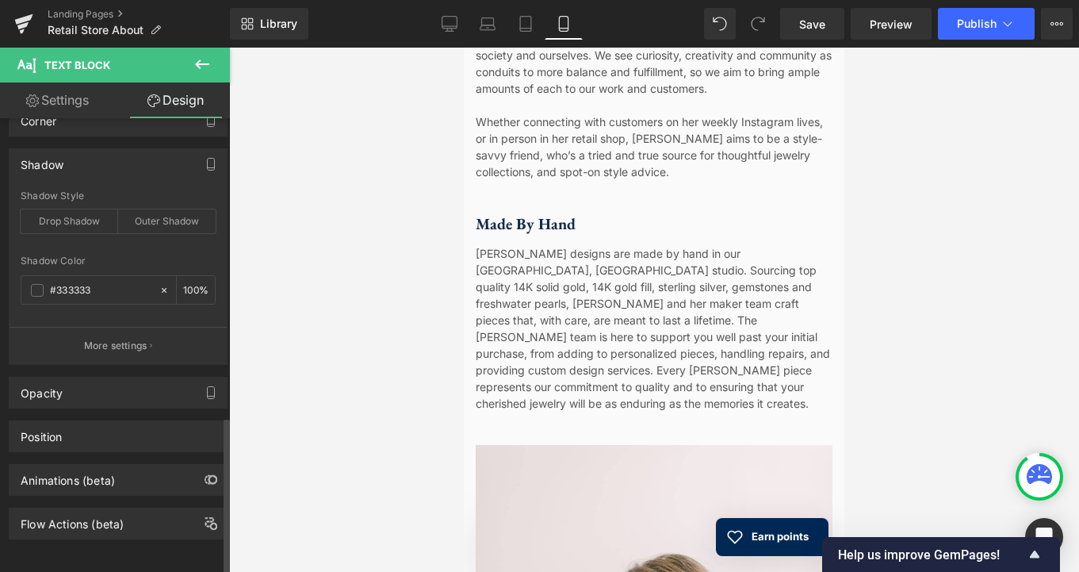
scroll to position [857, 0]
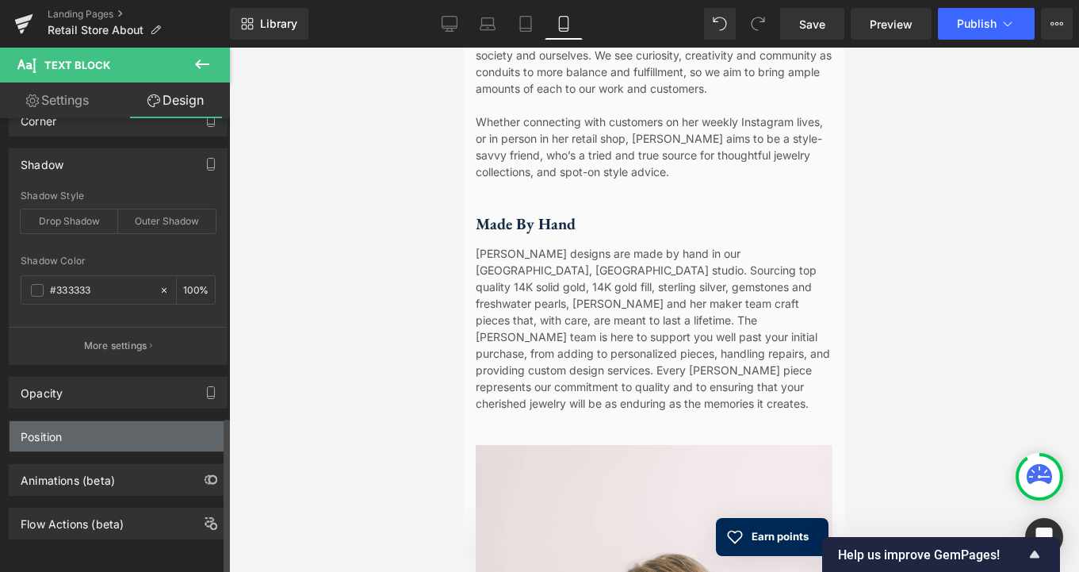
click at [46, 428] on div "Position" at bounding box center [41, 432] width 41 height 22
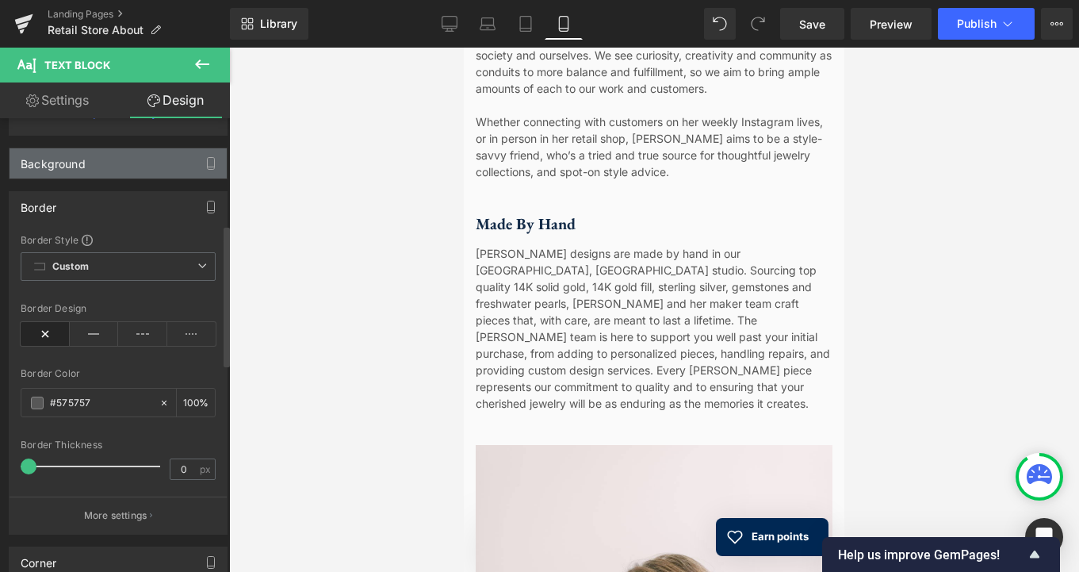
scroll to position [340, 0]
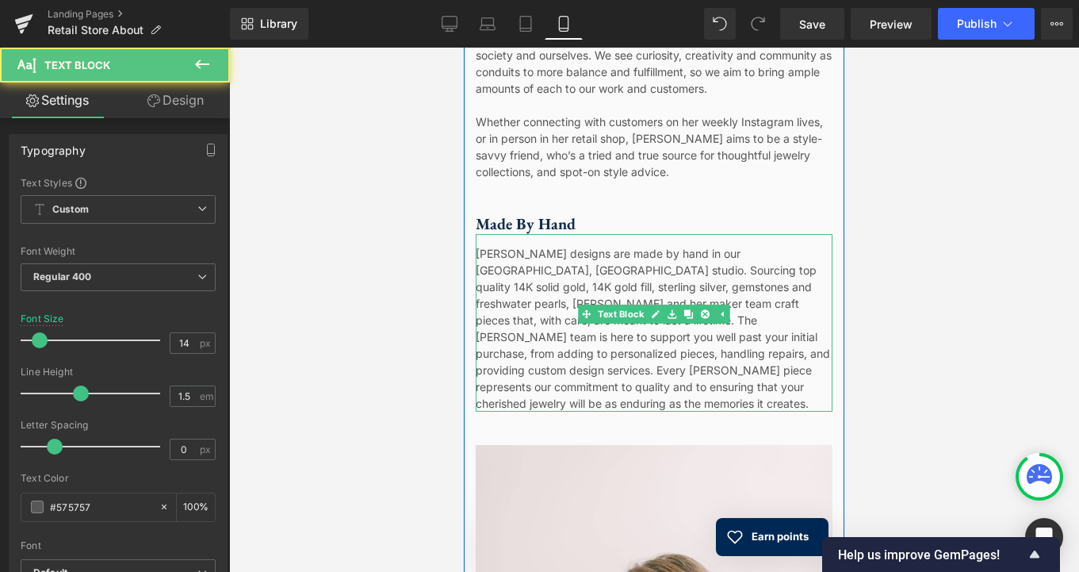
click at [559, 313] on div "[PERSON_NAME] designs are made by hand in our [GEOGRAPHIC_DATA], [GEOGRAPHIC_DA…" at bounding box center [654, 323] width 357 height 178
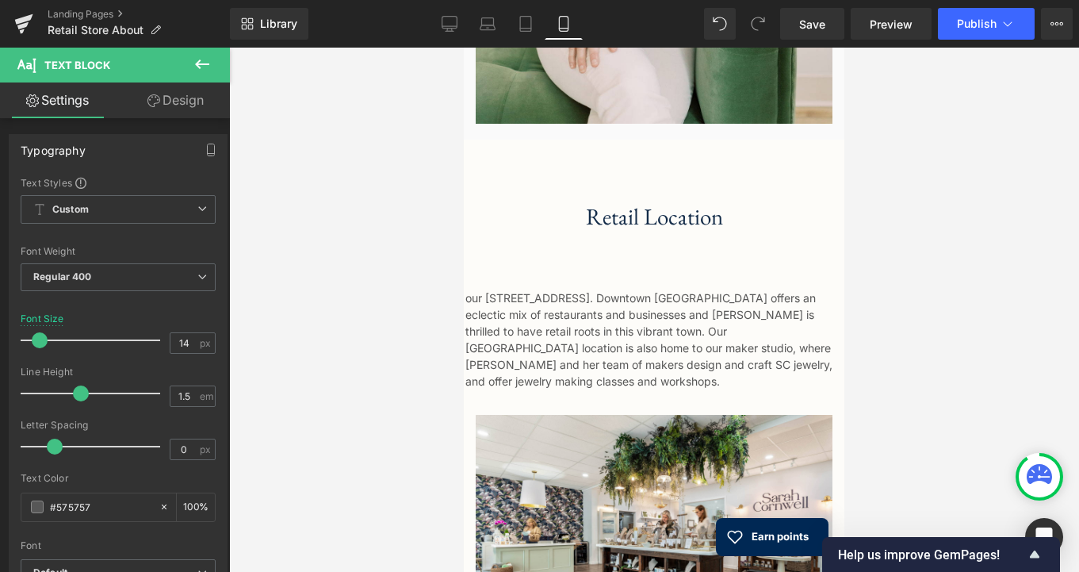
scroll to position [1595, 0]
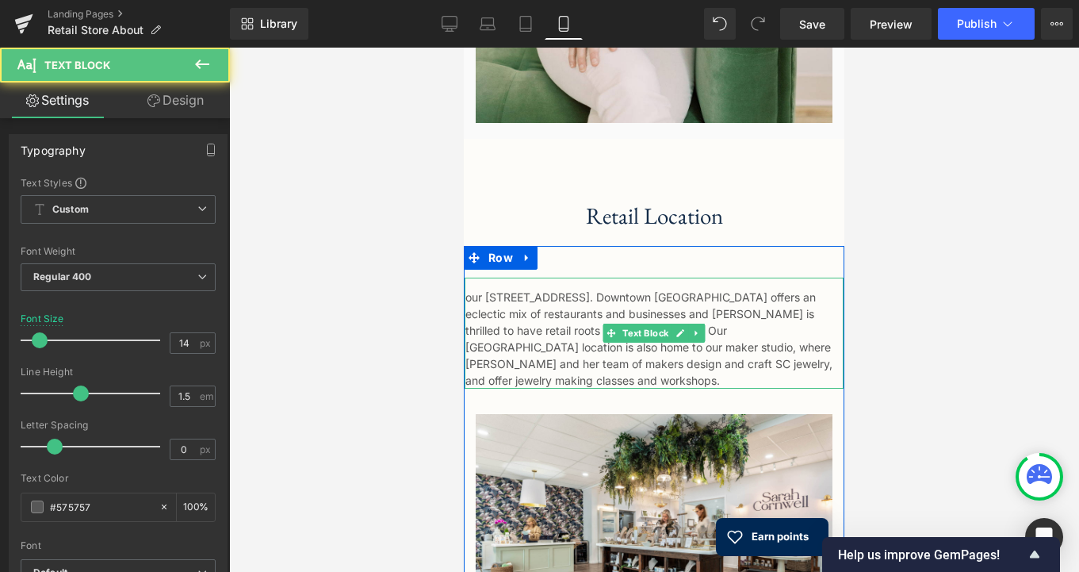
click at [554, 323] on div "our [STREET_ADDRESS]. Downtown [GEOGRAPHIC_DATA] offers an eclectic mix of rest…" at bounding box center [654, 332] width 379 height 111
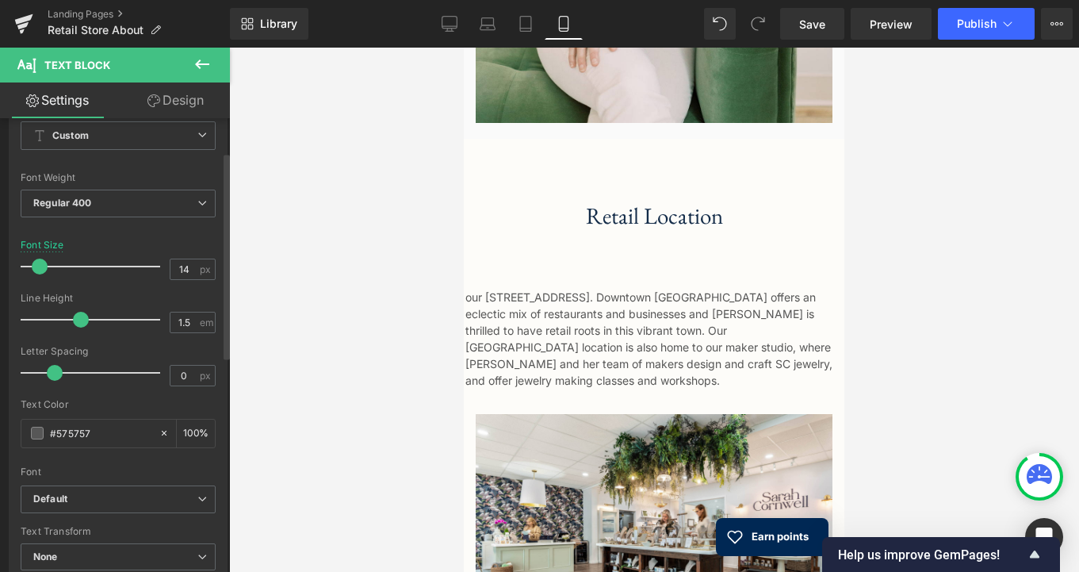
scroll to position [67, 0]
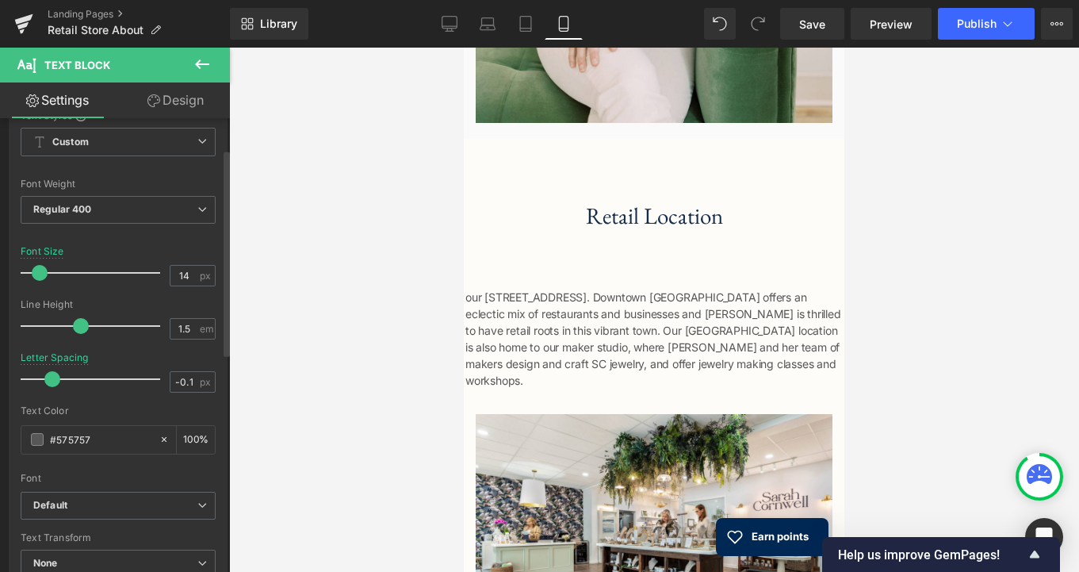
type input "0"
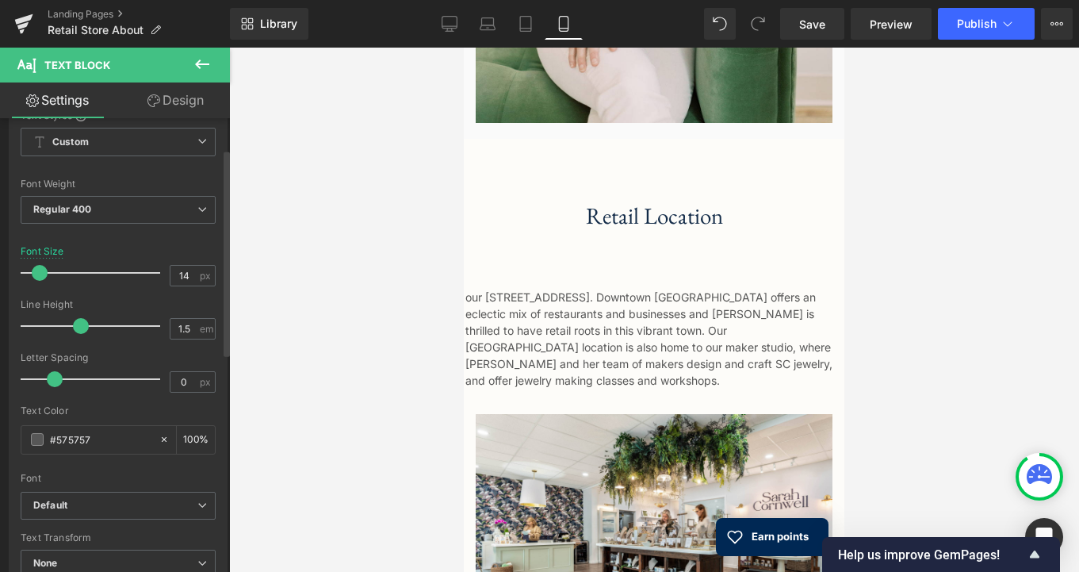
click at [55, 379] on span at bounding box center [55, 379] width 16 height 16
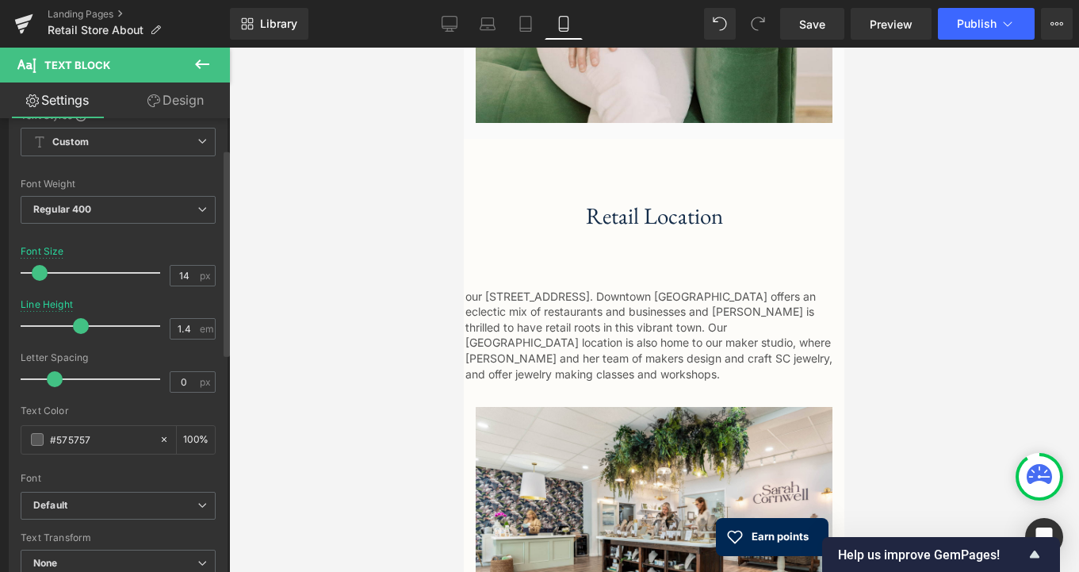
type input "1.5"
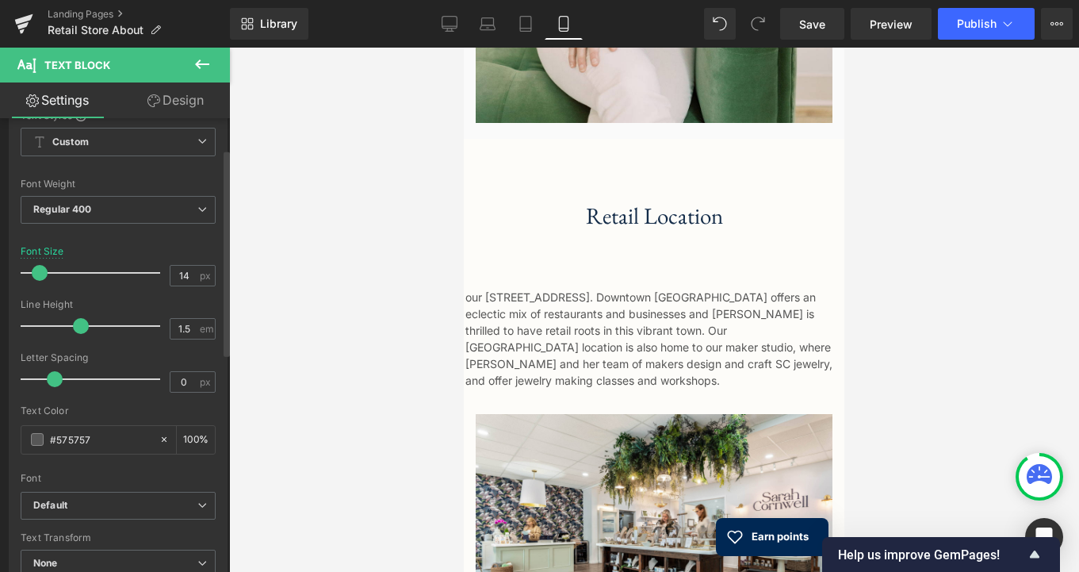
click at [78, 326] on span at bounding box center [81, 326] width 16 height 16
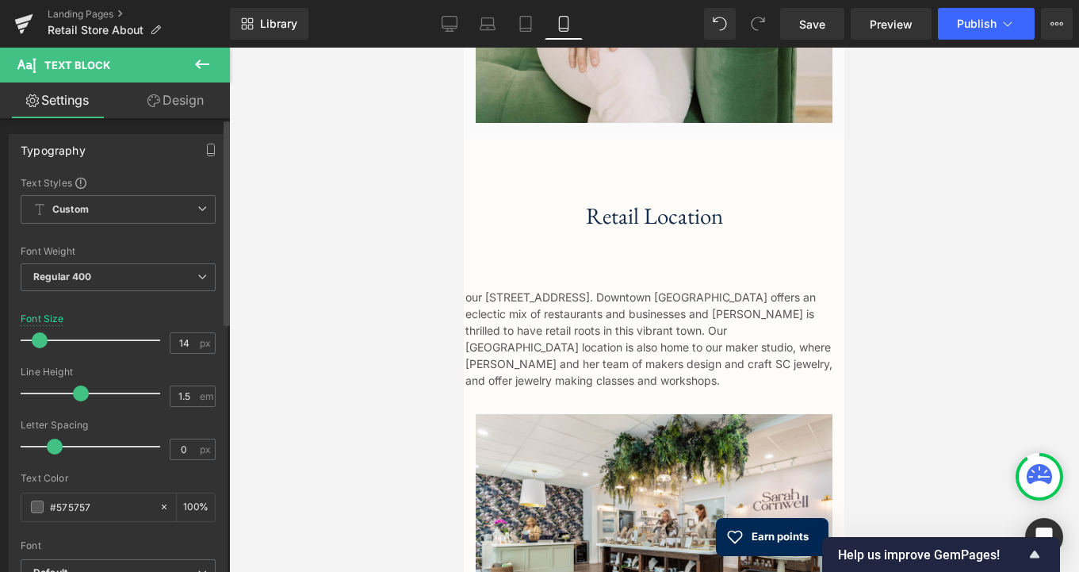
scroll to position [0, 0]
click at [162, 105] on link "Design" at bounding box center [175, 100] width 115 height 36
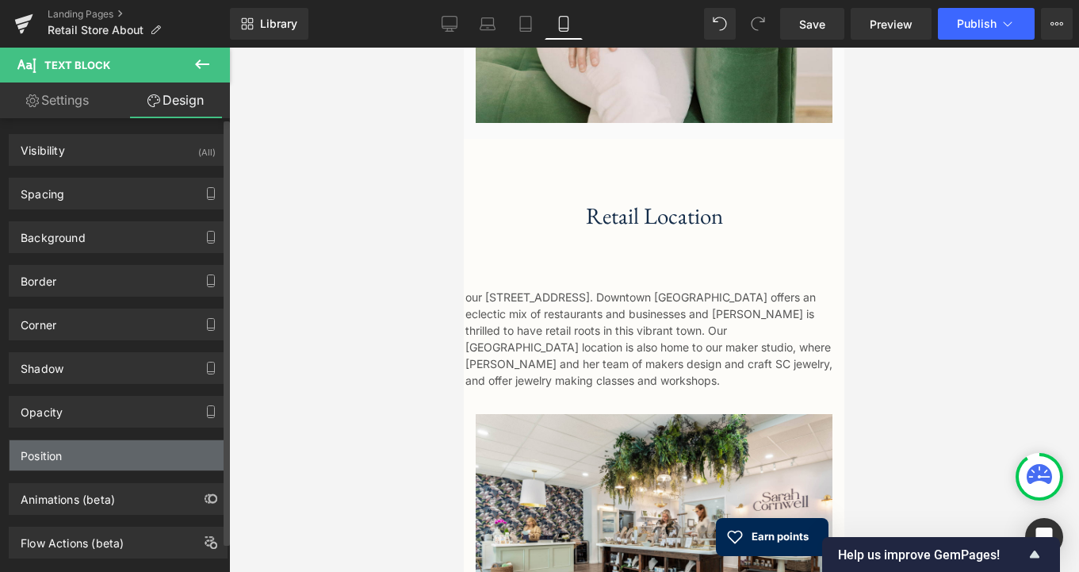
click at [128, 447] on div "Position" at bounding box center [118, 455] width 217 height 30
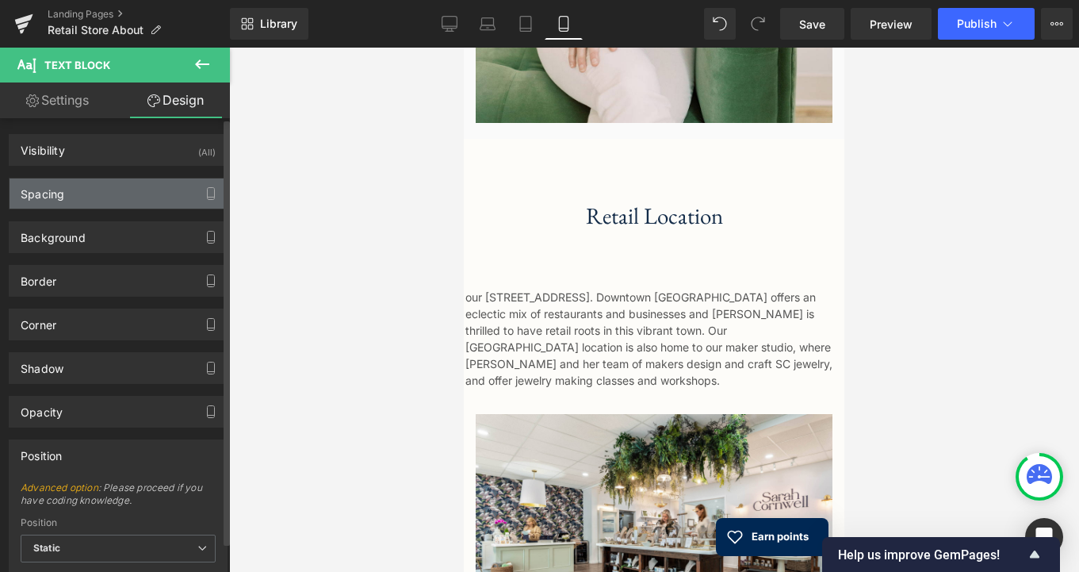
click at [118, 191] on div "Spacing" at bounding box center [118, 193] width 217 height 30
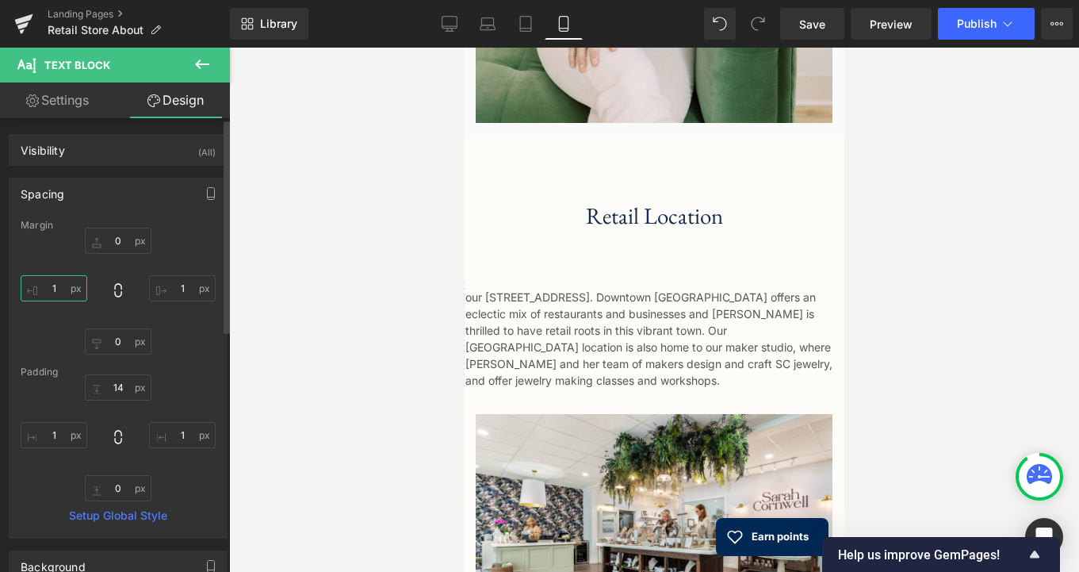
click at [63, 287] on input "1" at bounding box center [54, 288] width 67 height 26
type input "10"
click at [181, 287] on input "1" at bounding box center [182, 288] width 67 height 26
type input "10"
click at [59, 287] on input "10" at bounding box center [54, 288] width 67 height 26
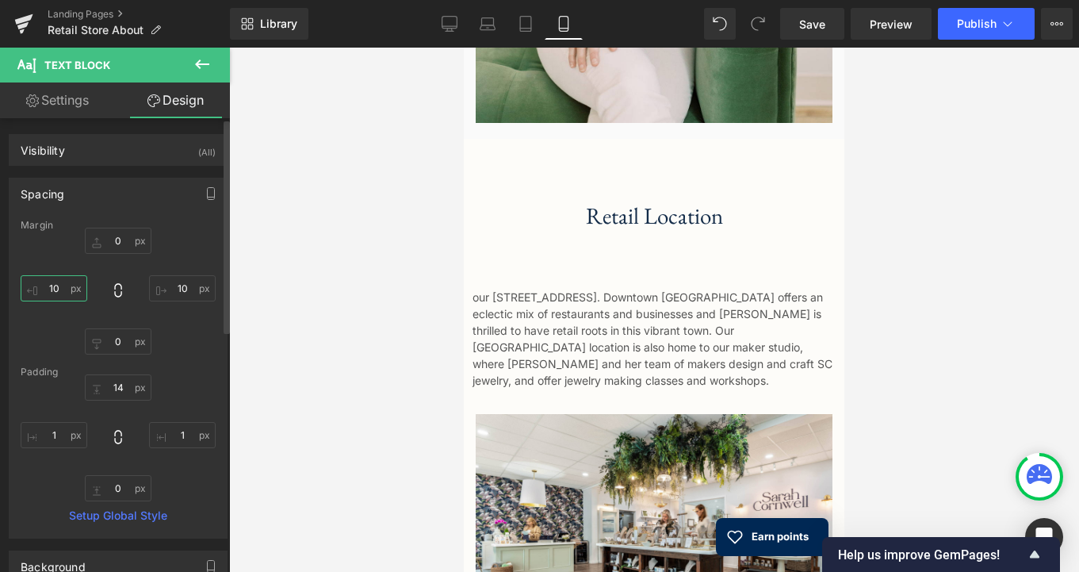
type input "1"
type input "20"
click at [182, 287] on input "10" at bounding box center [182, 288] width 67 height 26
click at [181, 287] on input "10" at bounding box center [182, 288] width 67 height 26
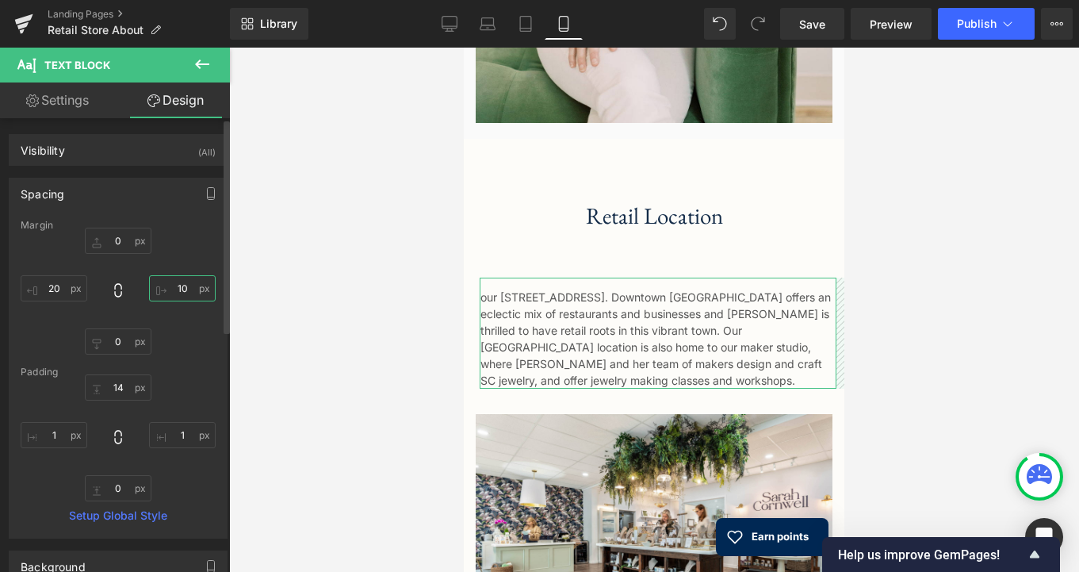
click at [177, 293] on input "10" at bounding box center [182, 288] width 67 height 26
click at [176, 293] on input "10" at bounding box center [182, 288] width 67 height 26
type input "20"
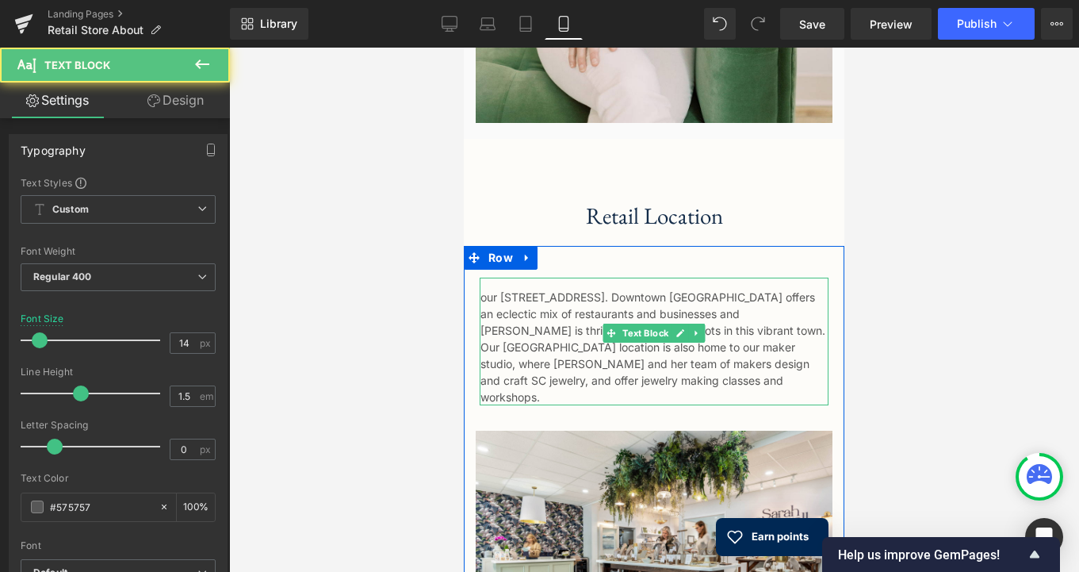
click at [483, 279] on div "our [STREET_ADDRESS]. Downtown [GEOGRAPHIC_DATA] offers an eclectic mix of rest…" at bounding box center [654, 341] width 349 height 128
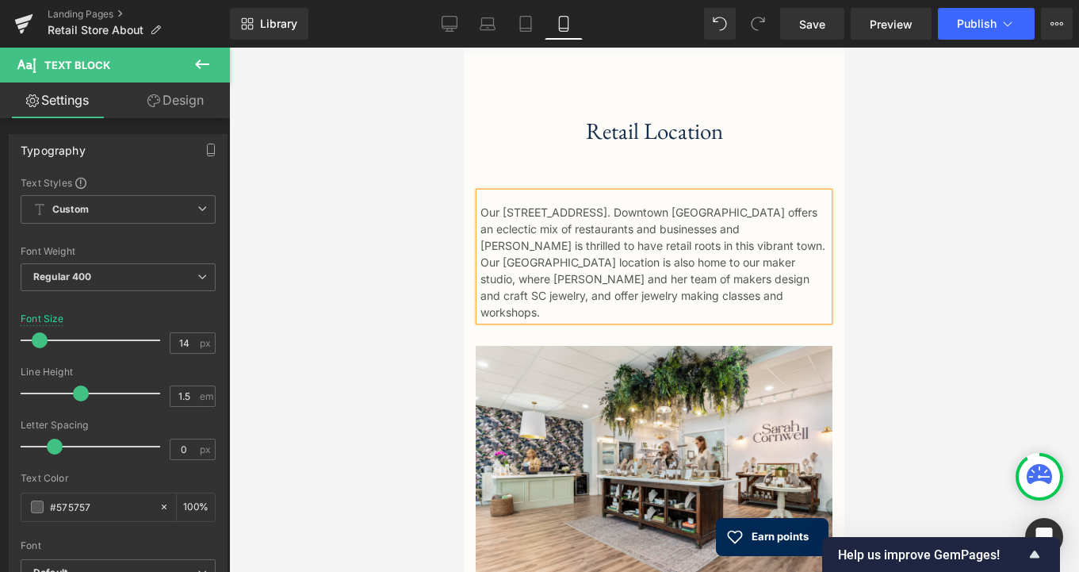
scroll to position [1679, 0]
click at [964, 29] on span "Publish" at bounding box center [977, 23] width 40 height 13
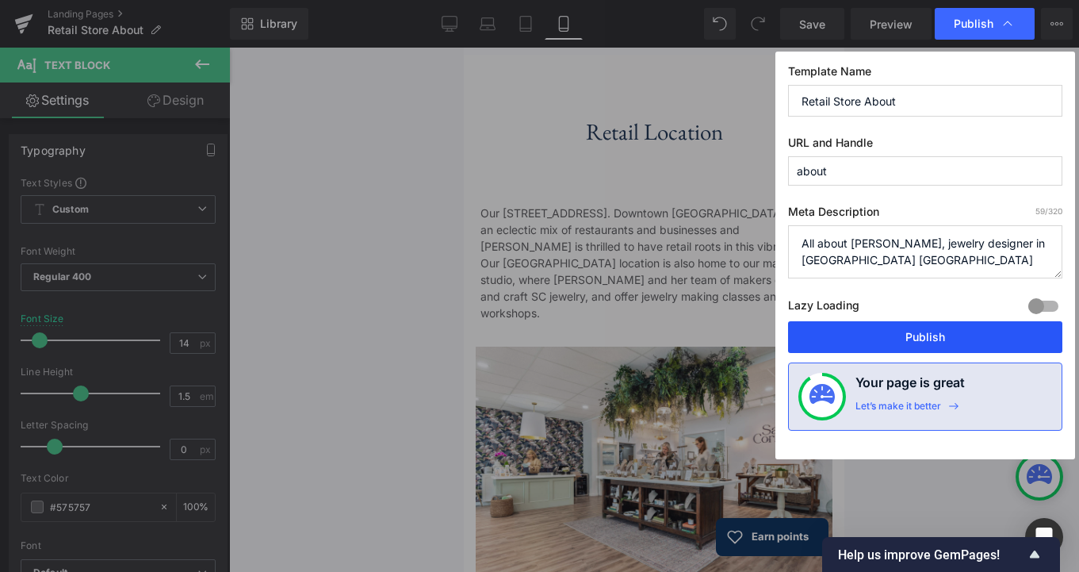
click at [855, 334] on button "Publish" at bounding box center [925, 337] width 274 height 32
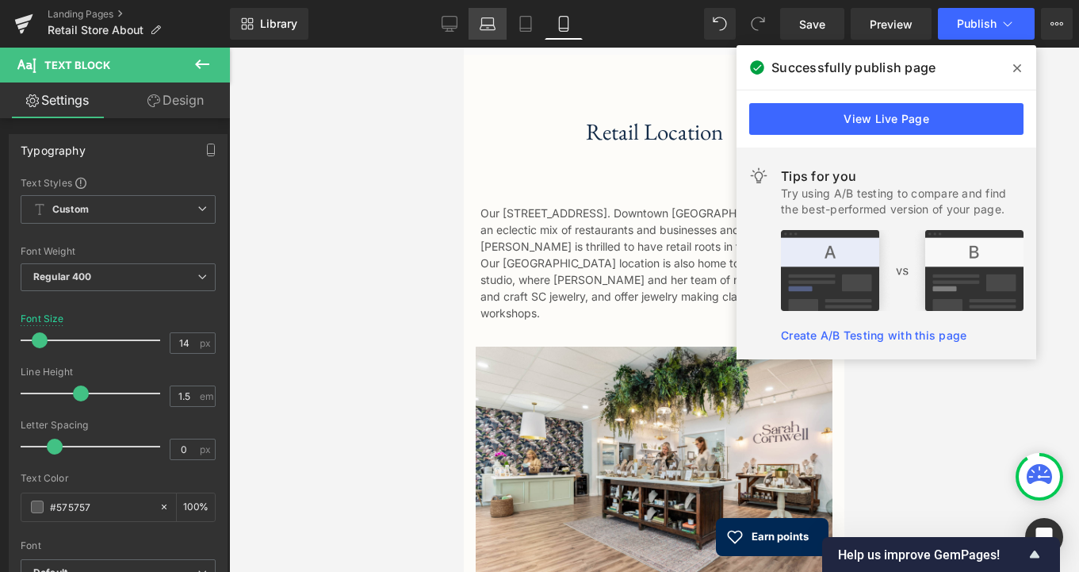
click at [496, 23] on link "Laptop" at bounding box center [488, 24] width 38 height 32
type input "16"
type input "100"
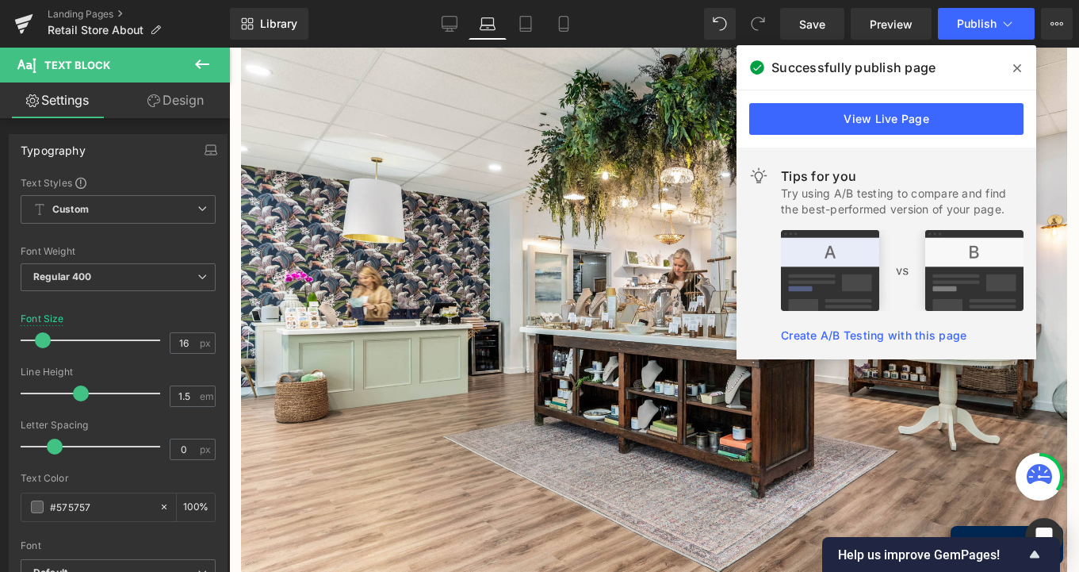
scroll to position [1371, 0]
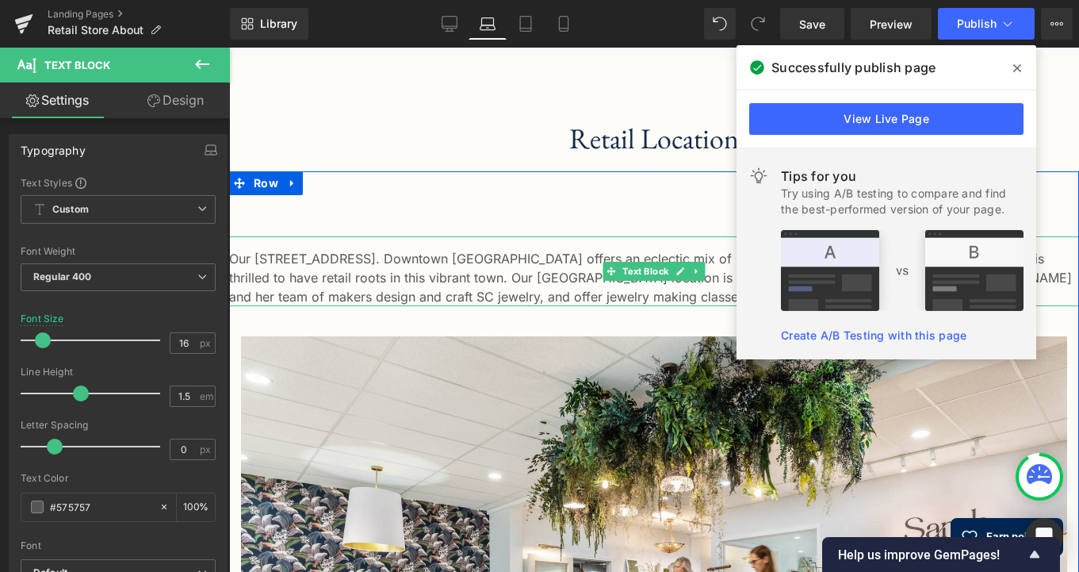
click at [367, 236] on div "Our [STREET_ADDRESS]. Downtown [GEOGRAPHIC_DATA] offers an eclectic mix of rest…" at bounding box center [654, 271] width 850 height 70
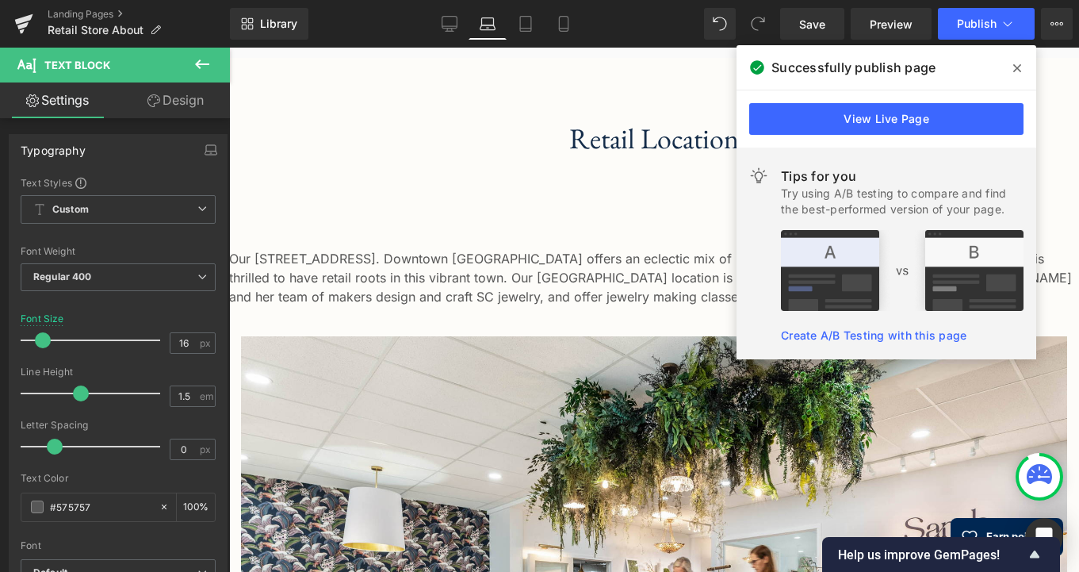
drag, startPoint x: 1020, startPoint y: 67, endPoint x: 708, endPoint y: 60, distance: 311.6
click at [1020, 67] on icon at bounding box center [1017, 68] width 8 height 8
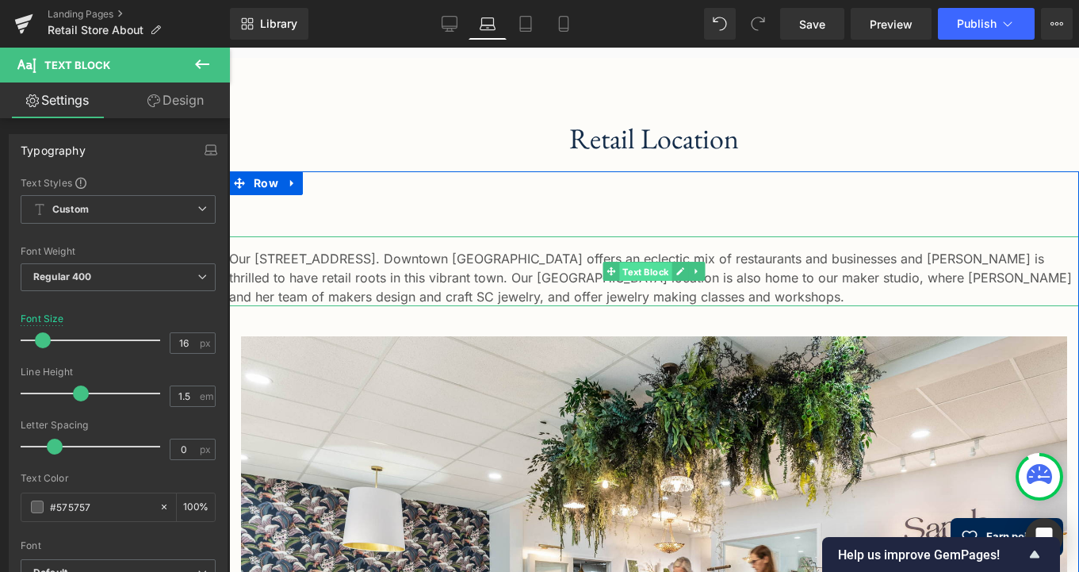
click at [637, 262] on span "Text Block" at bounding box center [645, 271] width 52 height 19
click at [172, 98] on link "Design" at bounding box center [175, 100] width 115 height 36
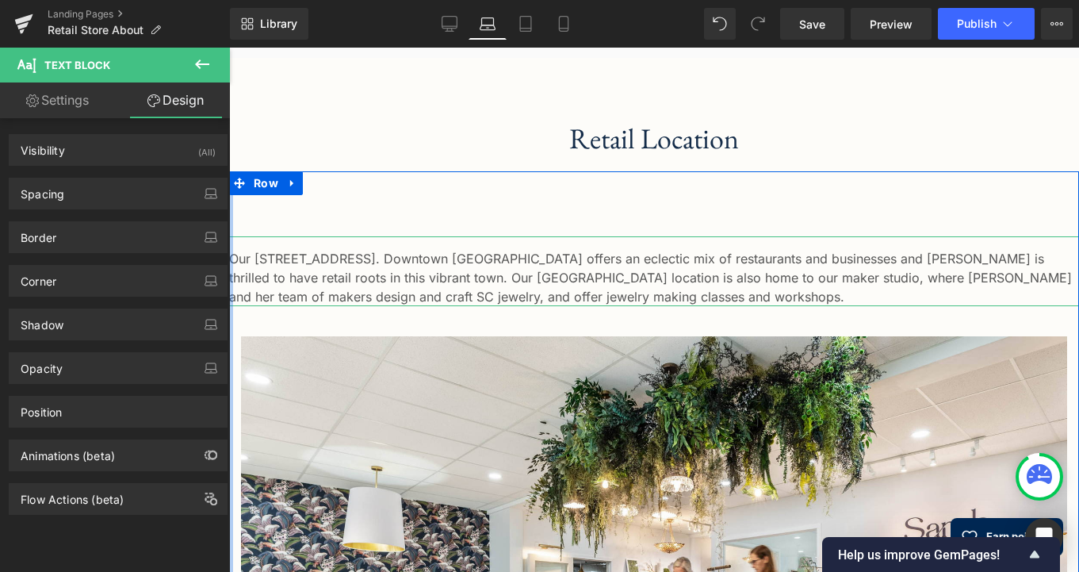
type input "0"
type input "16"
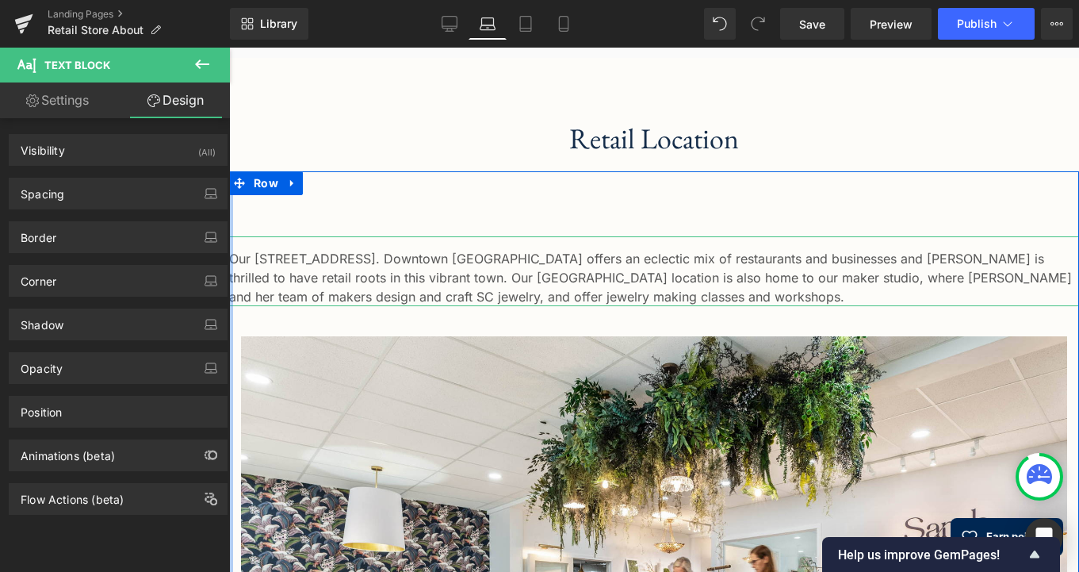
type input "0"
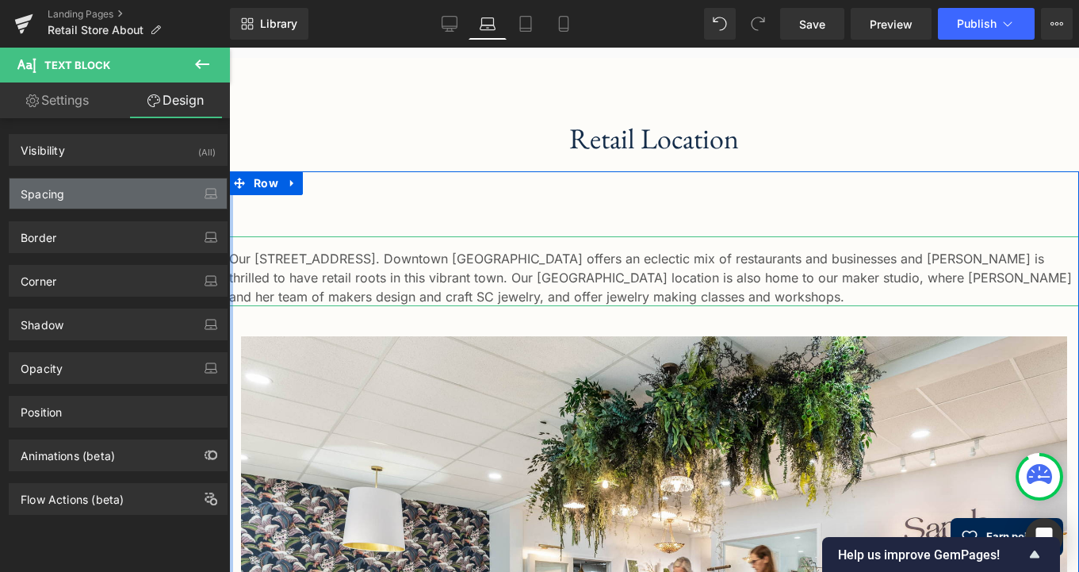
click at [96, 194] on div "Spacing" at bounding box center [118, 193] width 217 height 30
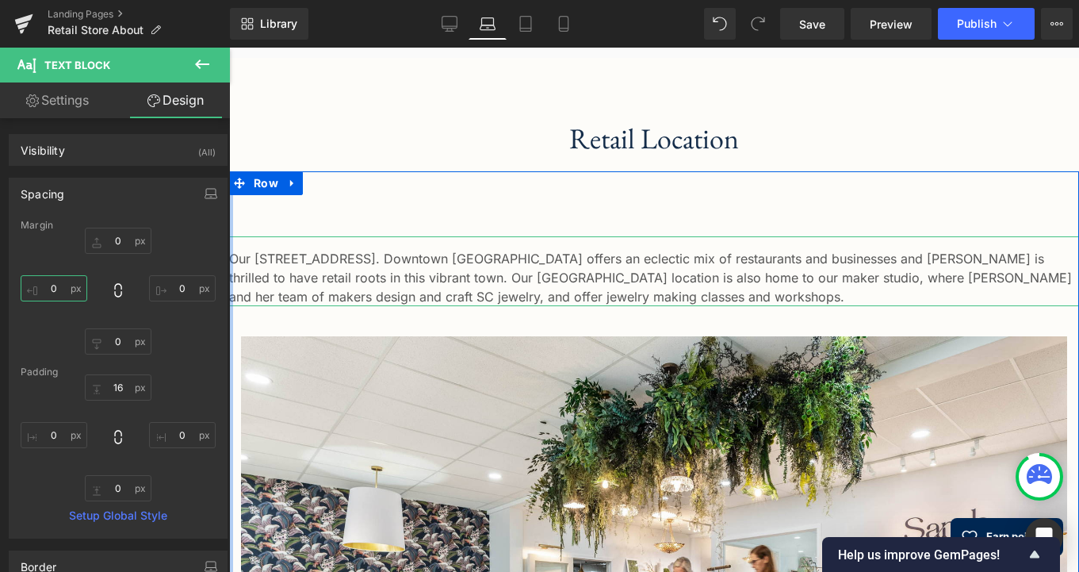
click at [59, 289] on input "0" at bounding box center [54, 288] width 67 height 26
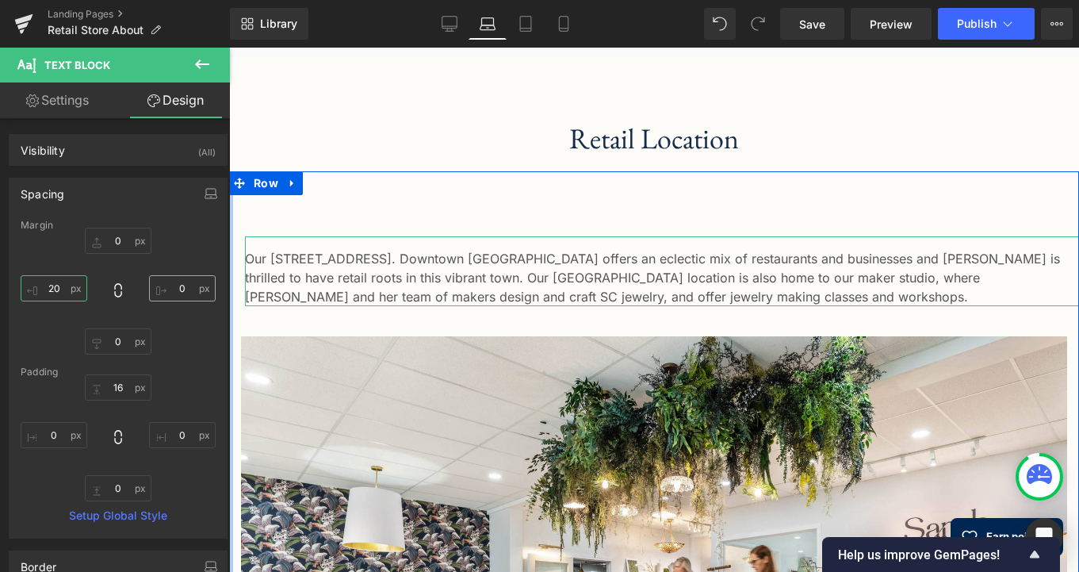
type input "20"
click at [180, 289] on input "0" at bounding box center [182, 288] width 67 height 26
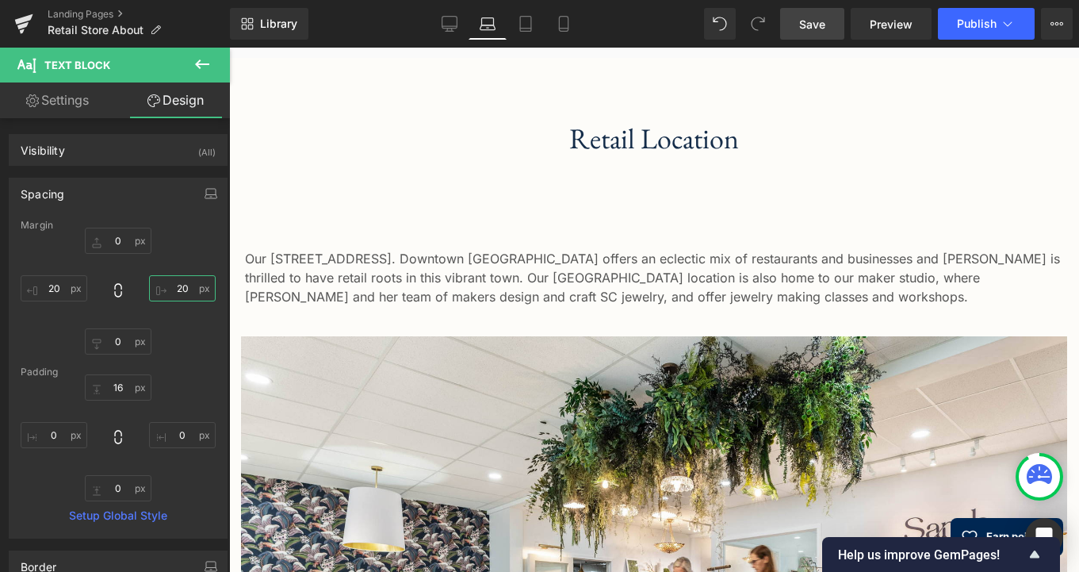
type input "20"
click at [816, 25] on span "Save" at bounding box center [812, 24] width 26 height 17
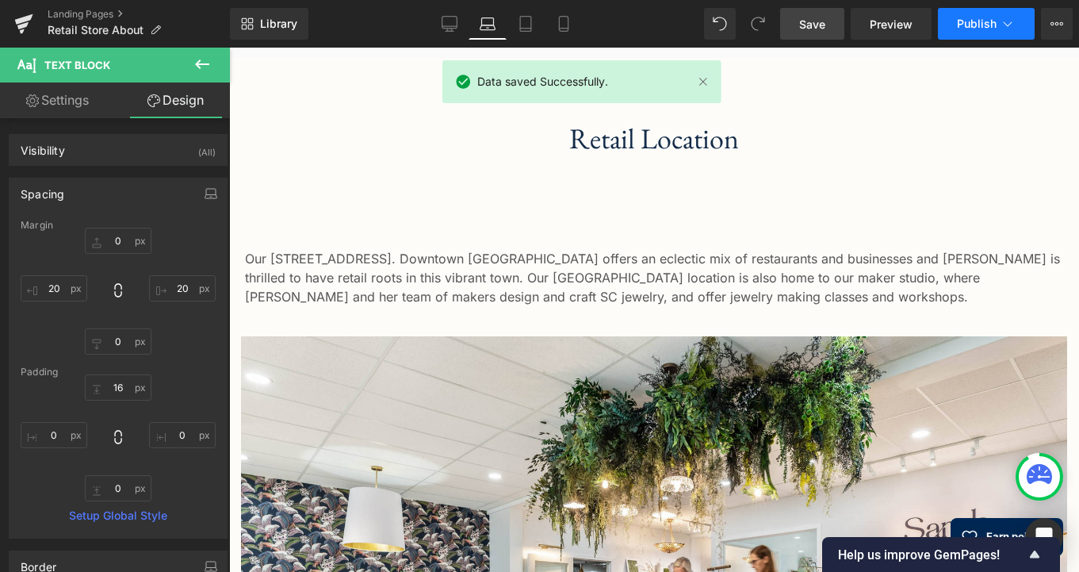
click at [970, 21] on span "Publish" at bounding box center [977, 23] width 40 height 13
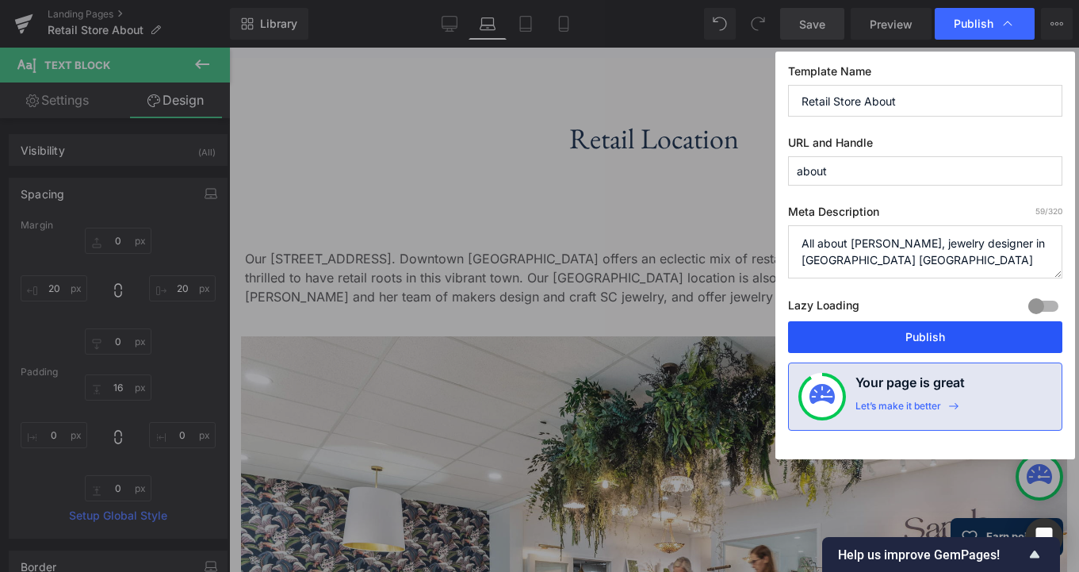
drag, startPoint x: 934, startPoint y: 335, endPoint x: 705, endPoint y: 288, distance: 234.0
click at [934, 335] on button "Publish" at bounding box center [925, 337] width 274 height 32
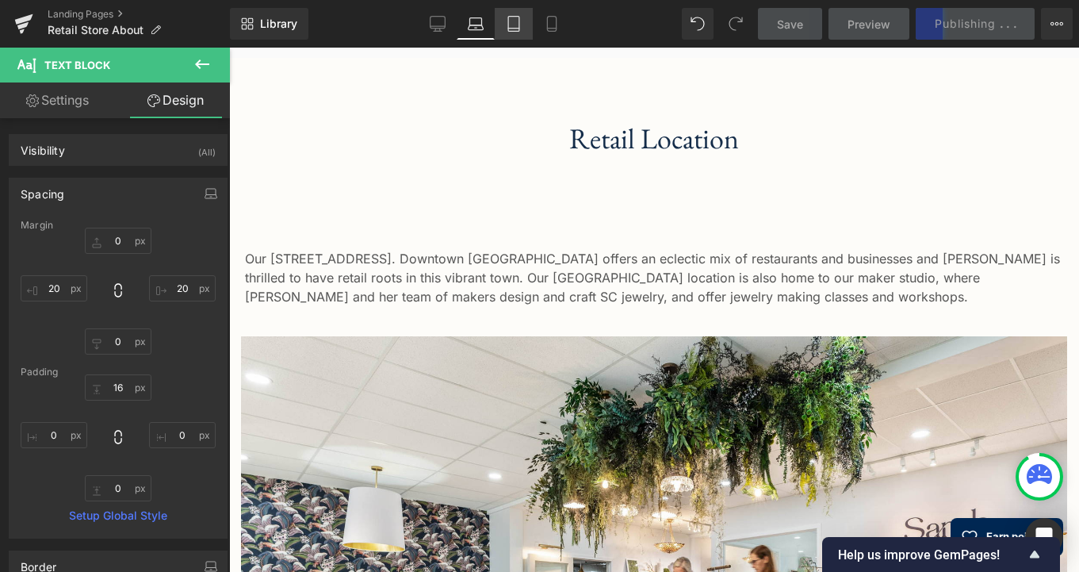
click at [511, 26] on icon at bounding box center [514, 24] width 16 height 16
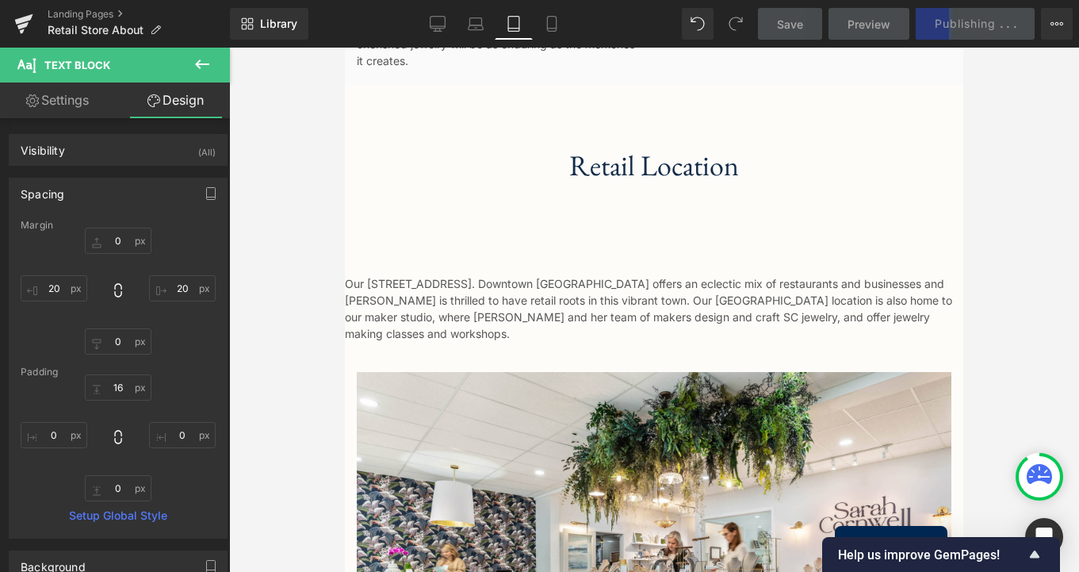
type input "0"
type input "14"
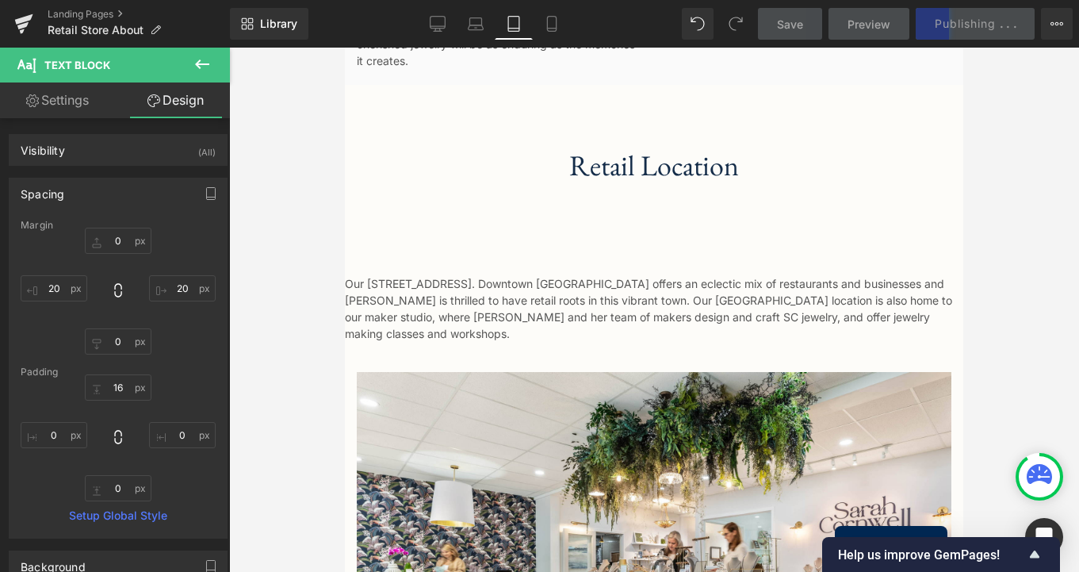
type input "0"
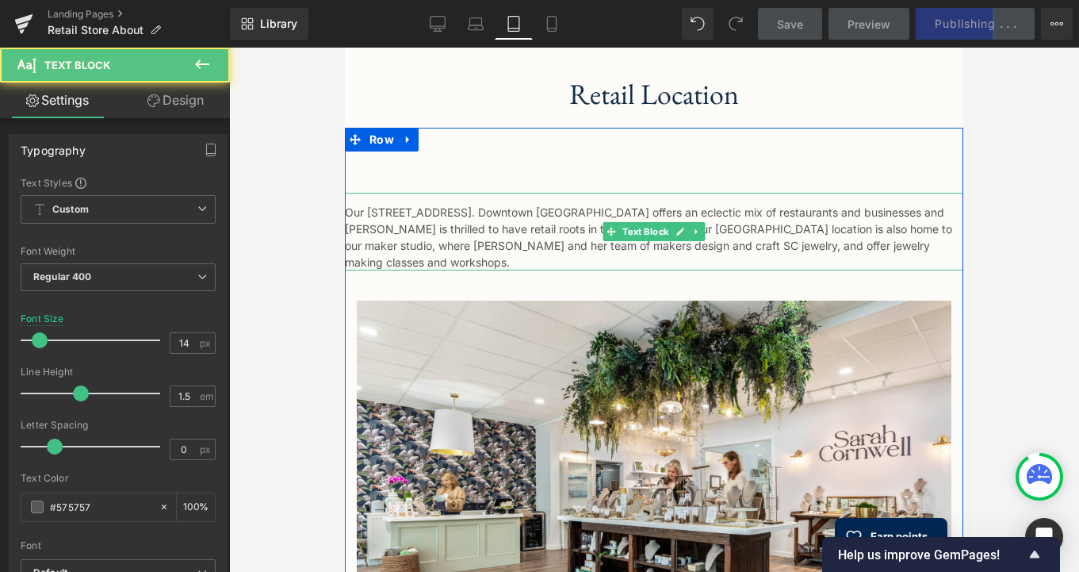
click at [414, 207] on div "Our [STREET_ADDRESS]. Downtown [GEOGRAPHIC_DATA] offers an eclectic mix of rest…" at bounding box center [654, 232] width 618 height 78
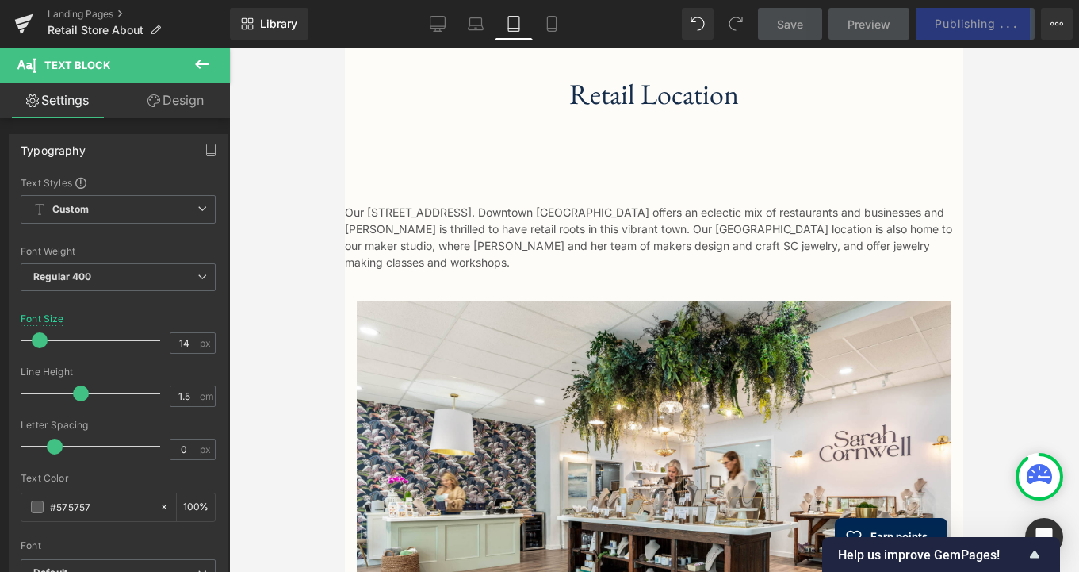
click at [160, 103] on link "Design" at bounding box center [175, 100] width 115 height 36
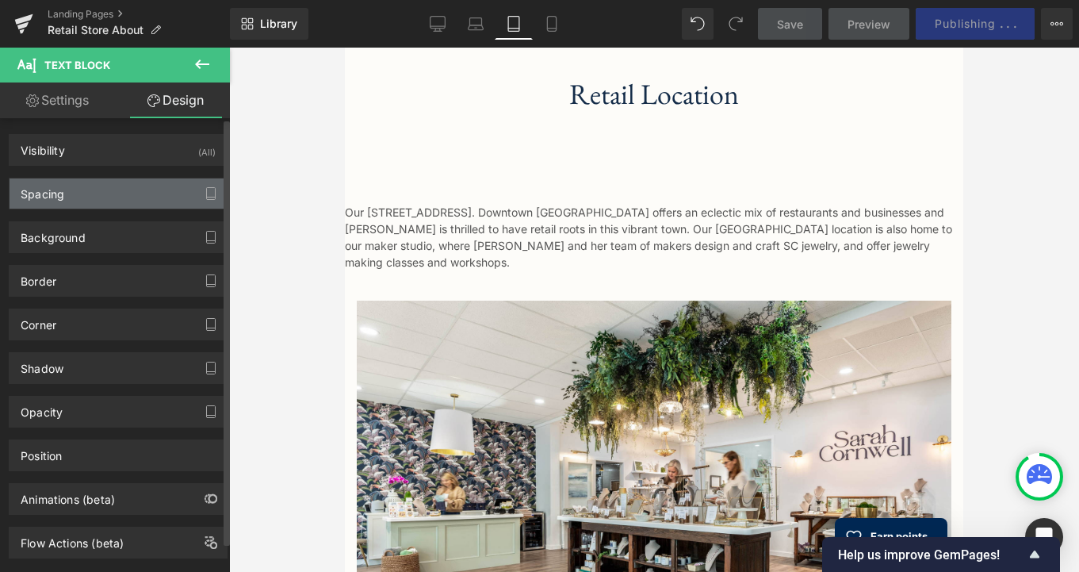
type input "0"
type input "14"
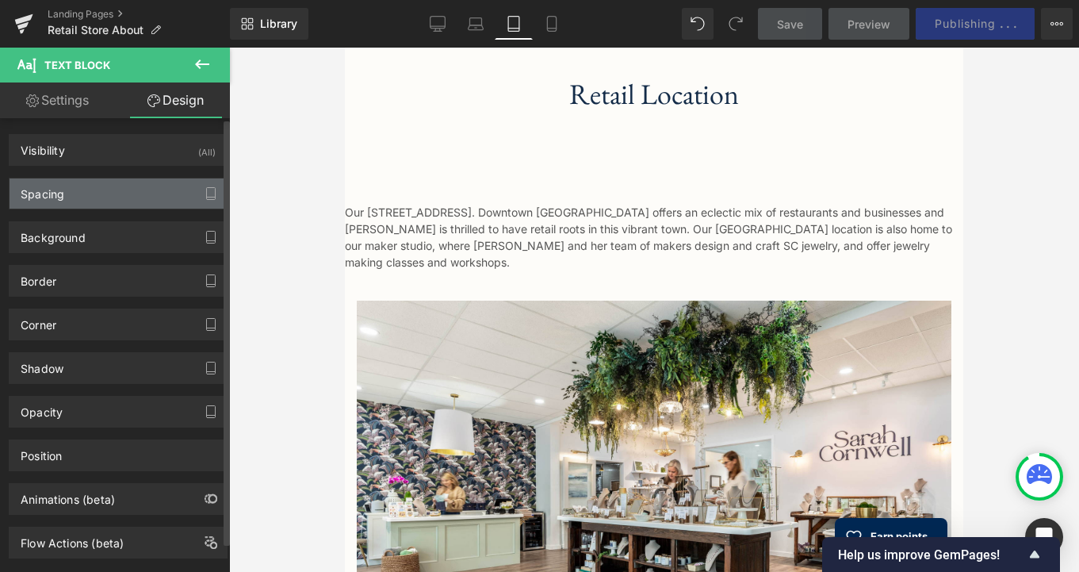
type input "0"
click at [88, 194] on div "Spacing" at bounding box center [118, 193] width 217 height 30
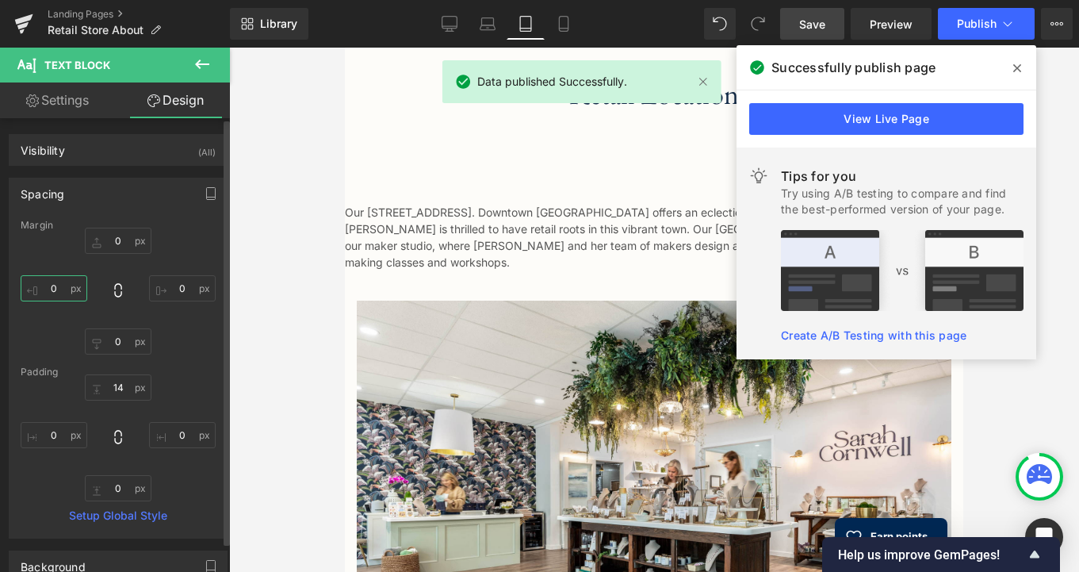
click at [59, 289] on input "0" at bounding box center [54, 288] width 67 height 26
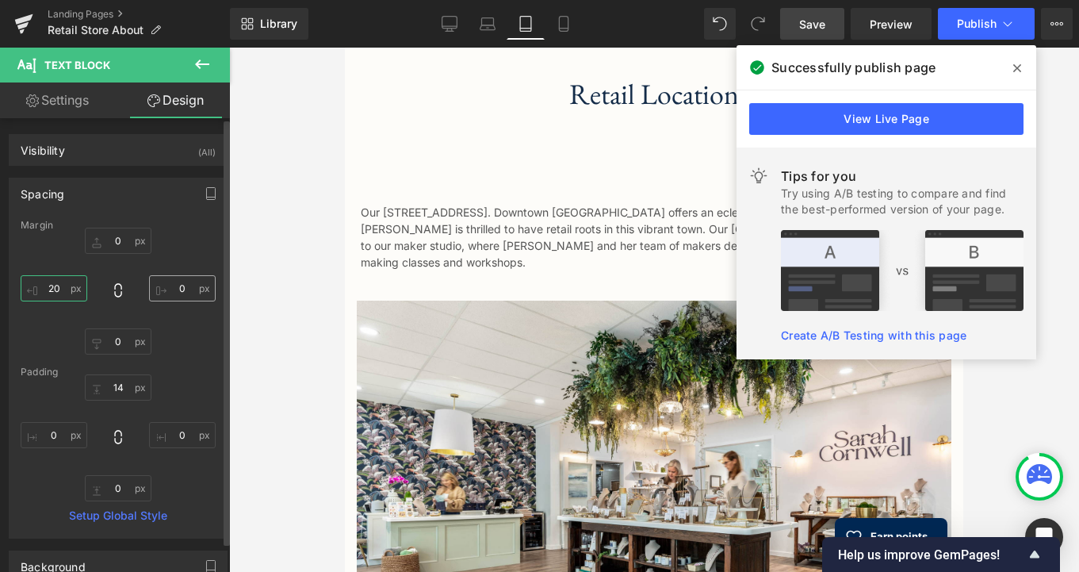
type input "20"
click at [179, 293] on input "0" at bounding box center [182, 288] width 67 height 26
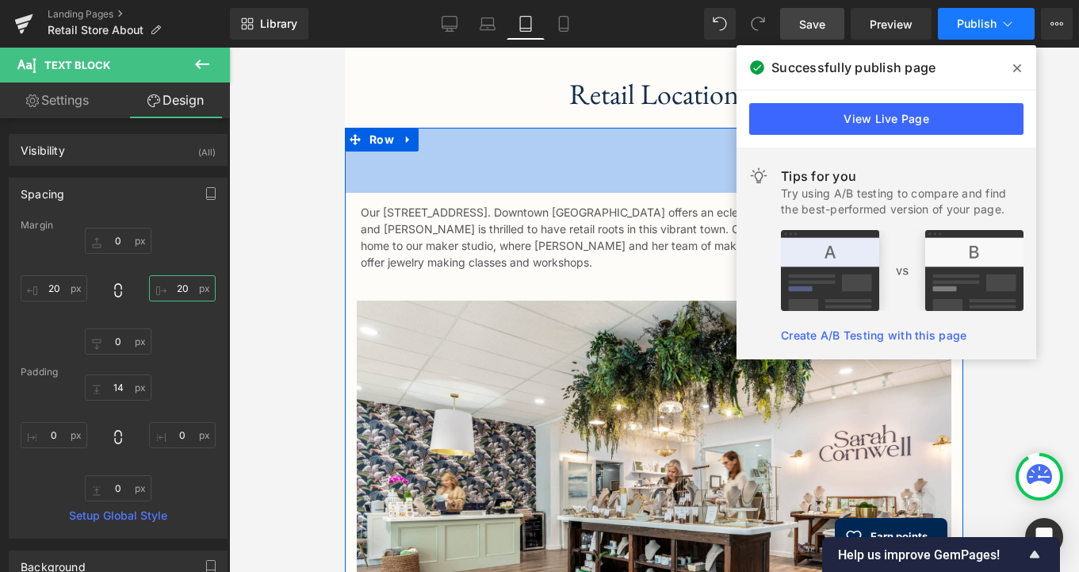
type input "20"
click at [966, 27] on span "Publish" at bounding box center [977, 23] width 40 height 13
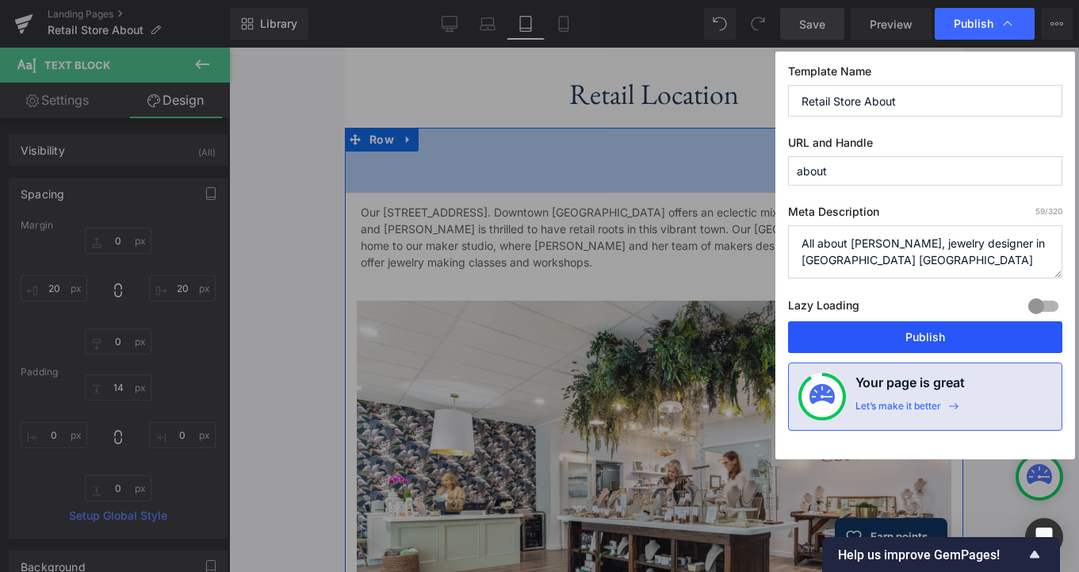
click at [920, 339] on button "Publish" at bounding box center [925, 337] width 274 height 32
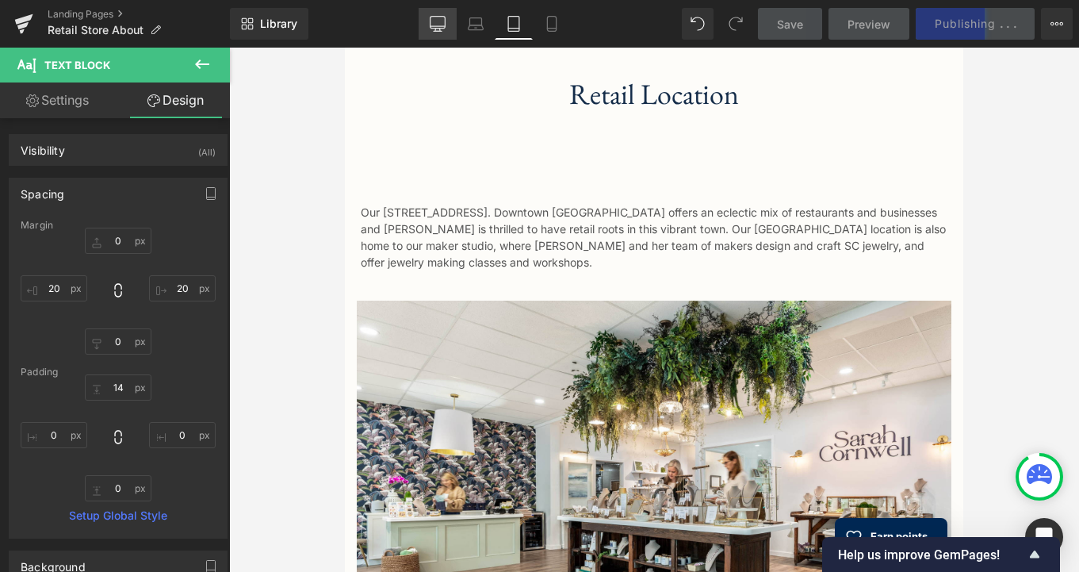
click at [435, 26] on icon at bounding box center [437, 26] width 15 height 0
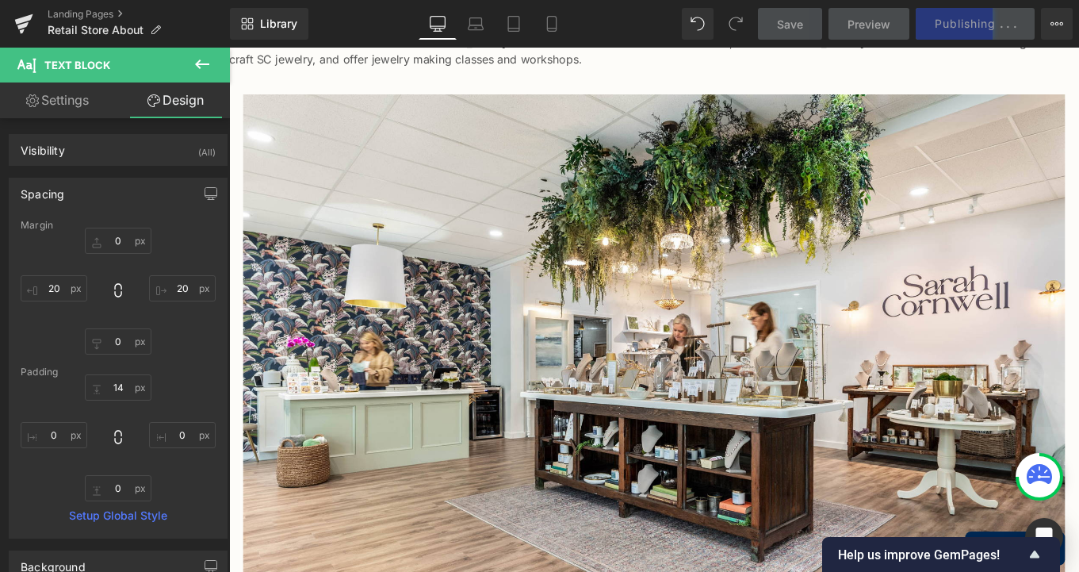
type input "0"
type input "16"
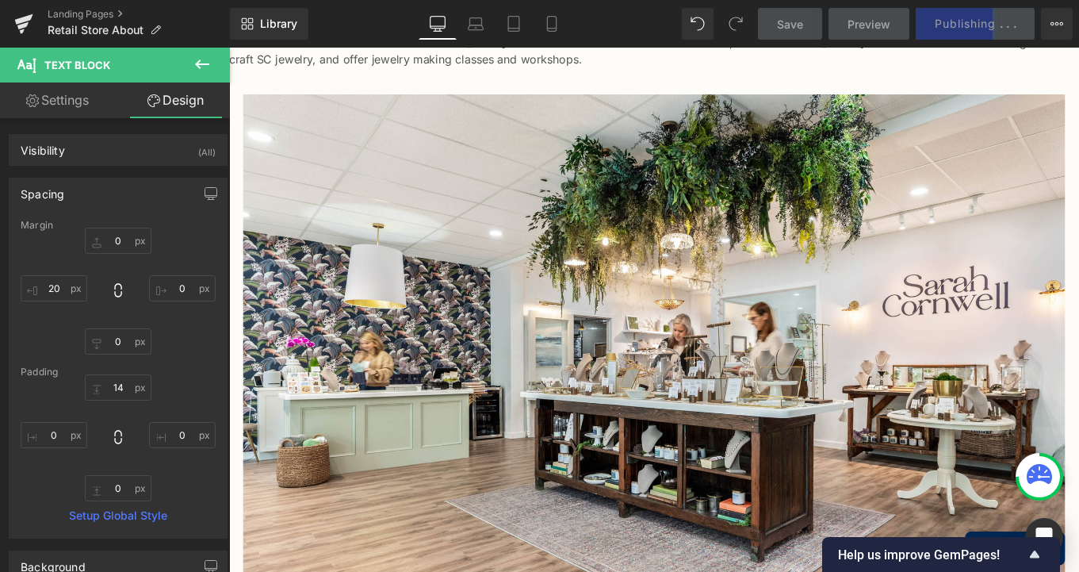
type input "0"
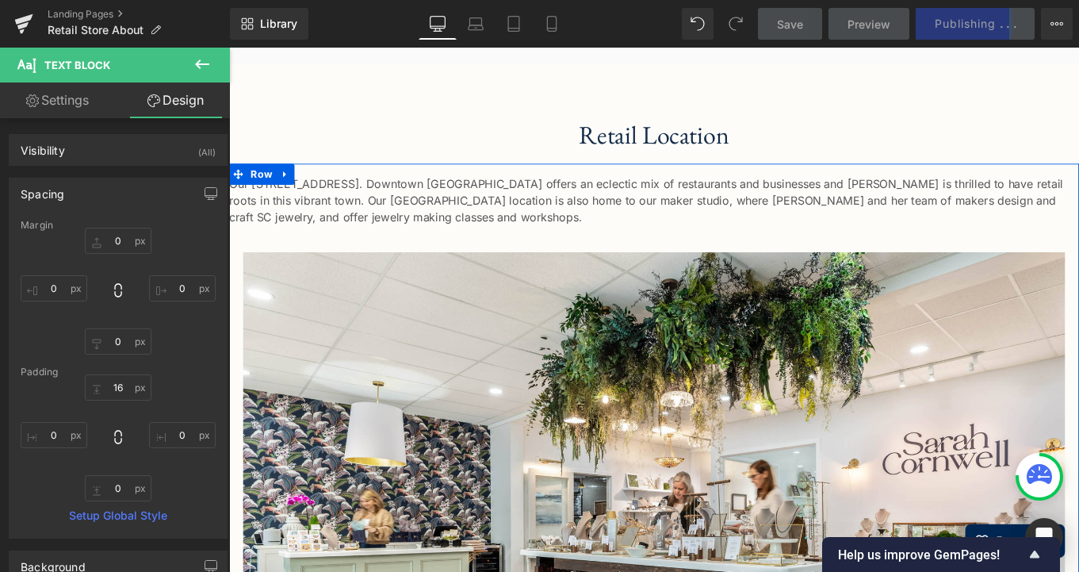
click at [342, 205] on div "Our [STREET_ADDRESS]. Downtown [GEOGRAPHIC_DATA] offers an eclectic mix of rest…" at bounding box center [708, 213] width 959 height 70
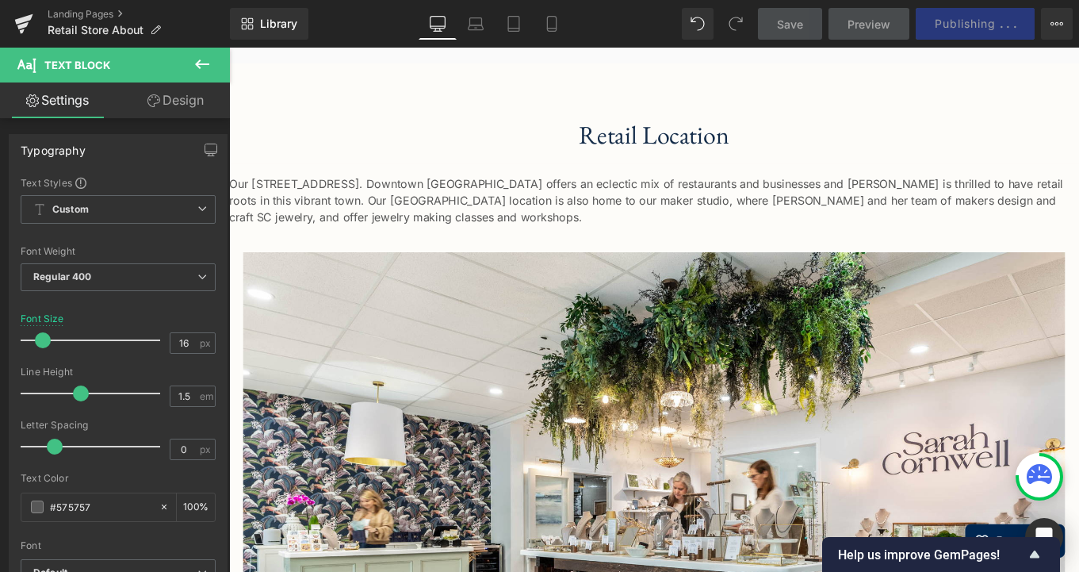
click at [172, 100] on link "Design" at bounding box center [175, 100] width 115 height 36
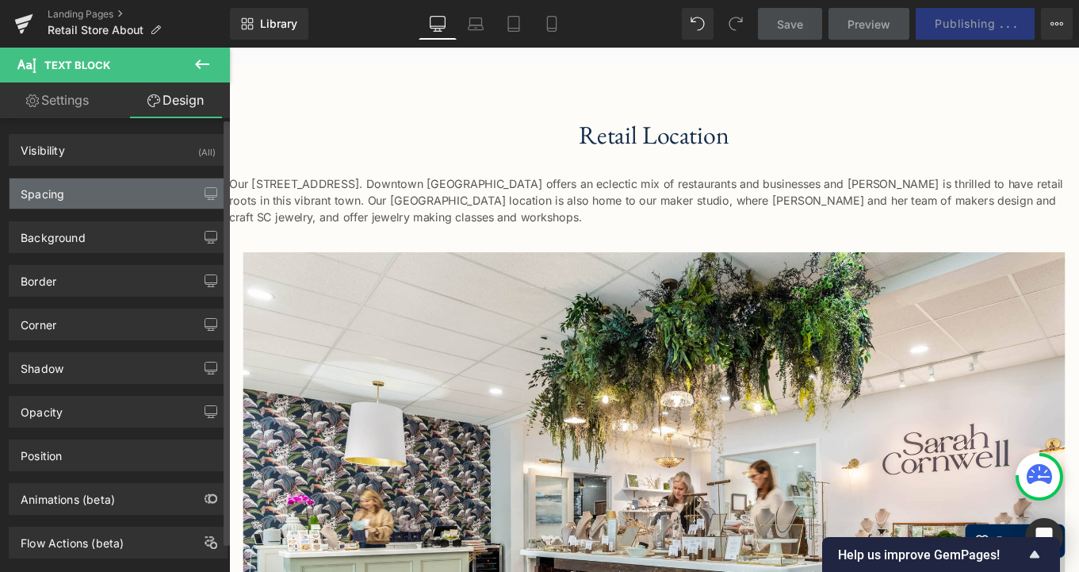
type input "0"
type input "16"
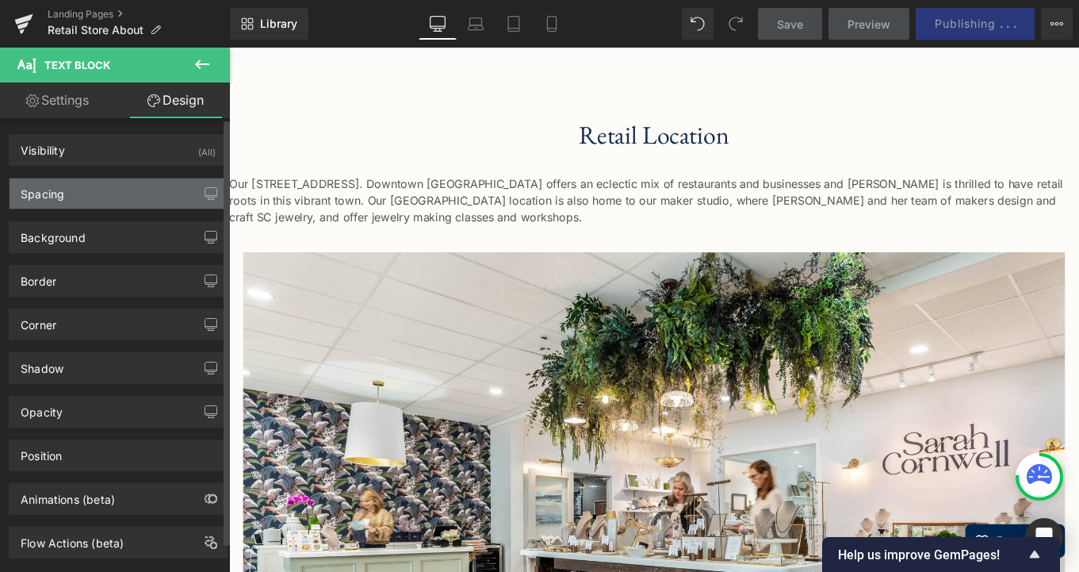
type input "0"
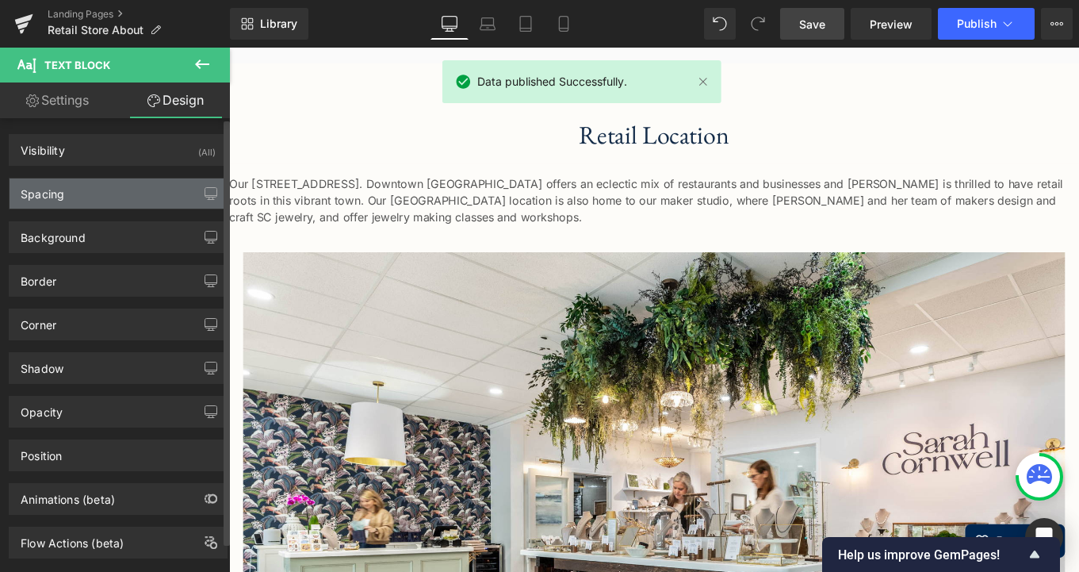
click at [97, 190] on div "Spacing" at bounding box center [118, 193] width 217 height 30
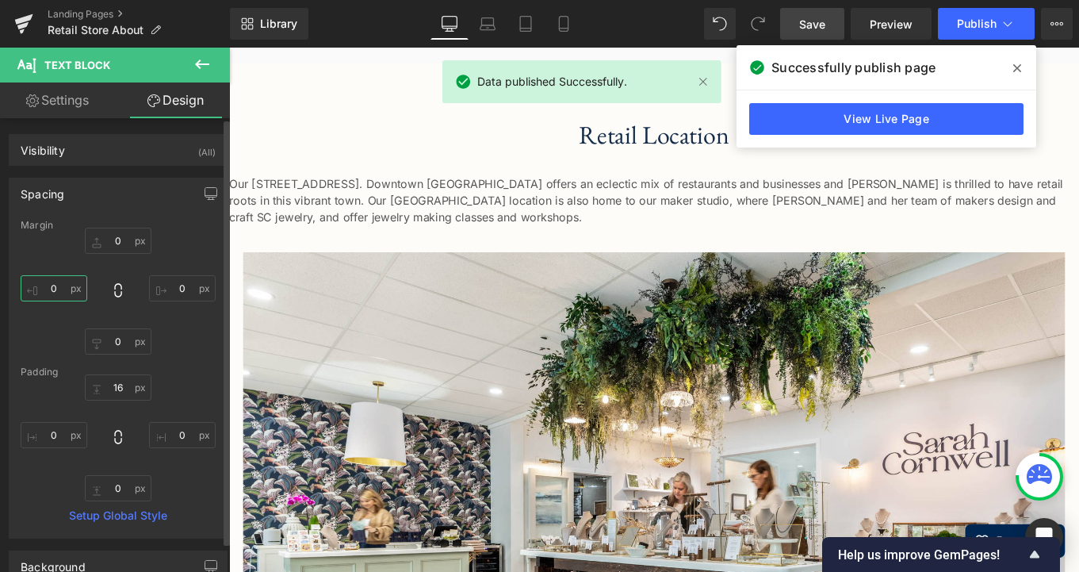
click at [60, 289] on input "0" at bounding box center [54, 288] width 67 height 26
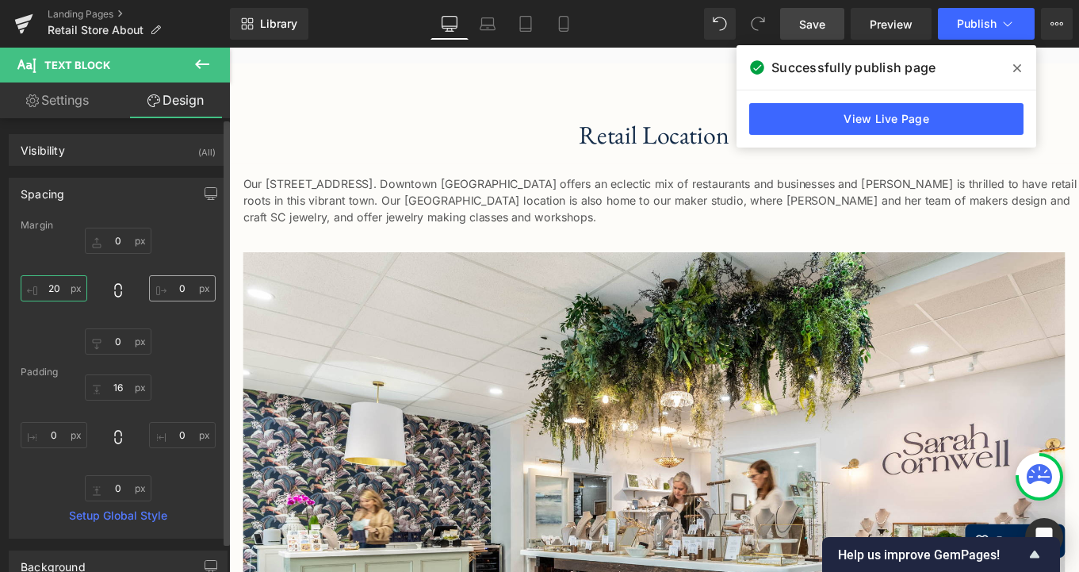
type input "20"
click at [179, 285] on input "0" at bounding box center [182, 288] width 67 height 26
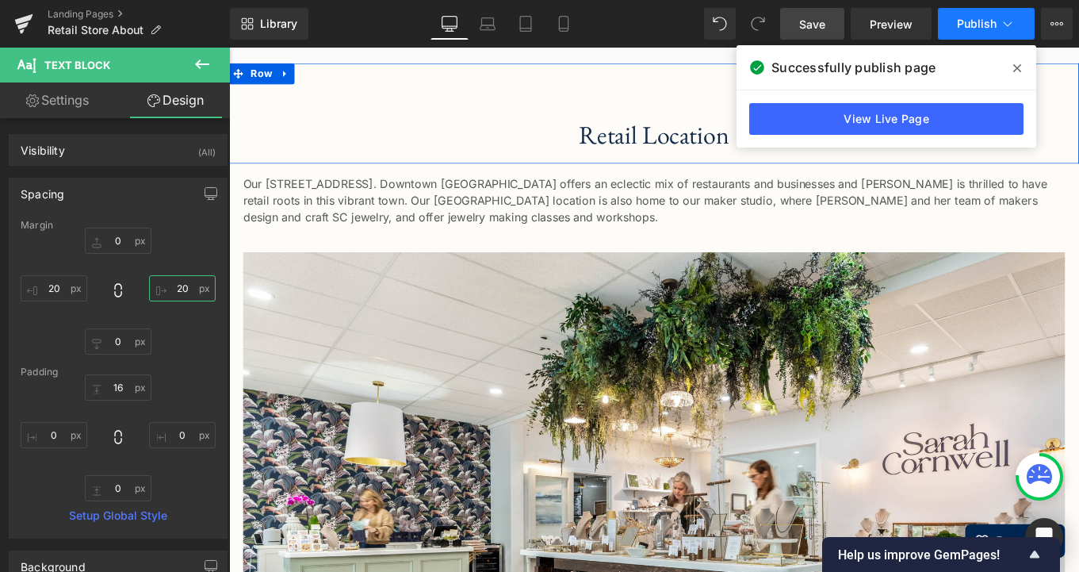
type input "20"
click at [988, 31] on button "Publish" at bounding box center [986, 24] width 97 height 32
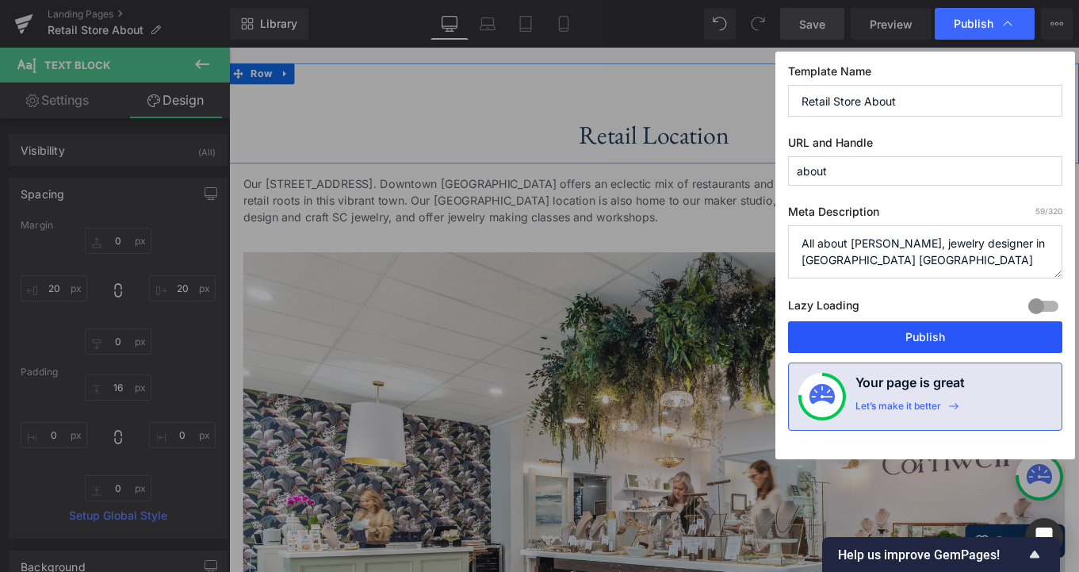
drag, startPoint x: 904, startPoint y: 328, endPoint x: 762, endPoint y: 316, distance: 142.5
click at [904, 328] on button "Publish" at bounding box center [925, 337] width 274 height 32
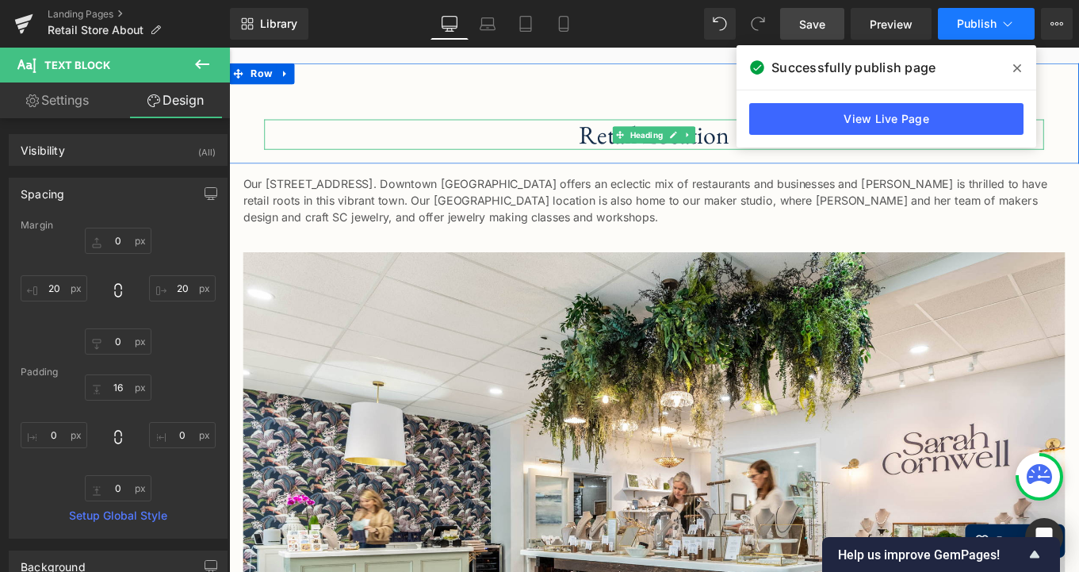
click at [962, 21] on span "Publish" at bounding box center [977, 23] width 40 height 13
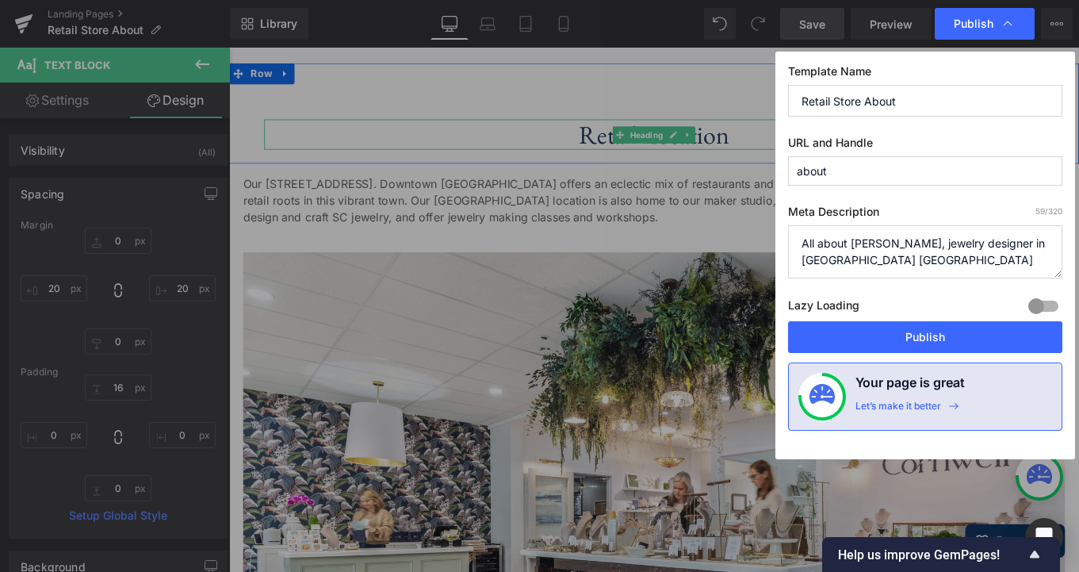
click at [962, 21] on span "Publish" at bounding box center [974, 24] width 40 height 14
